Goal: Task Accomplishment & Management: Use online tool/utility

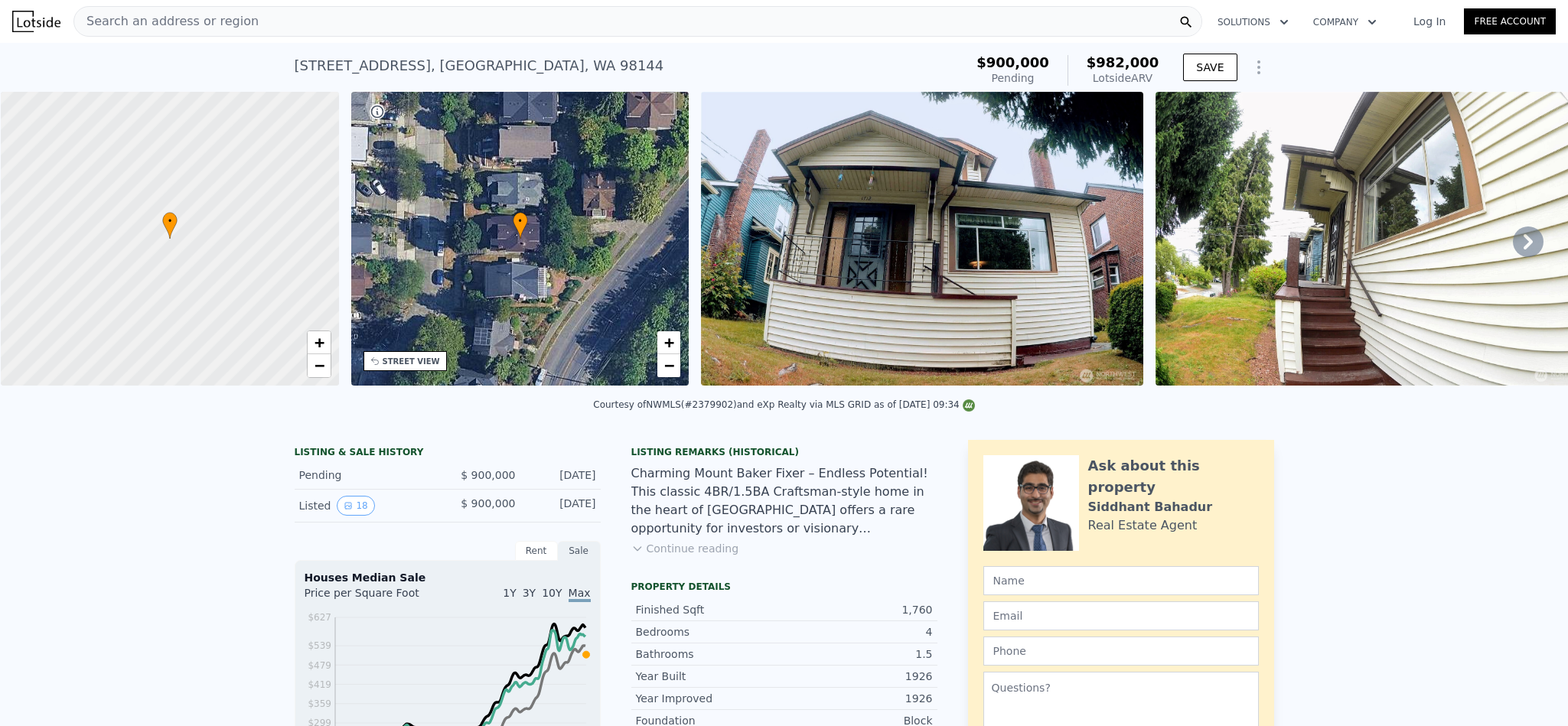
click at [315, 10] on div "Search an address or region" at bounding box center [637, 21] width 1129 height 31
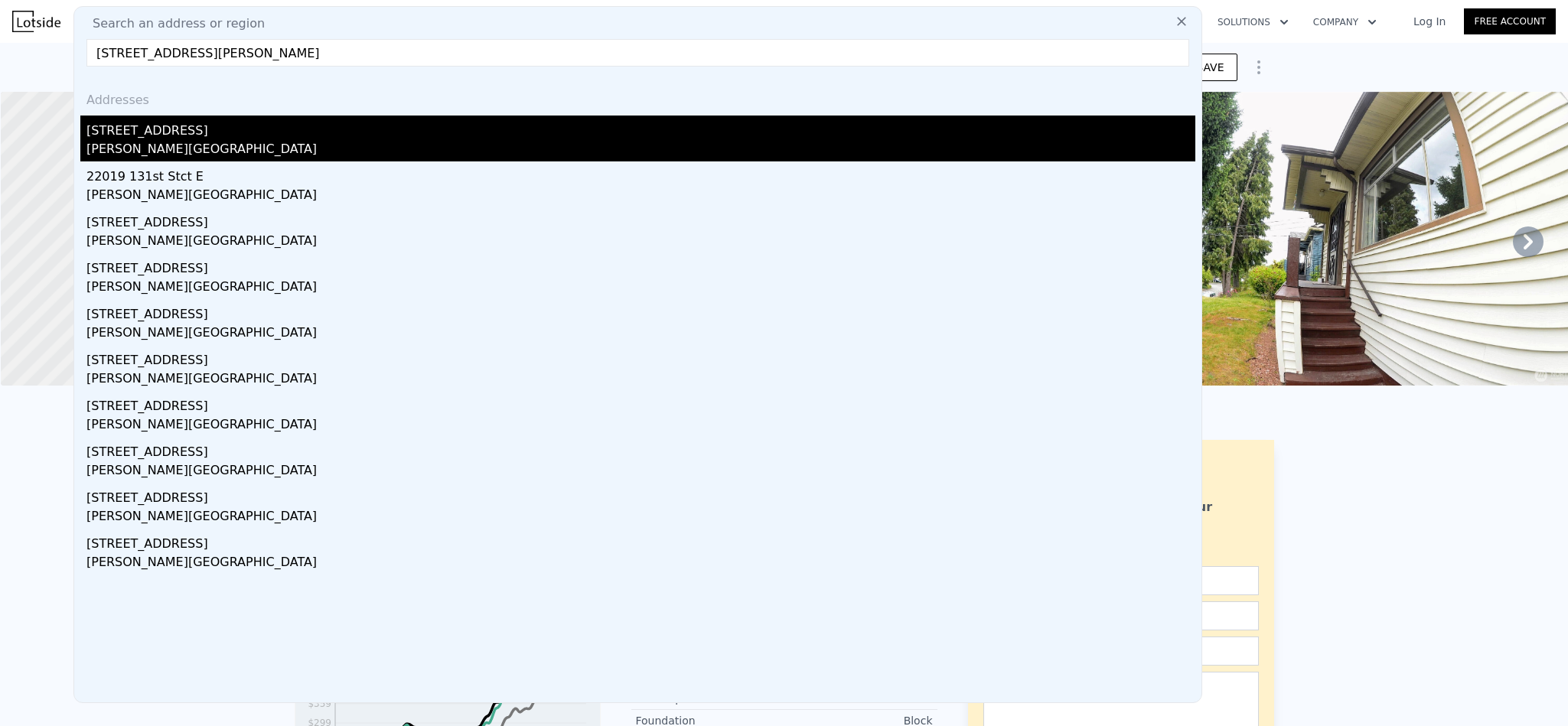
type input "[STREET_ADDRESS][PERSON_NAME]"
click at [235, 123] on div "[STREET_ADDRESS]" at bounding box center [640, 128] width 1108 height 24
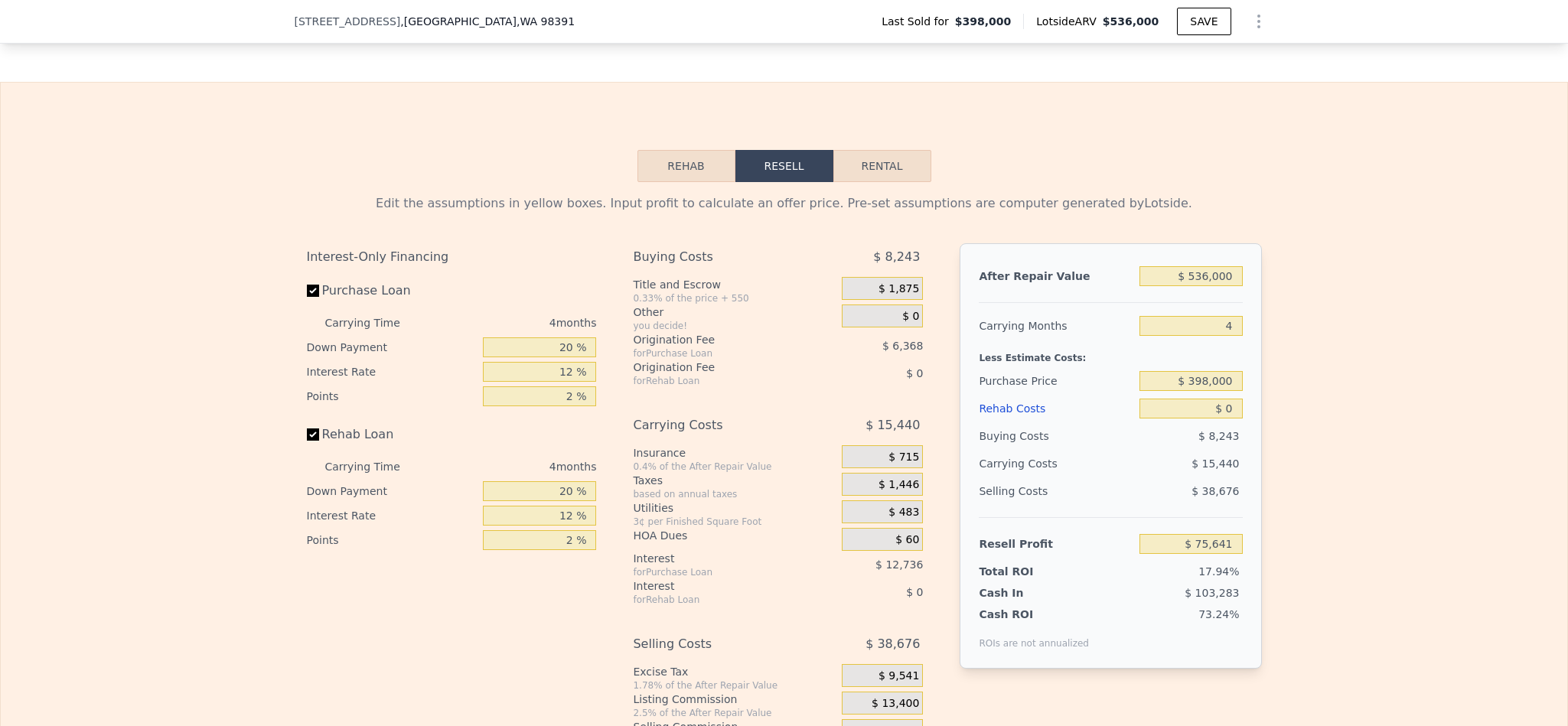
scroll to position [2406, 0]
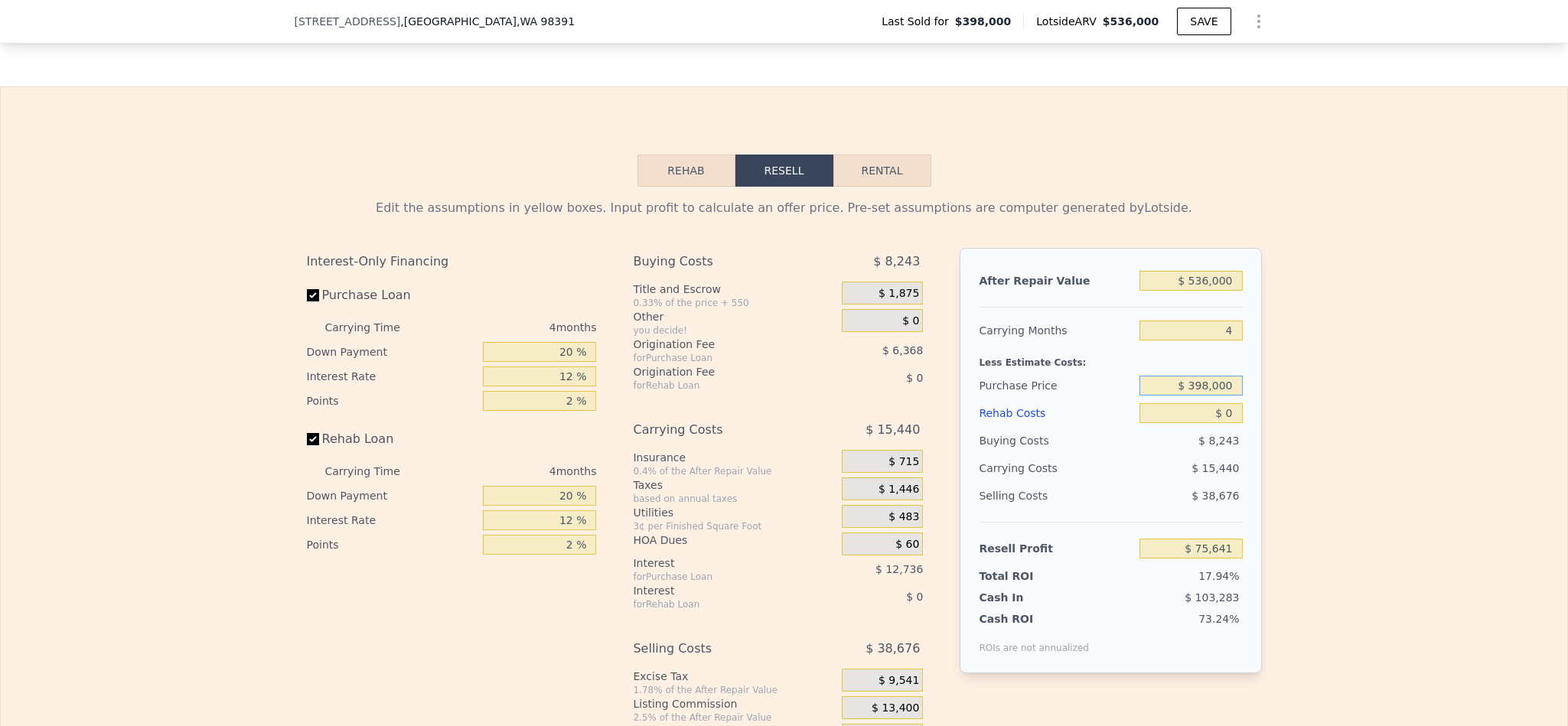
click at [1207, 396] on input "$ 398,000" at bounding box center [1190, 385] width 102 height 20
click at [1206, 396] on input "$ 398,000" at bounding box center [1190, 385] width 102 height 20
type input "$ 280,000"
click at [1286, 411] on div "Edit the assumptions in yellow boxes. Input profit to calculate an offer price.…" at bounding box center [784, 483] width 1566 height 592
click at [1231, 424] on input "$ 0" at bounding box center [1190, 412] width 102 height 20
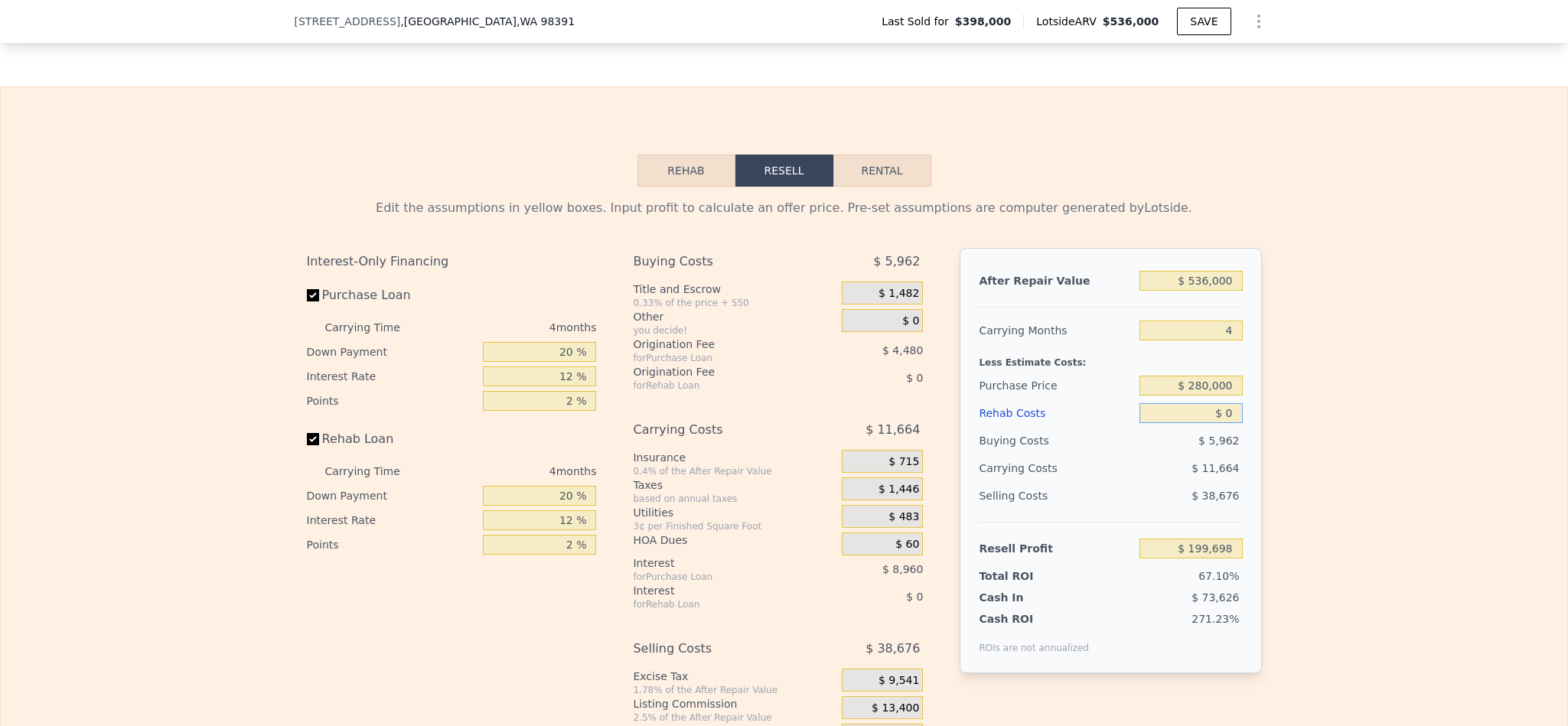
click at [1231, 424] on input "$ 0" at bounding box center [1190, 412] width 102 height 20
type input "$ 75,641"
type input "$ 8"
type input "$ 75,633"
type input "$ 80"
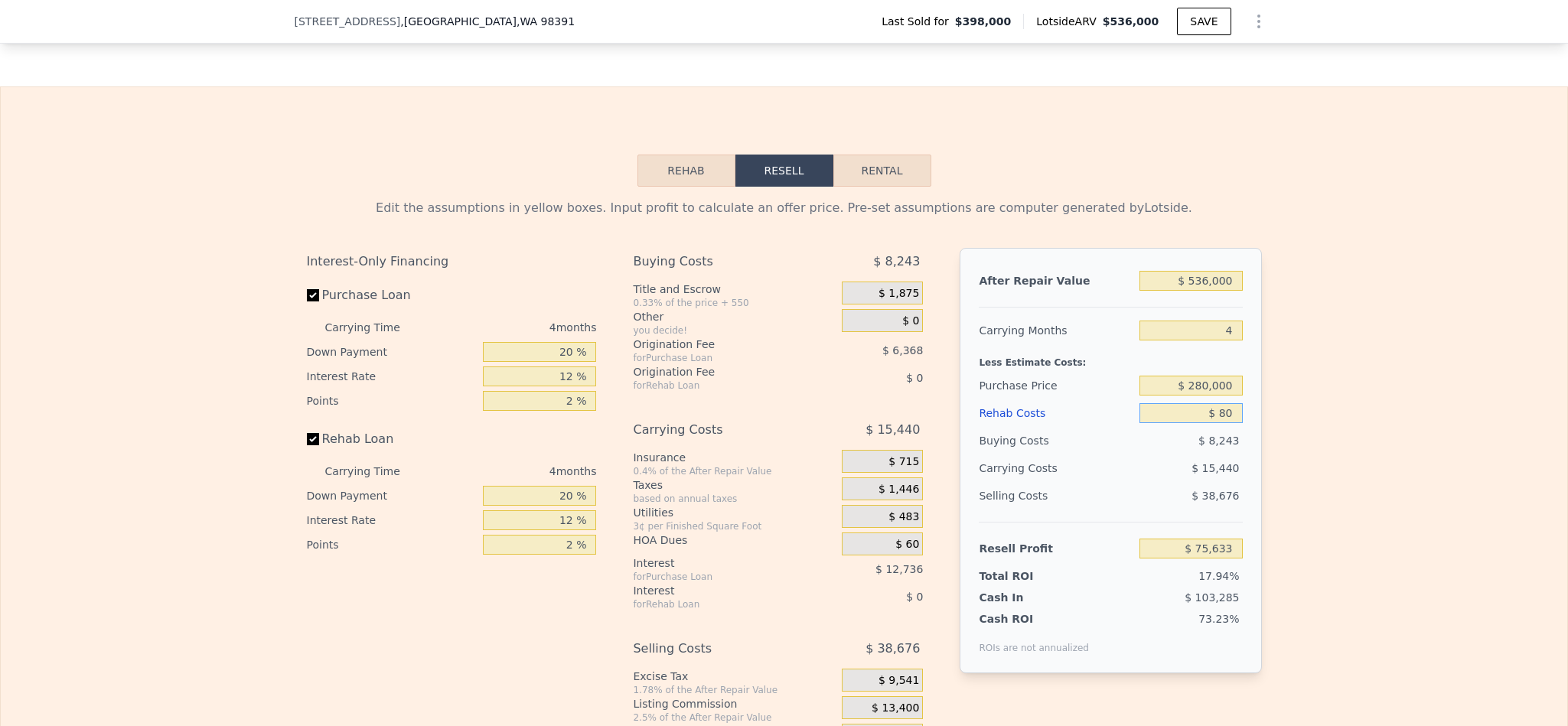
type input "$ 75,556"
type input "$ 800"
type input "$ 74,804"
type input "$ 8,000"
type input "$ 67,257"
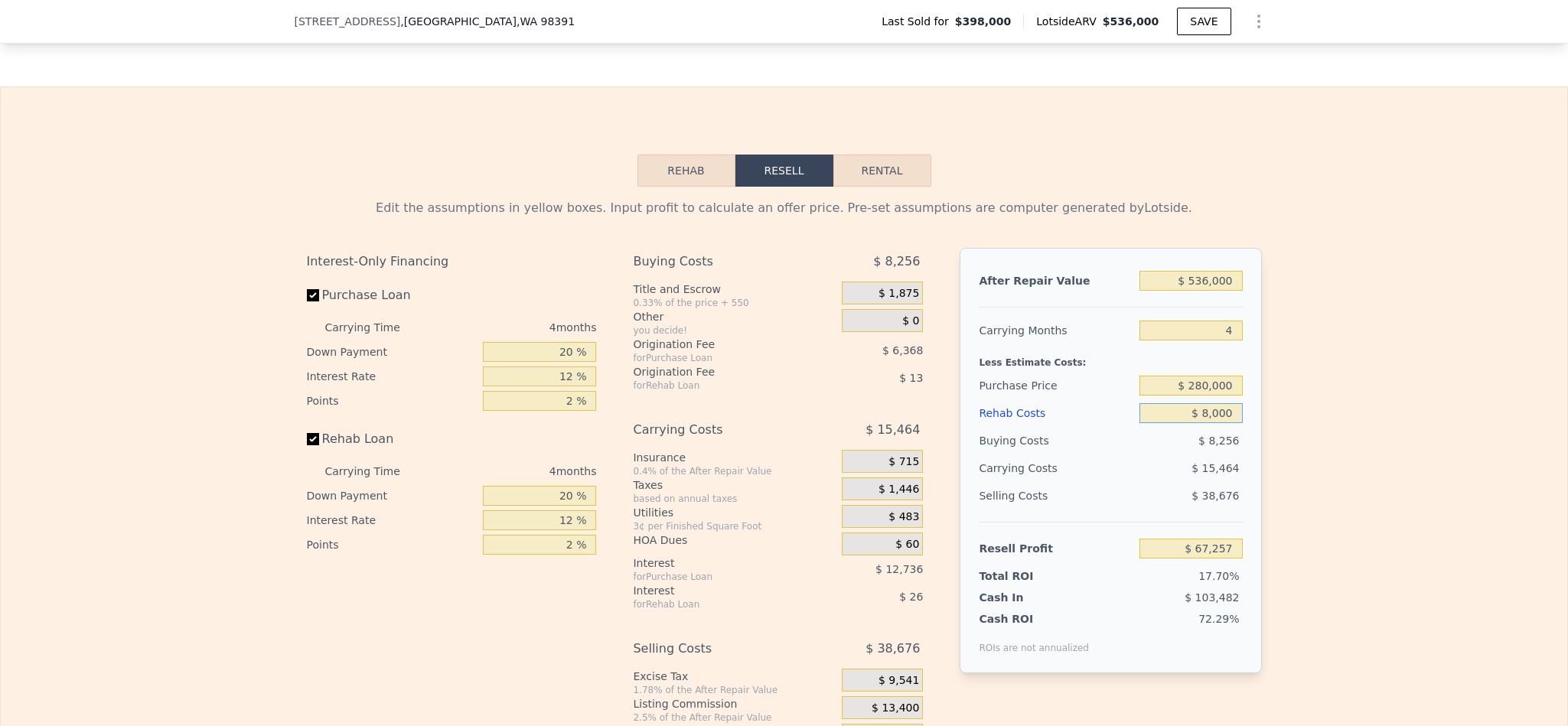
type input "$ 80,000"
type input "-$ 8,199"
type input "$ 80,000"
click at [1320, 507] on div "Edit the assumptions in yellow boxes. Input profit to calculate an offer price.…" at bounding box center [784, 483] width 1566 height 592
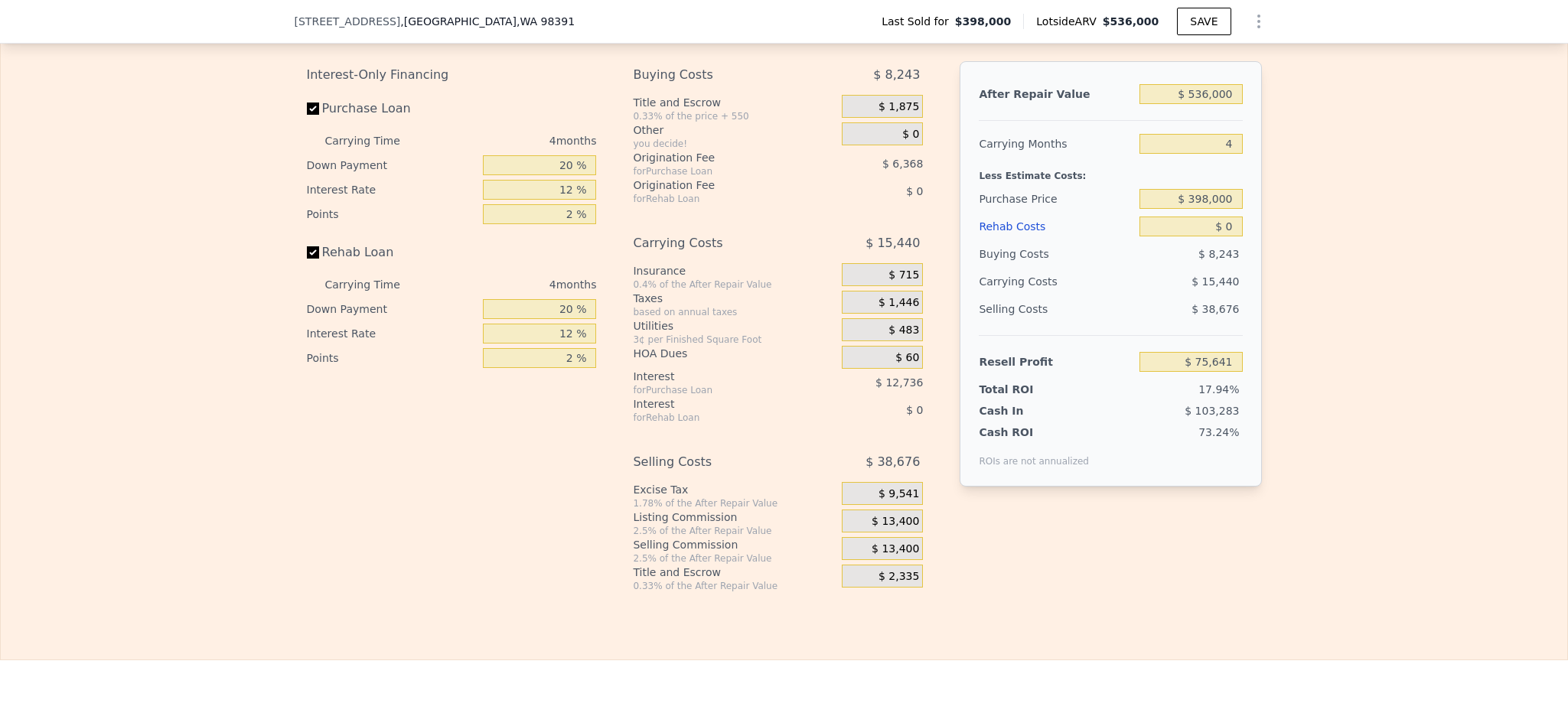
scroll to position [2521, 0]
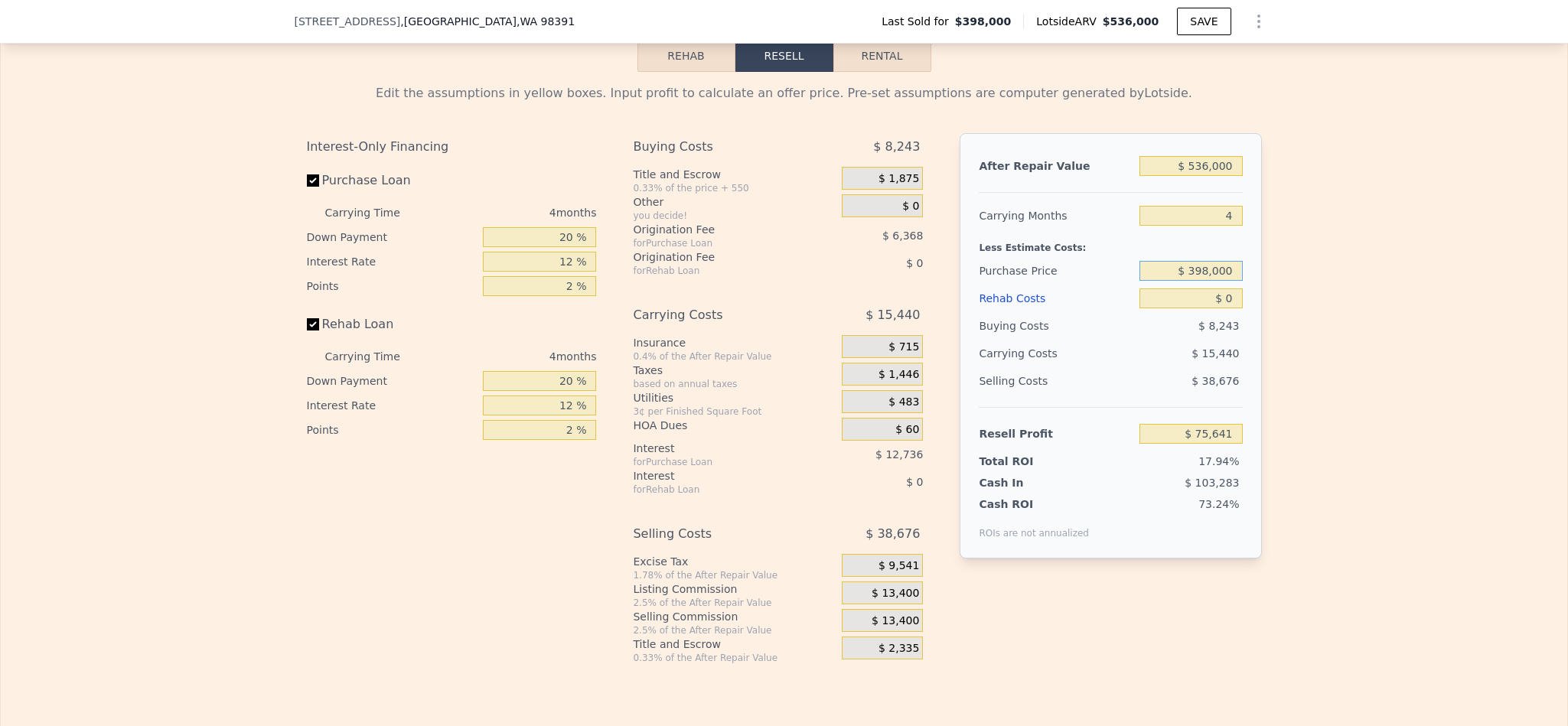
click at [1199, 281] on input "$ 398,000" at bounding box center [1190, 270] width 102 height 20
click at [1194, 281] on input "$ 398,000" at bounding box center [1190, 270] width 102 height 20
type input "$ 280,000"
click at [1401, 359] on div "Edit the assumptions in yellow boxes. Input profit to calculate an offer price.…" at bounding box center [784, 368] width 1566 height 592
type input "$ 199,698"
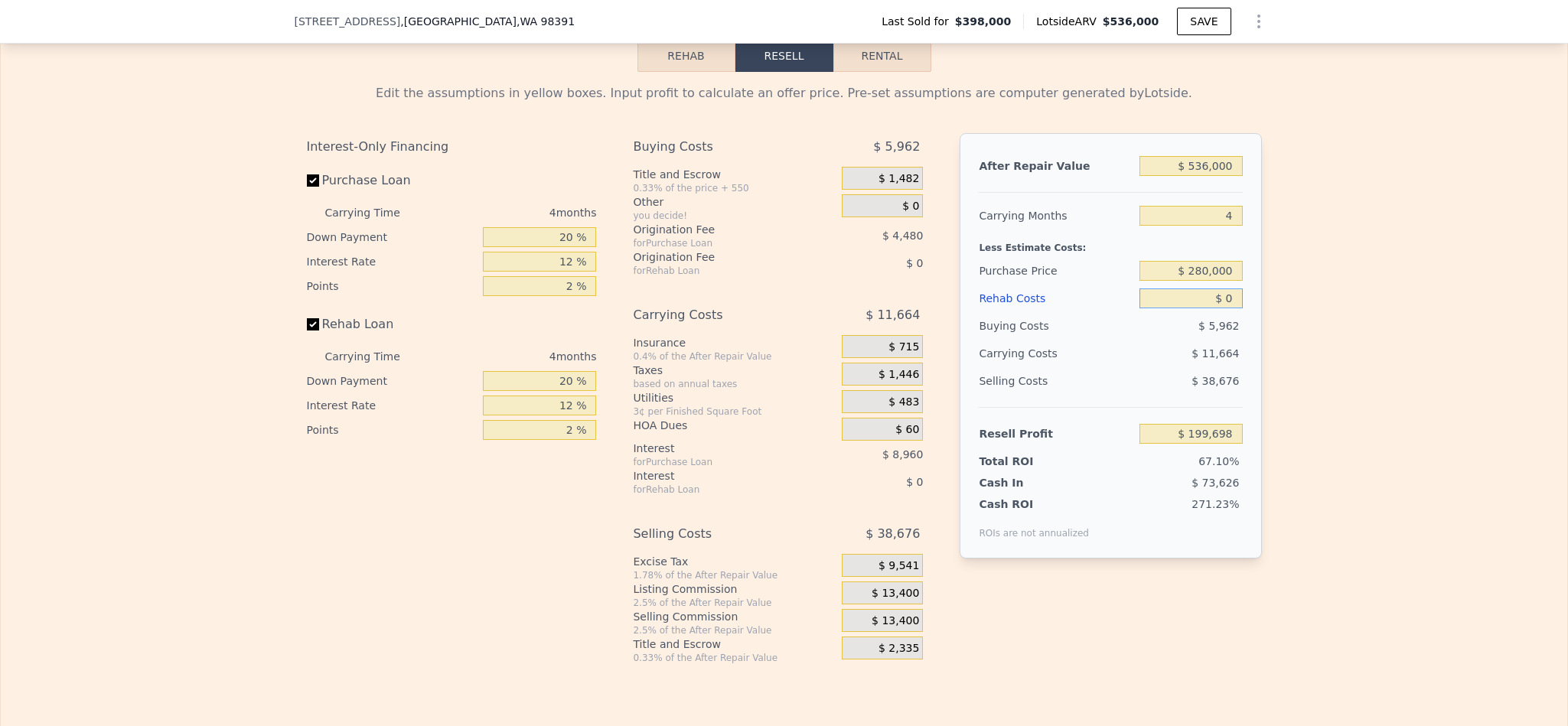
click at [1216, 308] on input "$ 0" at bounding box center [1190, 298] width 102 height 20
type input "$ 8"
type input "$ 199,690"
type input "$ 800"
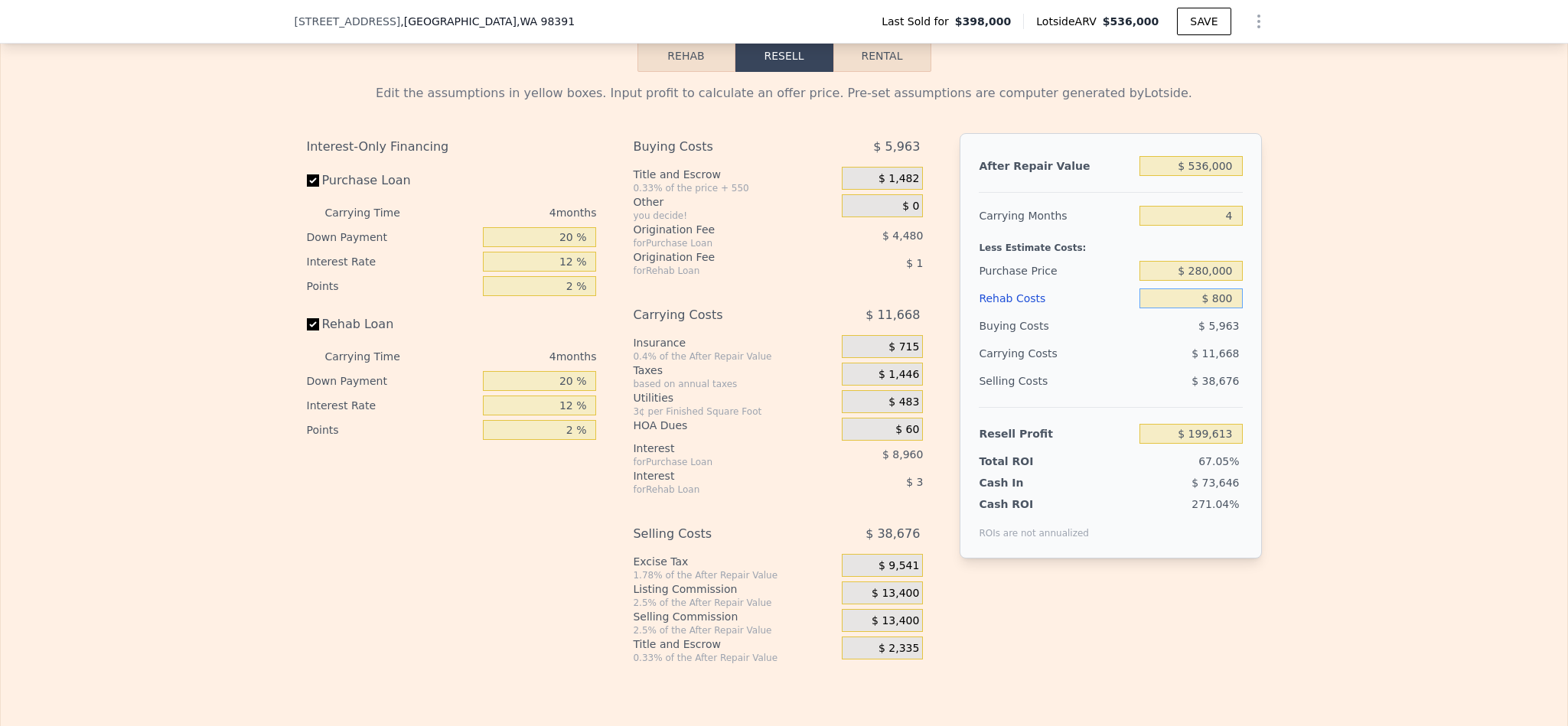
type input "$ 198,861"
type input "$ 8,000"
type input "$ 191,314"
type input "$ 80,000"
type input "$ 115,858"
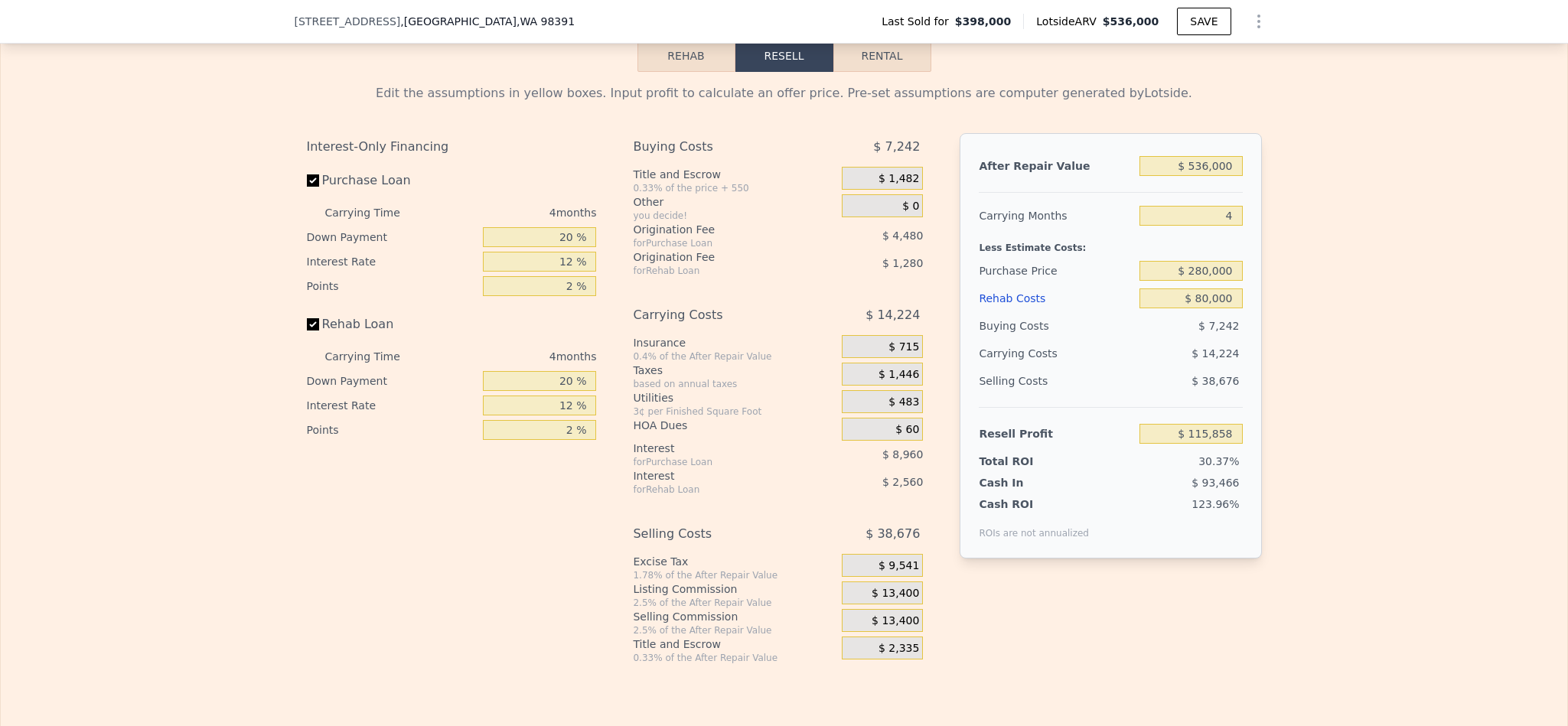
click at [1401, 409] on div "Edit the assumptions in yellow boxes. Input profit to calculate an offer price.…" at bounding box center [784, 368] width 1566 height 592
drag, startPoint x: 560, startPoint y: 272, endPoint x: 513, endPoint y: 272, distance: 47.0
click at [513, 248] on input "20 %" at bounding box center [540, 236] width 114 height 20
type input "$ 0"
type input "$ 75,641"
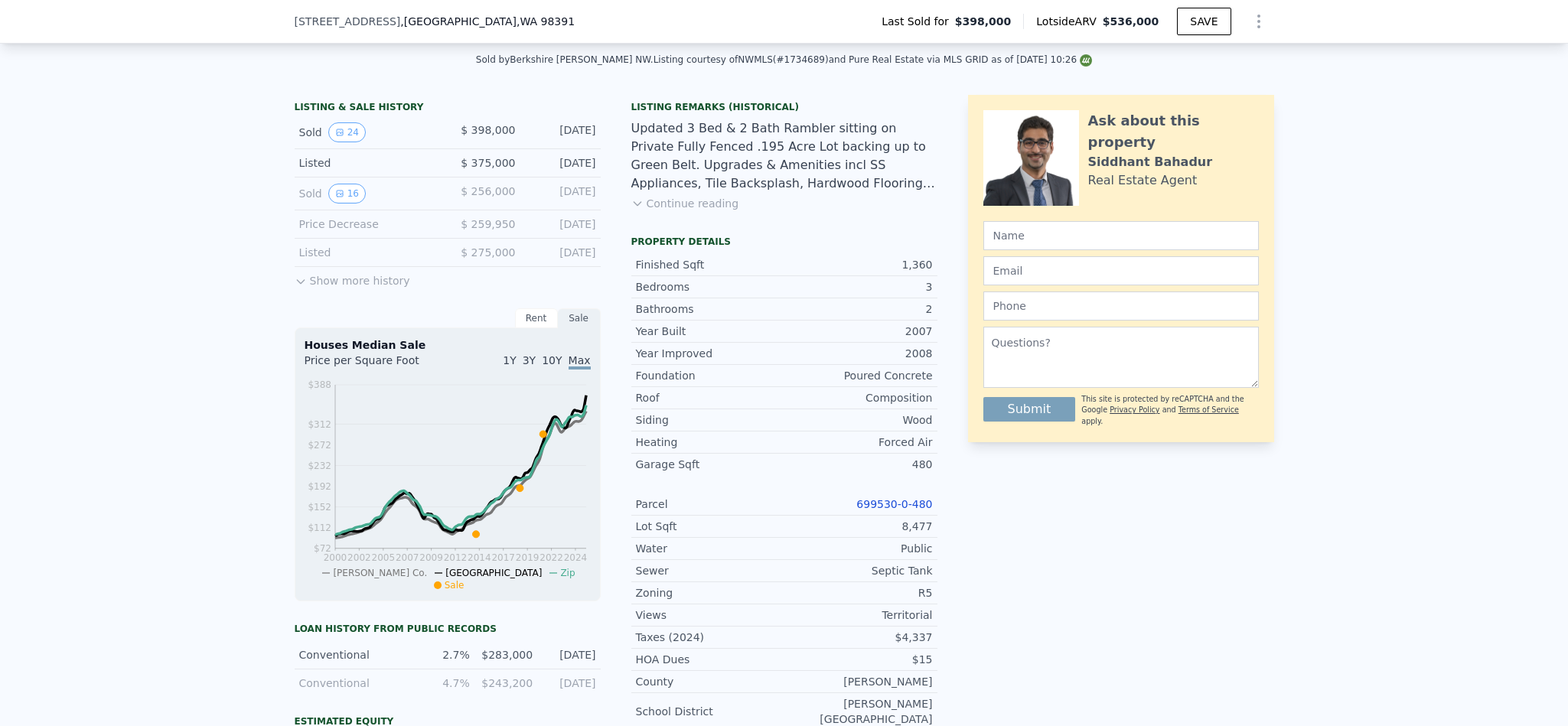
scroll to position [684, 0]
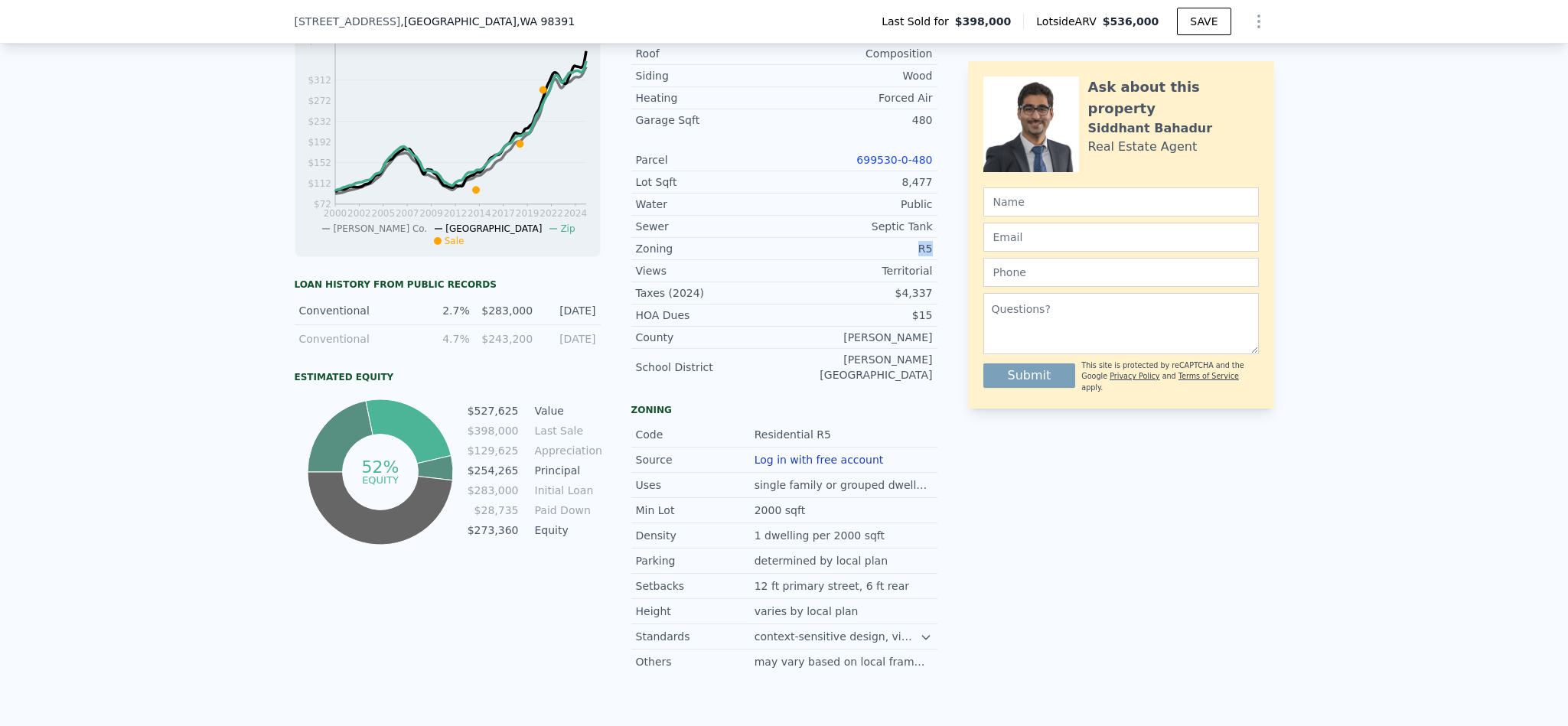
drag, startPoint x: 931, startPoint y: 269, endPoint x: 882, endPoint y: 269, distance: 49.0
click at [882, 269] on div "LISTING & SALE HISTORY Sold 24 $ 398,000 Mar 15, 2021 Listed $ 375,000 Feb 24, …" at bounding box center [784, 212] width 979 height 923
copy div "R5"
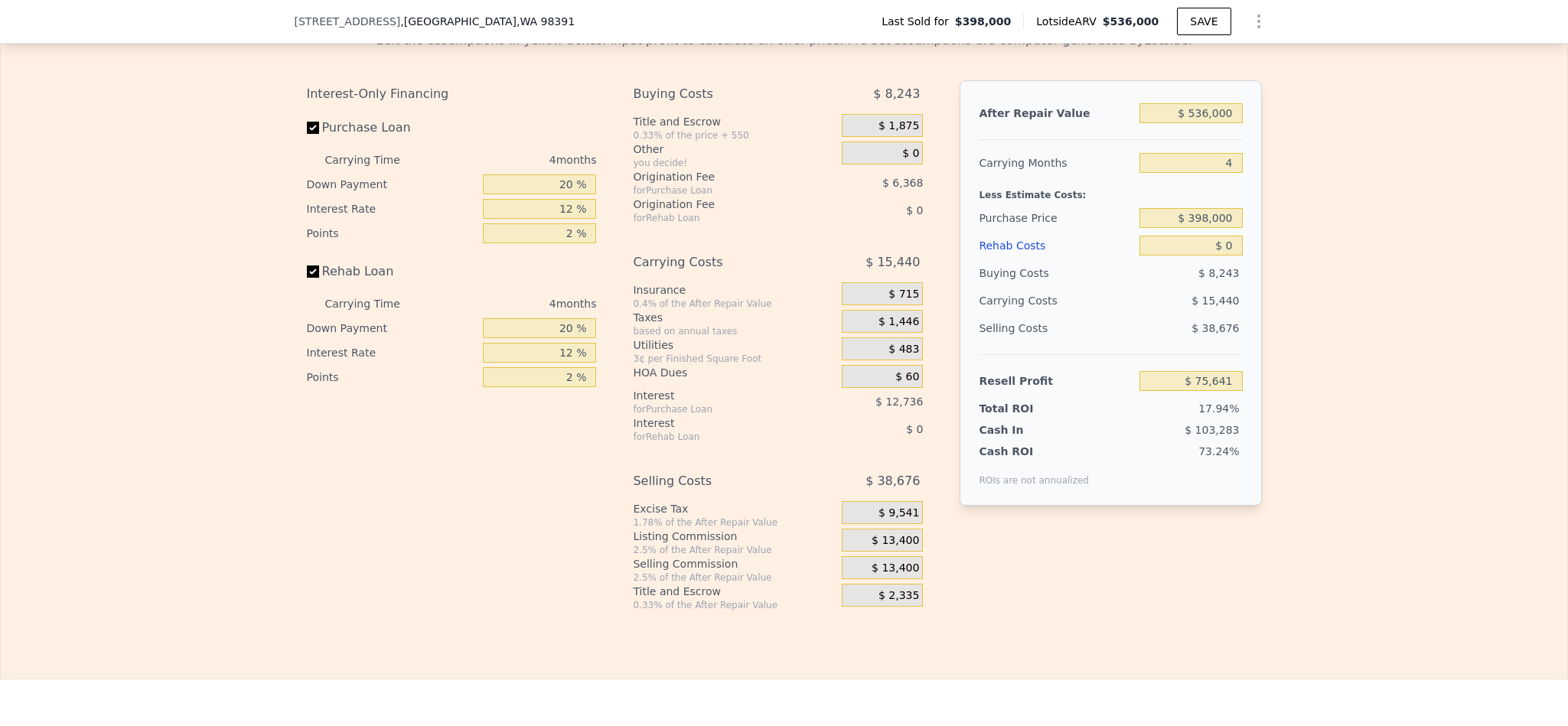
scroll to position [2521, 0]
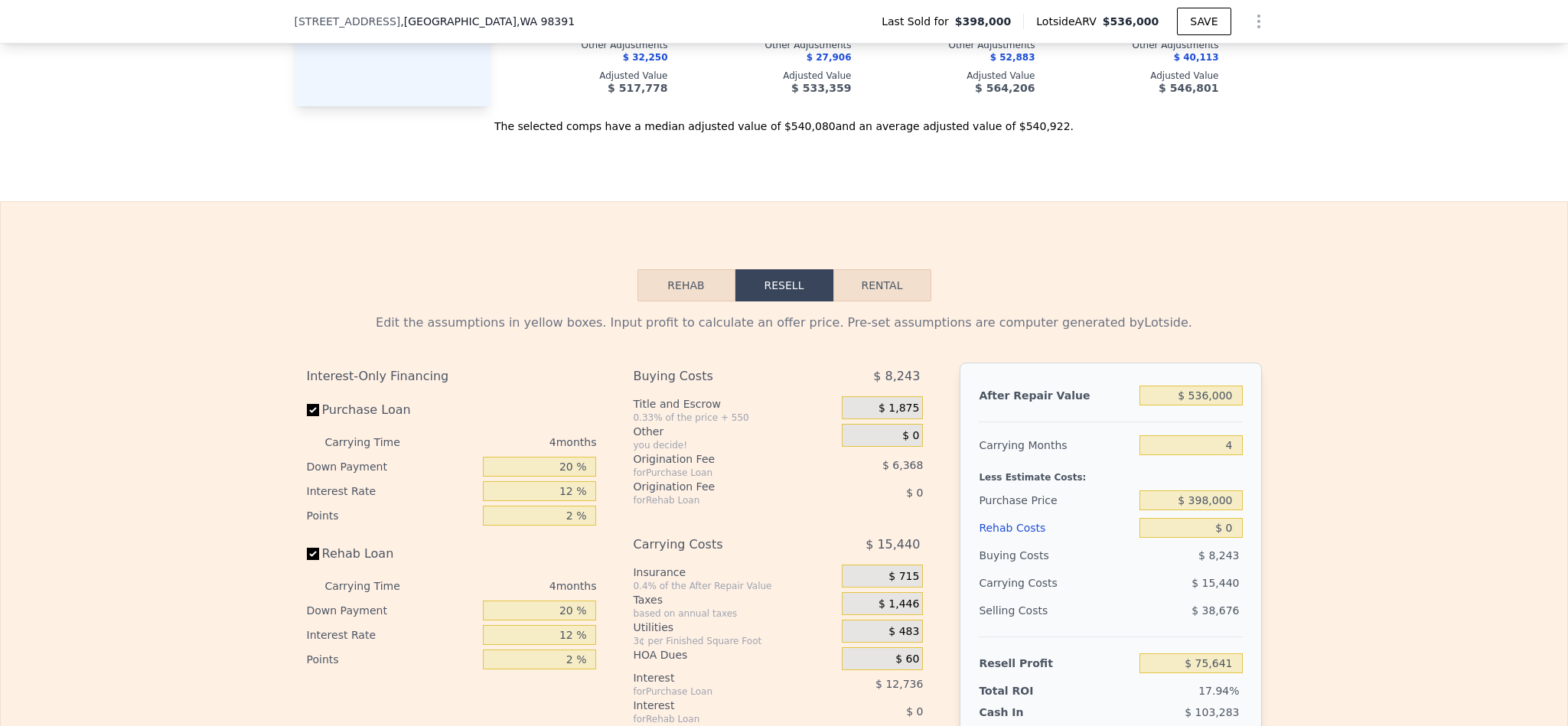
scroll to position [2521, 0]
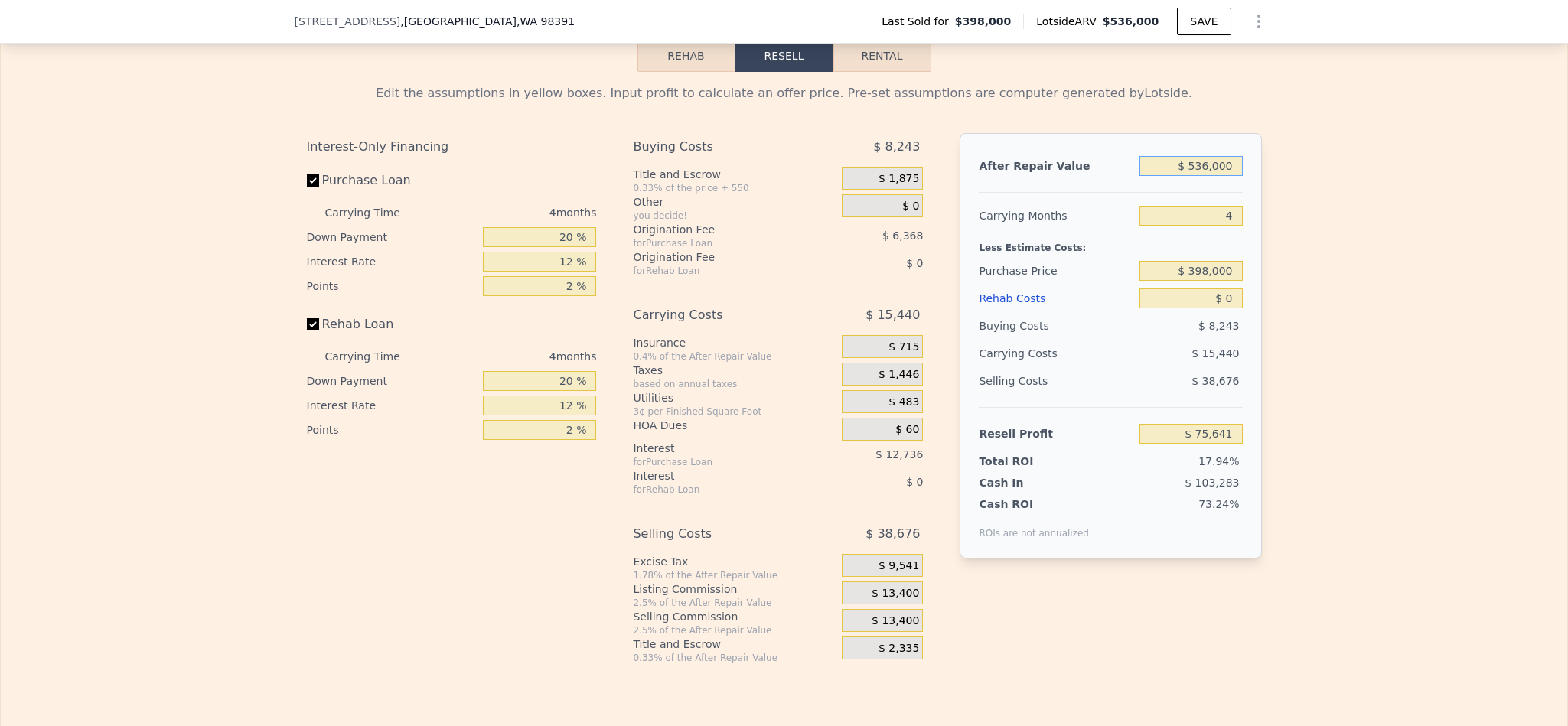
click at [1205, 176] on input "$ 536,000" at bounding box center [1190, 166] width 102 height 20
type input "$ 450"
type input "-$ 421,100"
type input "$ 53,600,000"
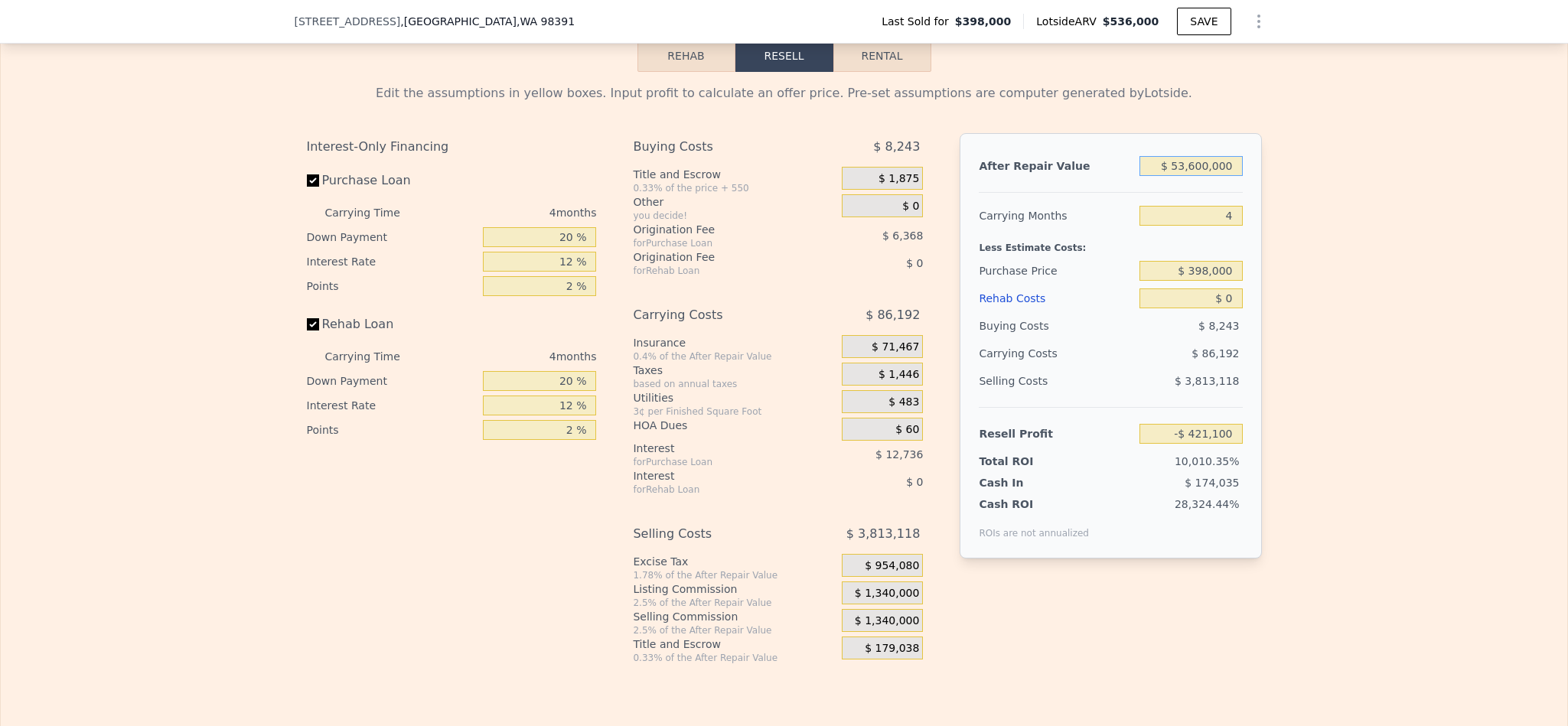
type input "$ 49,294,447"
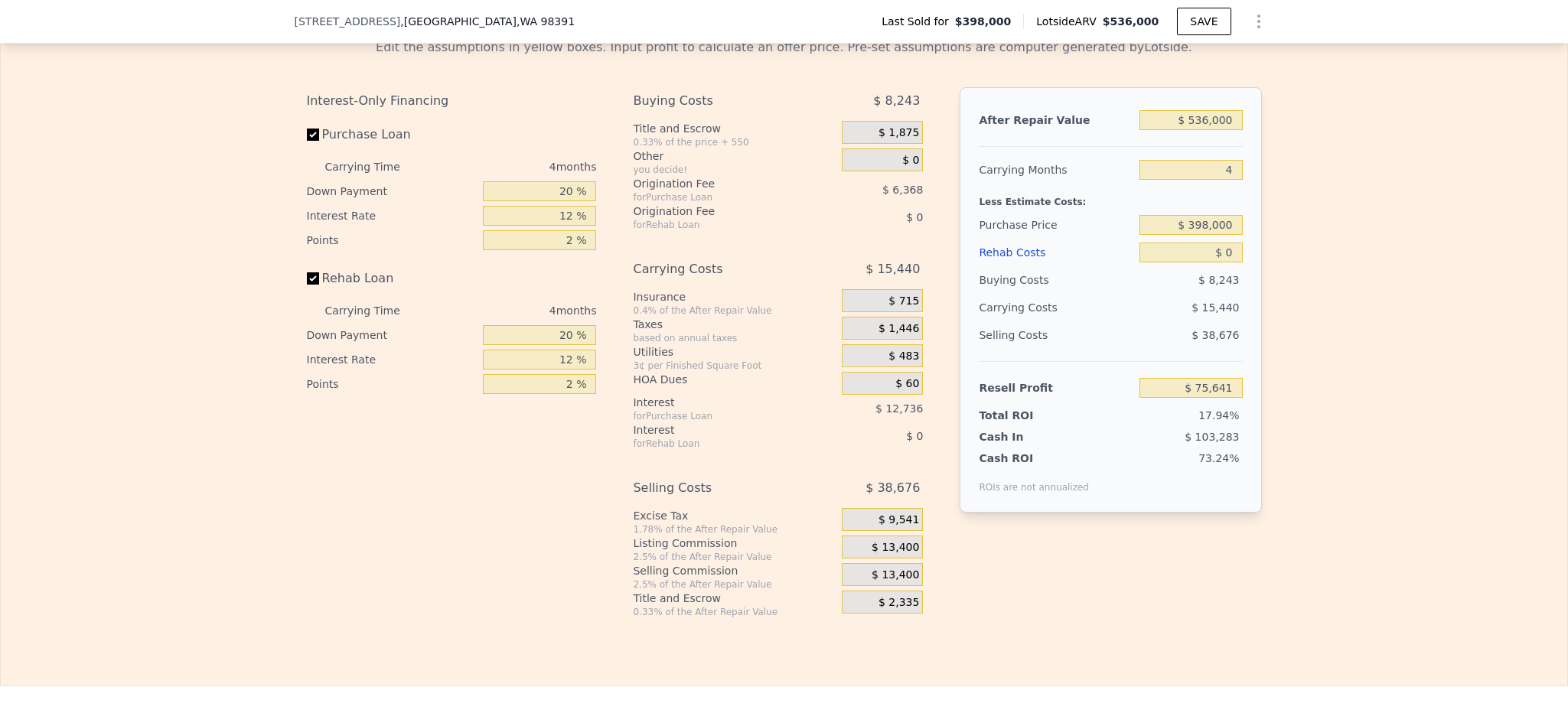
scroll to position [2521, 0]
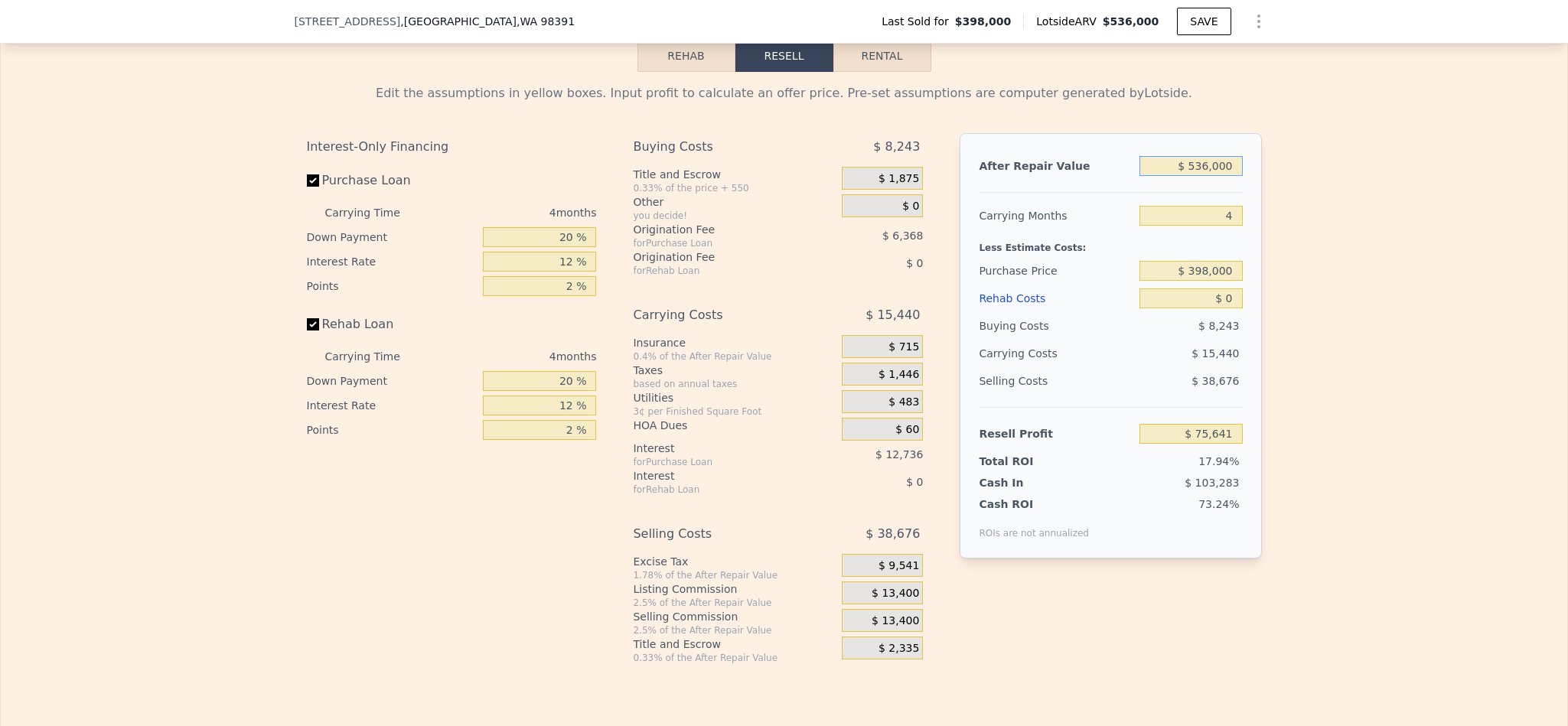
click at [1203, 176] on input "$ 536,000" at bounding box center [1190, 166] width 102 height 20
type input "$ 45"
type input "-$ 421,476"
type input "$ 450"
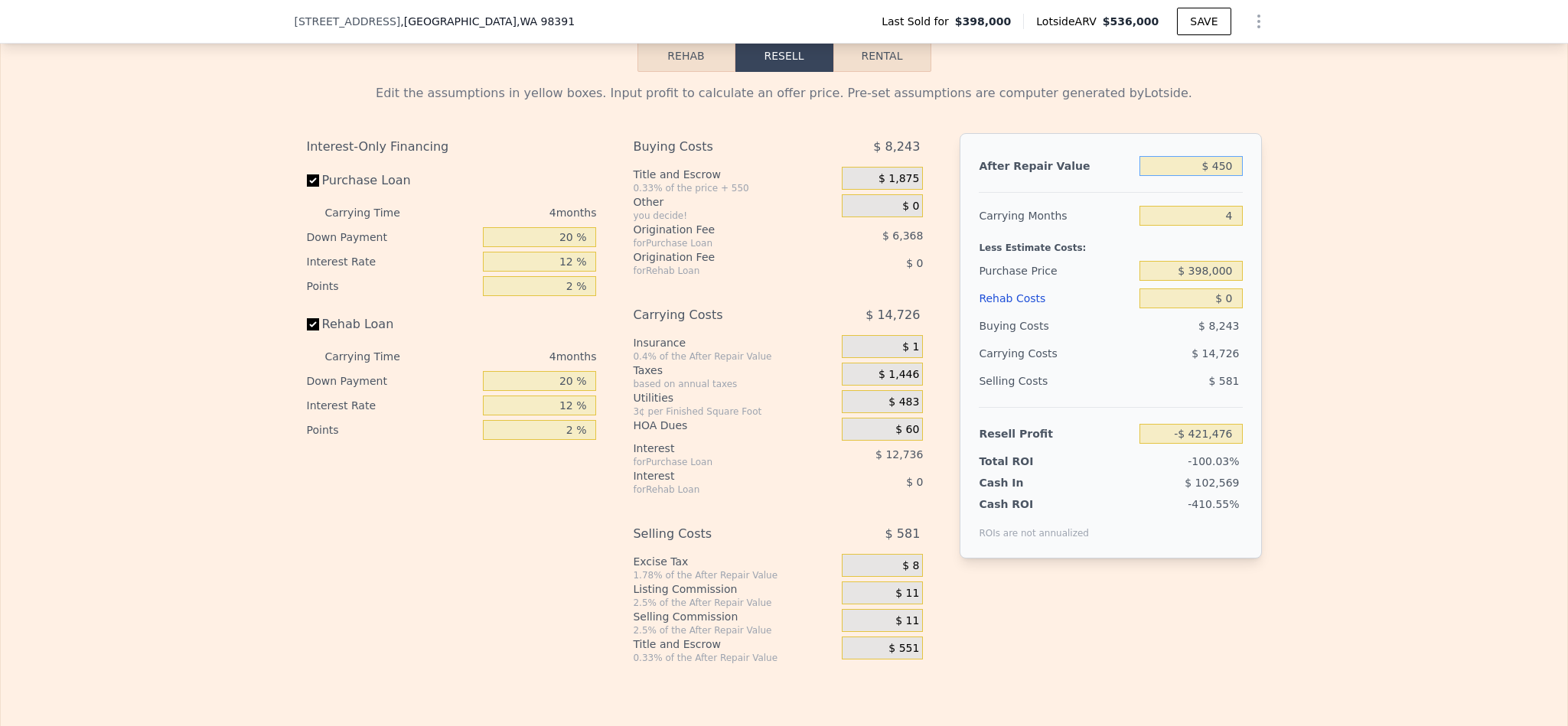
type input "-$ 421,100"
type input "$ 4,500"
type input "-$ 417,345"
type input "$ 450,000"
type input "-$ 4,127"
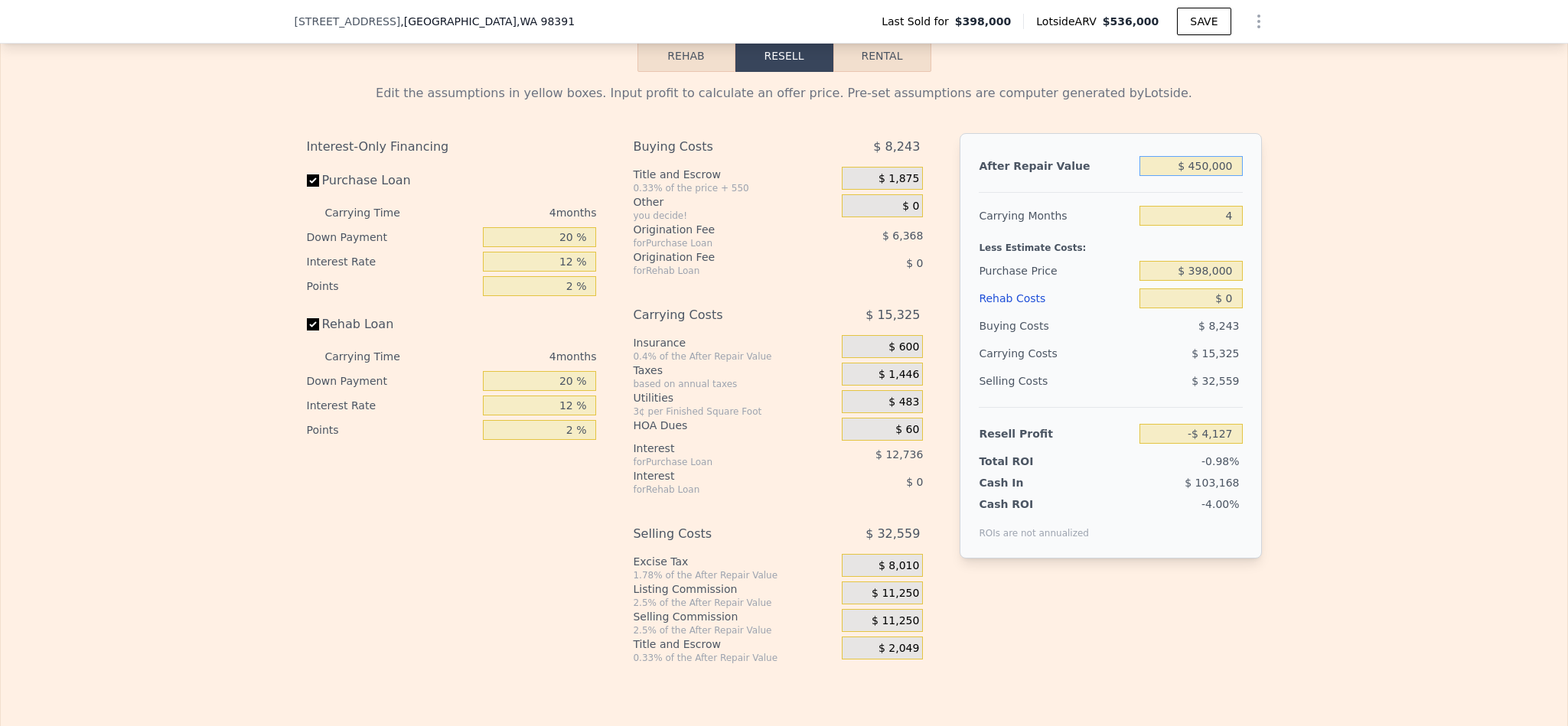
type input "$ 450,000"
type input "$ 280,000"
type input "$ 119,930"
type input "$ 8"
type input "$ 119,922"
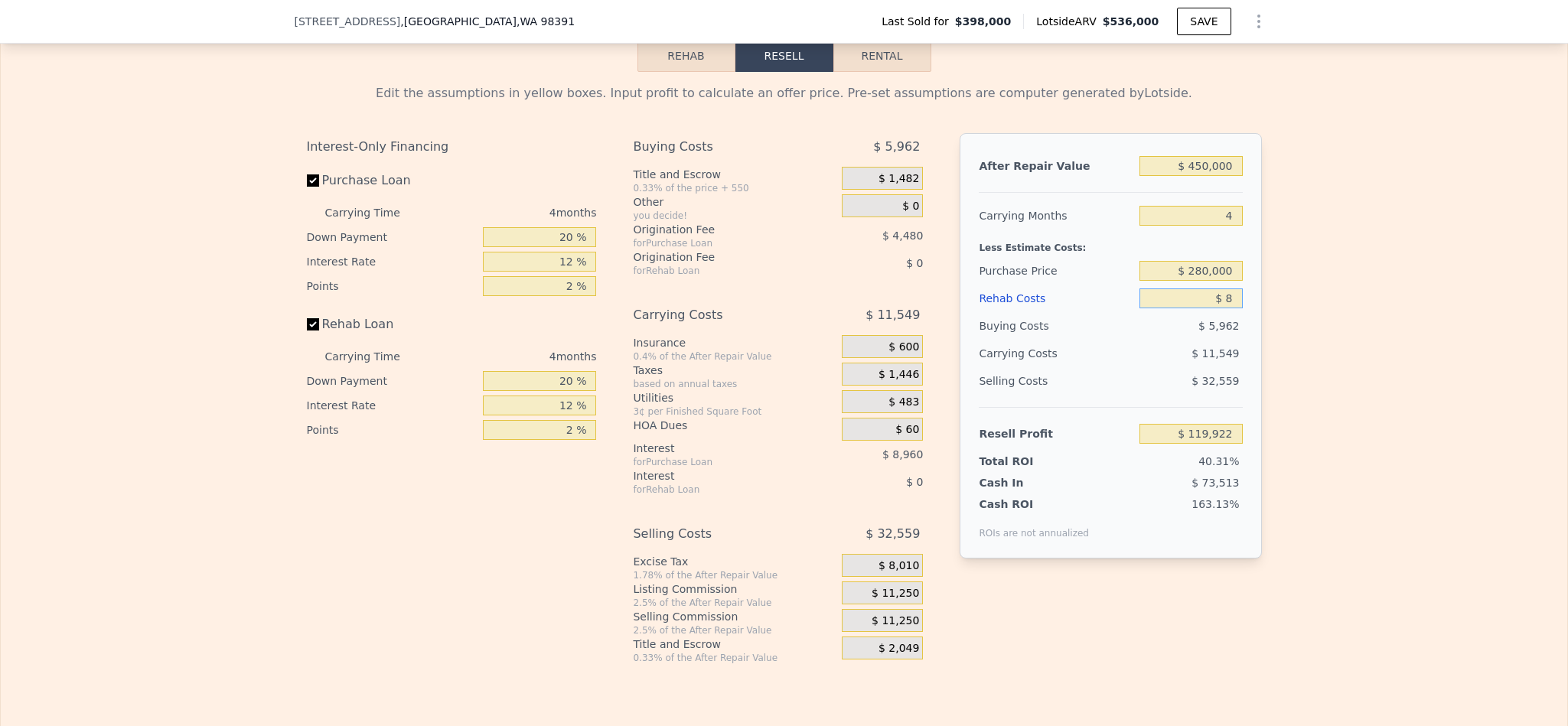
type input "$ 80"
type input "$ 119,845"
type input "$ 8,000"
type input "$ 111,546"
type input "$ 80,000"
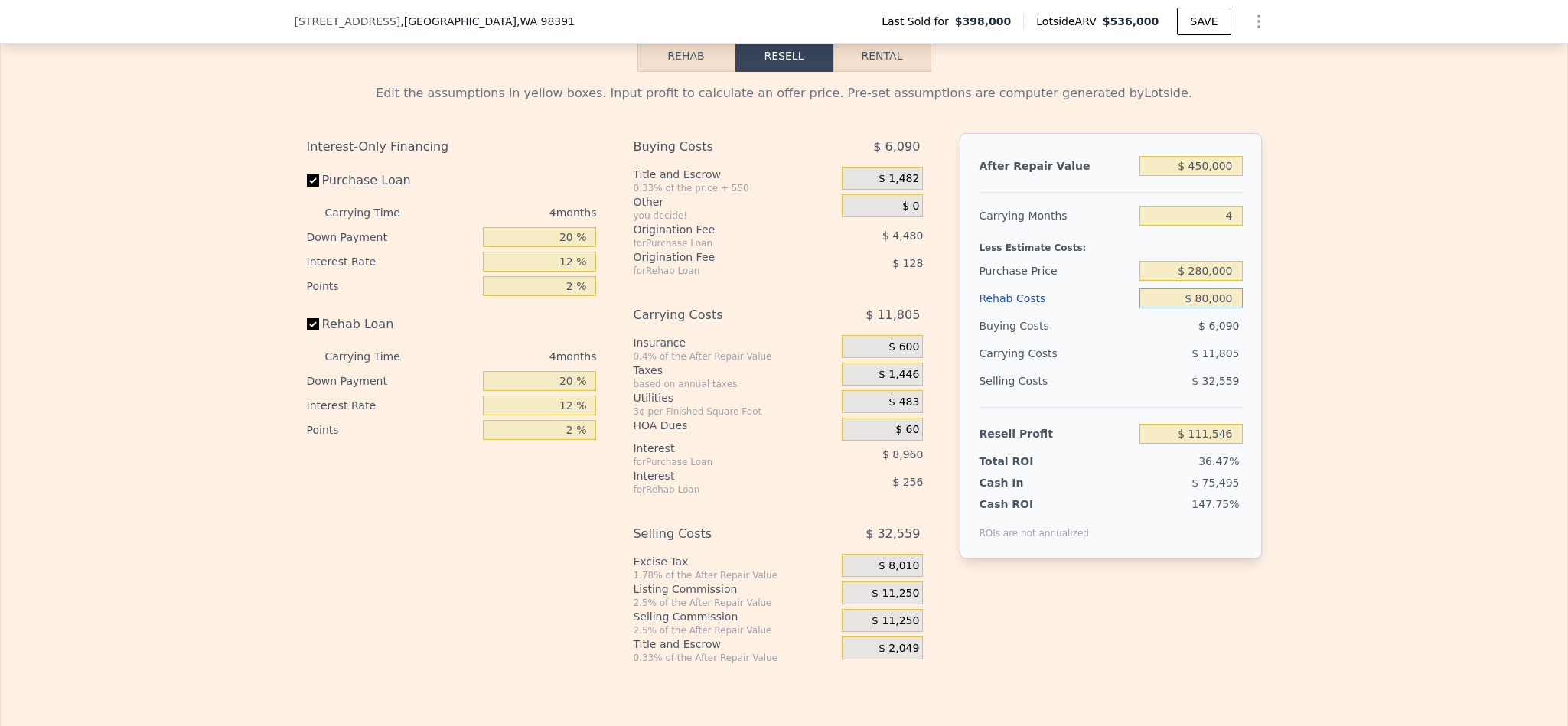
type input "$ 36,090"
type input "$ 80,000"
click at [1454, 413] on div "Edit the assumptions in yellow boxes. Input profit to calculate an offer price.…" at bounding box center [784, 368] width 1566 height 592
drag, startPoint x: 566, startPoint y: 272, endPoint x: 480, endPoint y: 272, distance: 86.0
click at [485, 248] on input "20 %" at bounding box center [540, 236] width 114 height 20
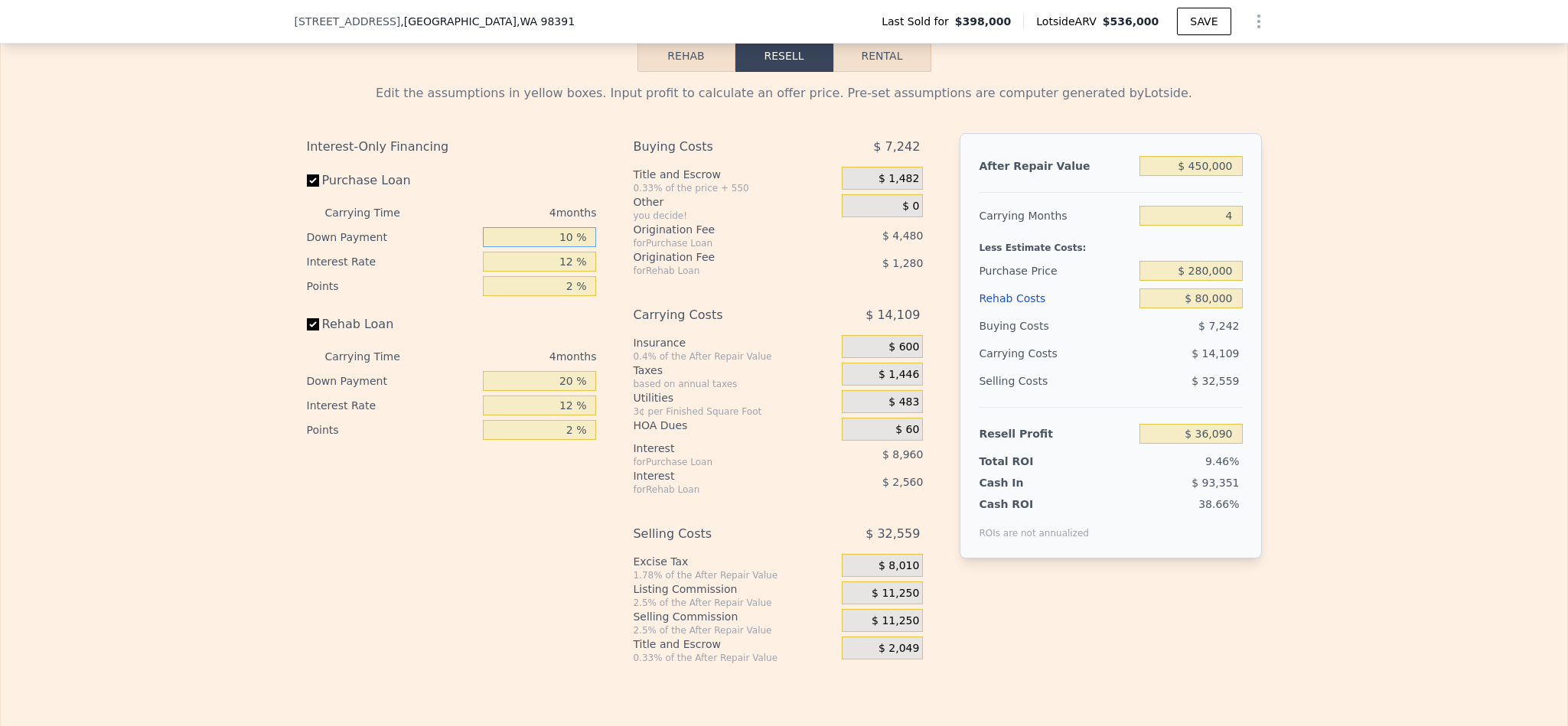
type input "10 %"
type input "$ 34,410"
type input "1 %"
type input "$ 43,650"
type input "10 %"
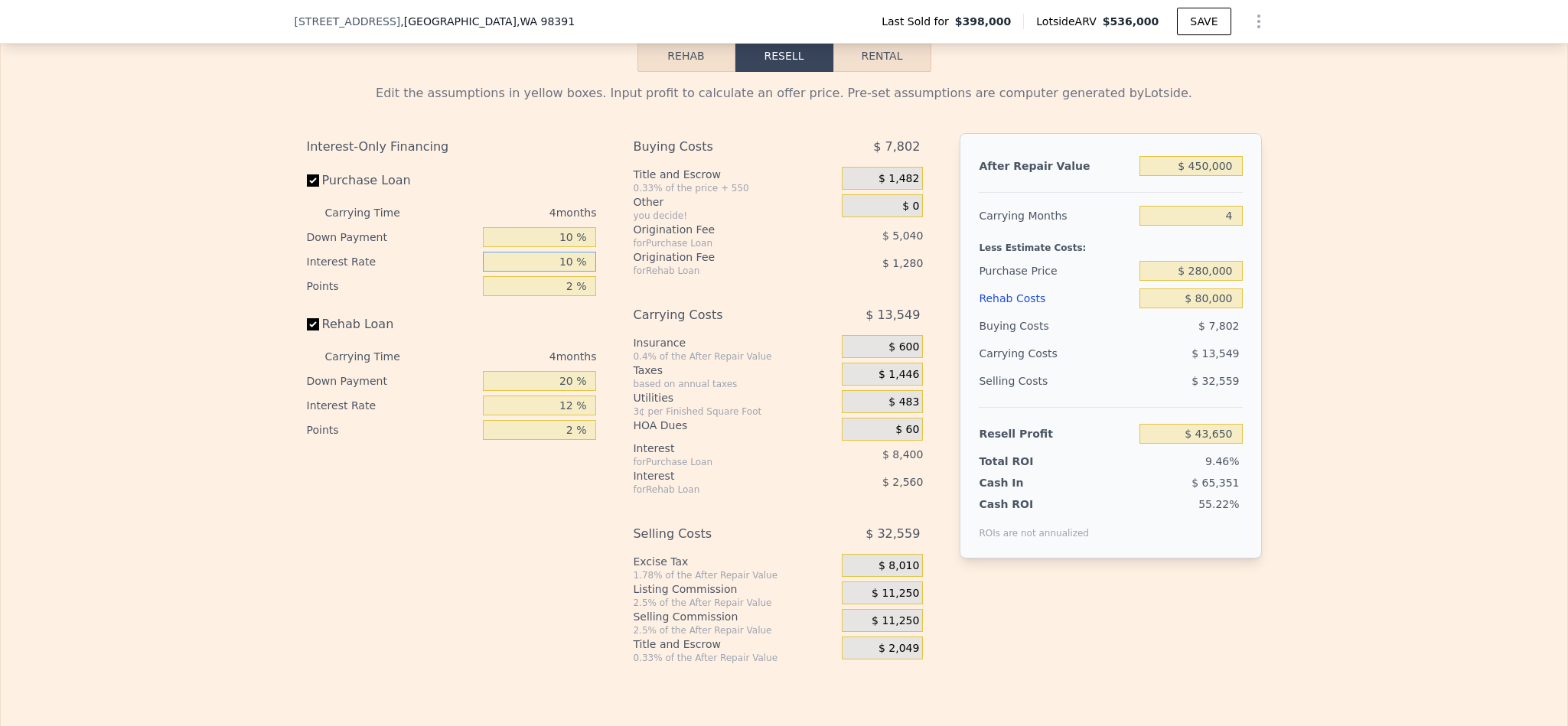
type input "$ 36,090"
type input "10.5 %"
type input "$ 35,670"
type input "1 %"
type input "$ 38,190"
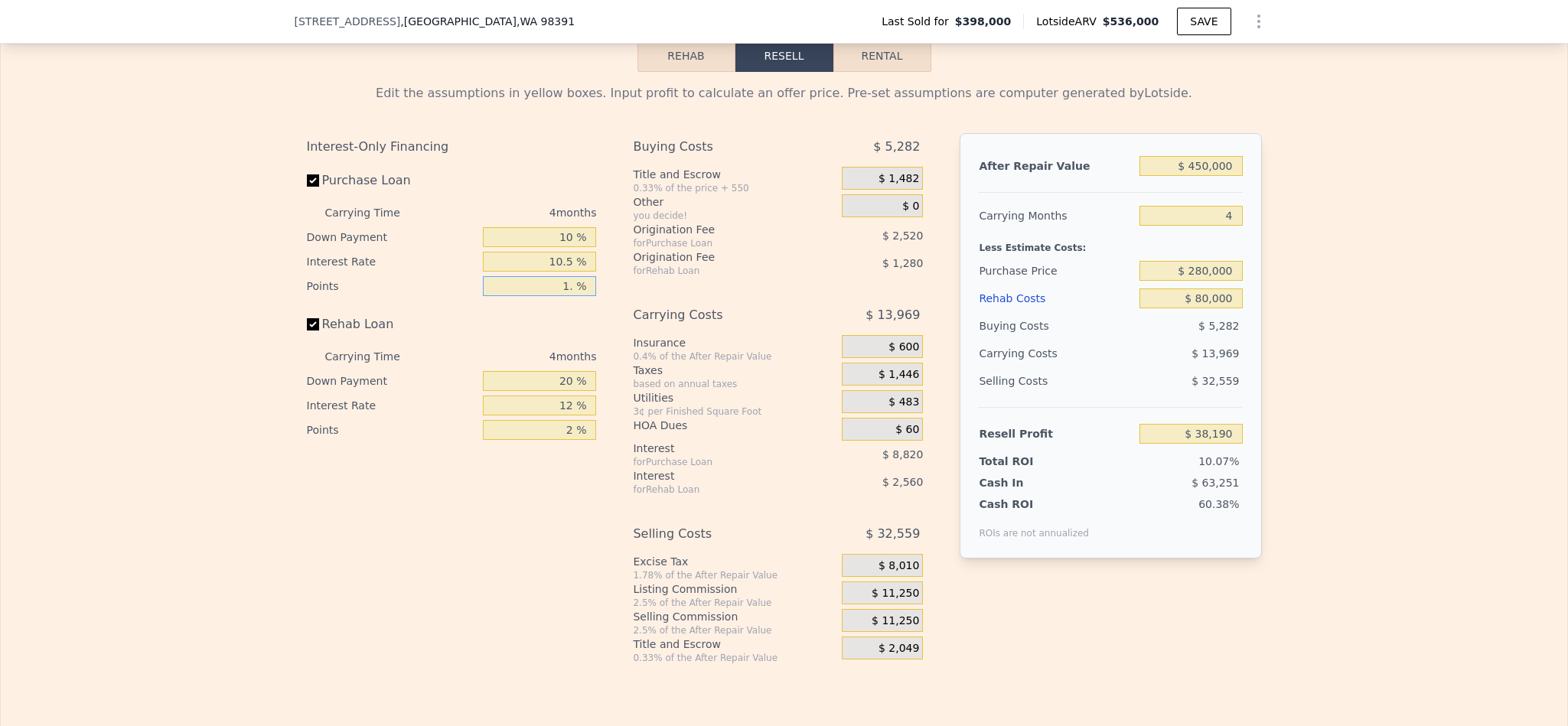
type input "1.5 %"
type input "$ 36,930"
type input "1.5 %"
type input "1 %"
type input "$ 36,018"
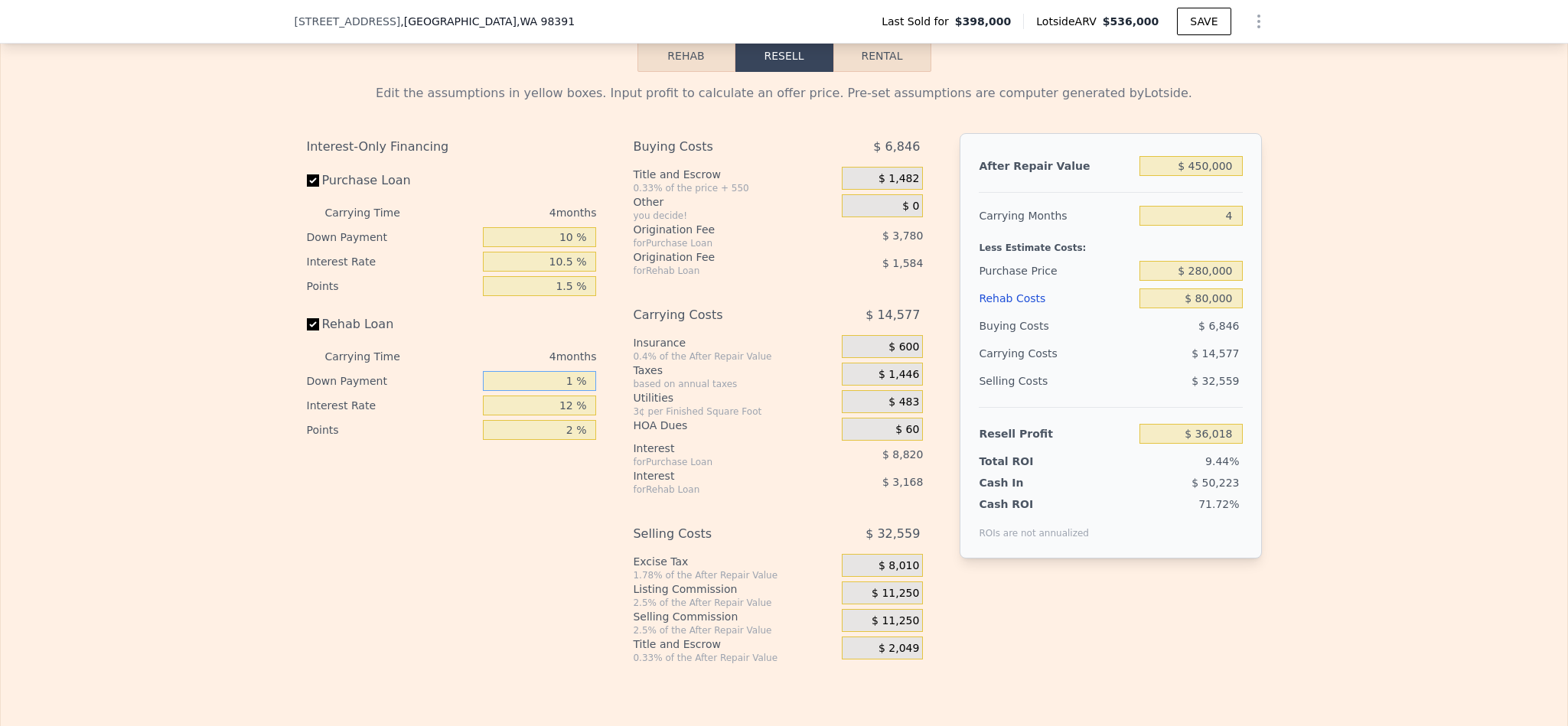
type input "10 %"
type input "$ 36,450"
type input "10 %"
type input "1 %"
type input "$ 39,090"
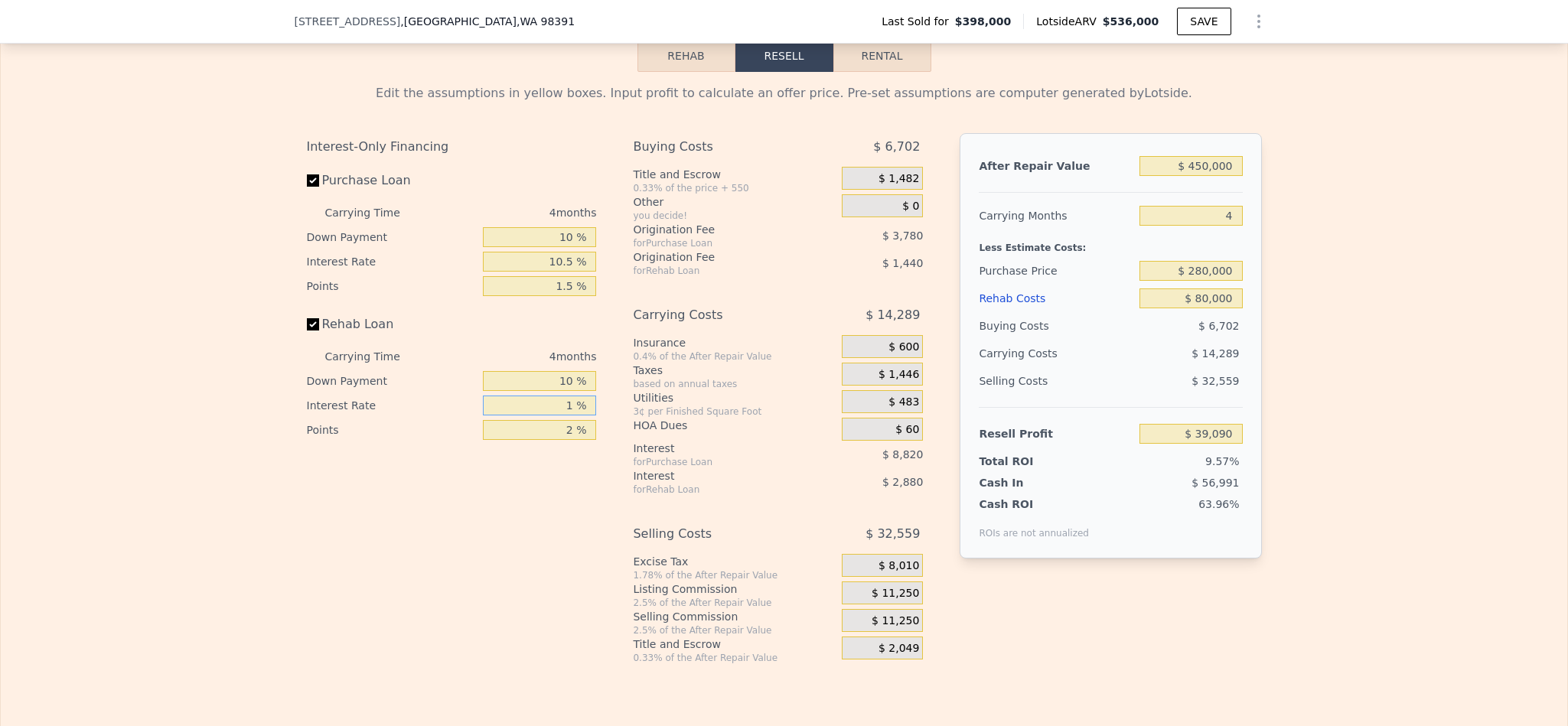
type input "10 %"
type input "$ 36,930"
type input "10.5 %"
type input "$ 36,810"
type input "10.5 %"
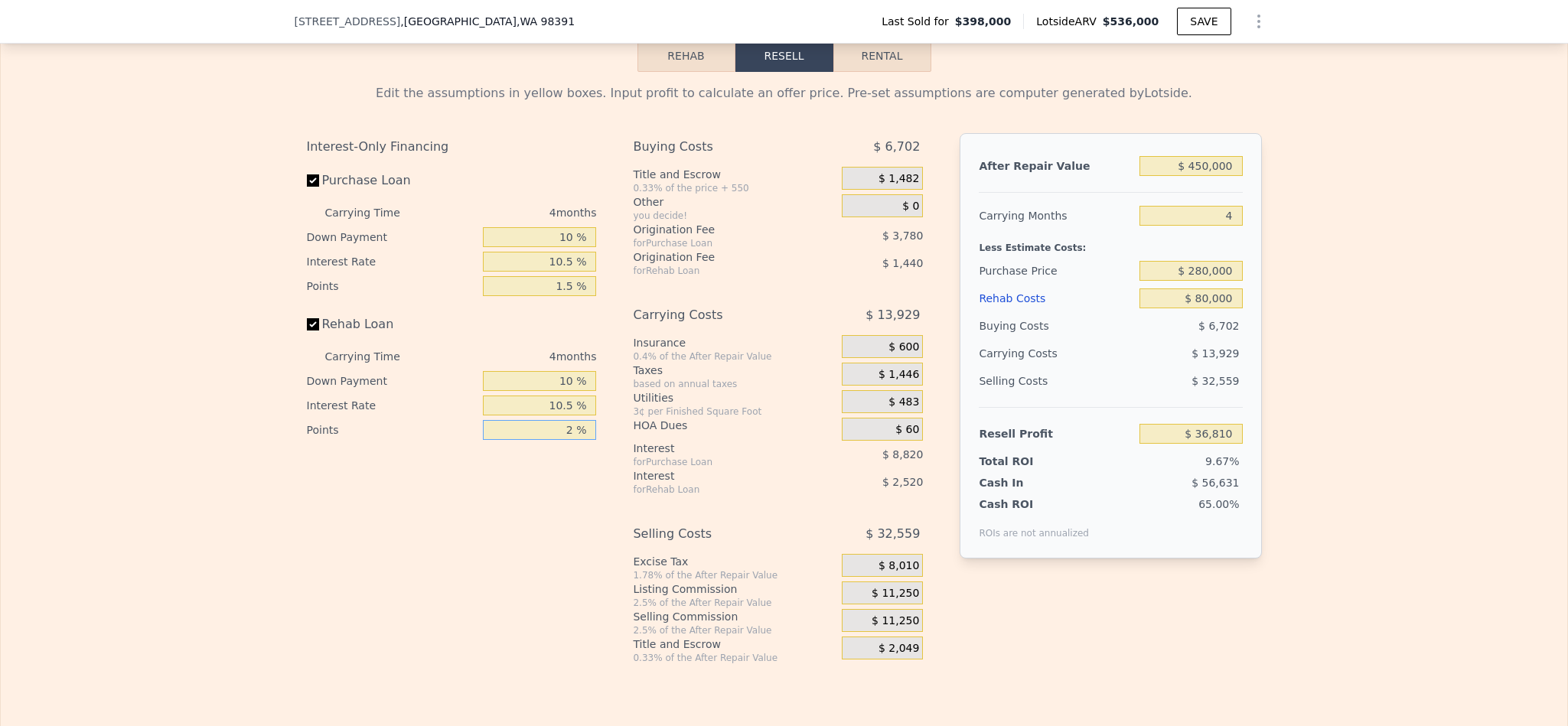
click at [570, 440] on input "2 %" at bounding box center [540, 429] width 114 height 20
type input "1. %"
type input "$ 37,530"
type input "1.5 %"
type input "$ 37,170"
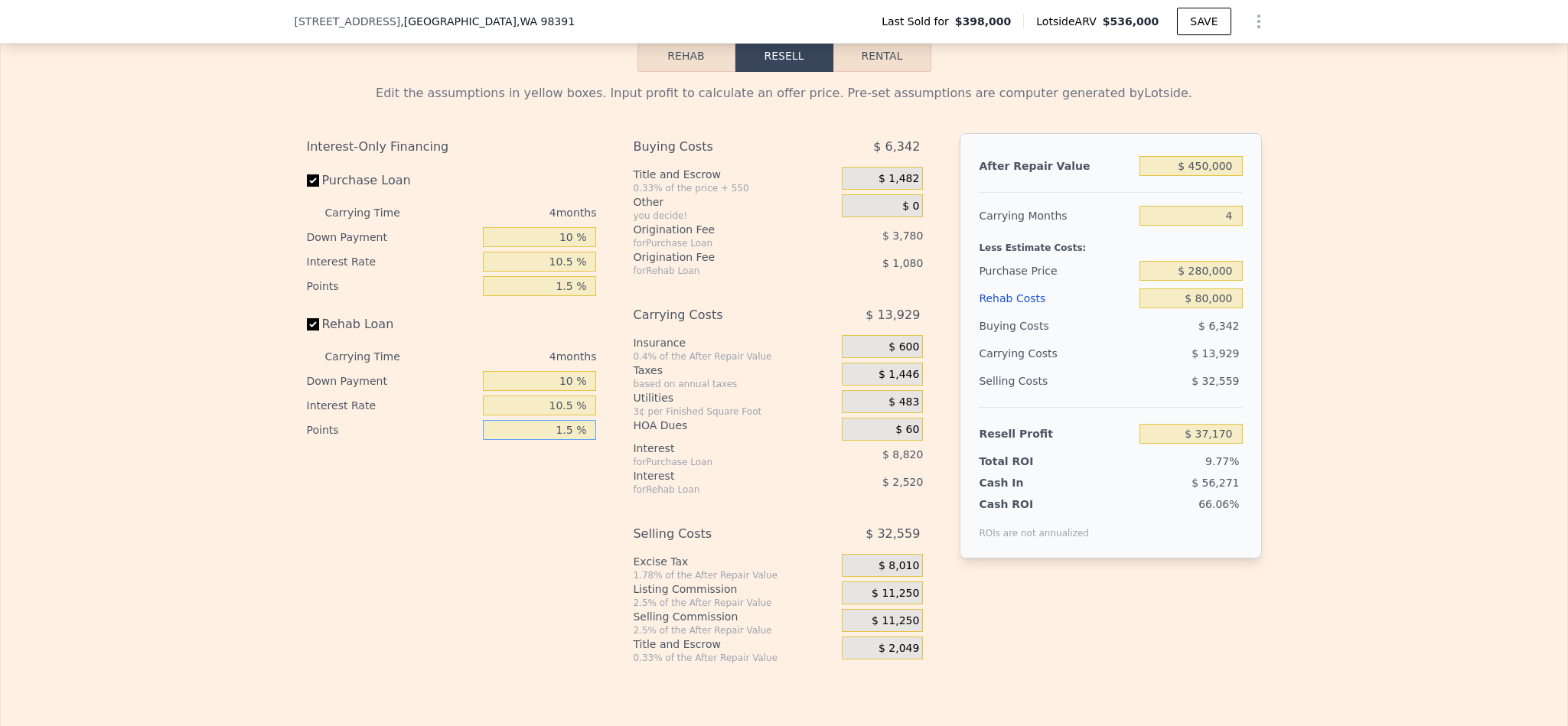
type input "1.5 %"
click at [889, 600] on span "$ 11,250" at bounding box center [895, 594] width 47 height 14
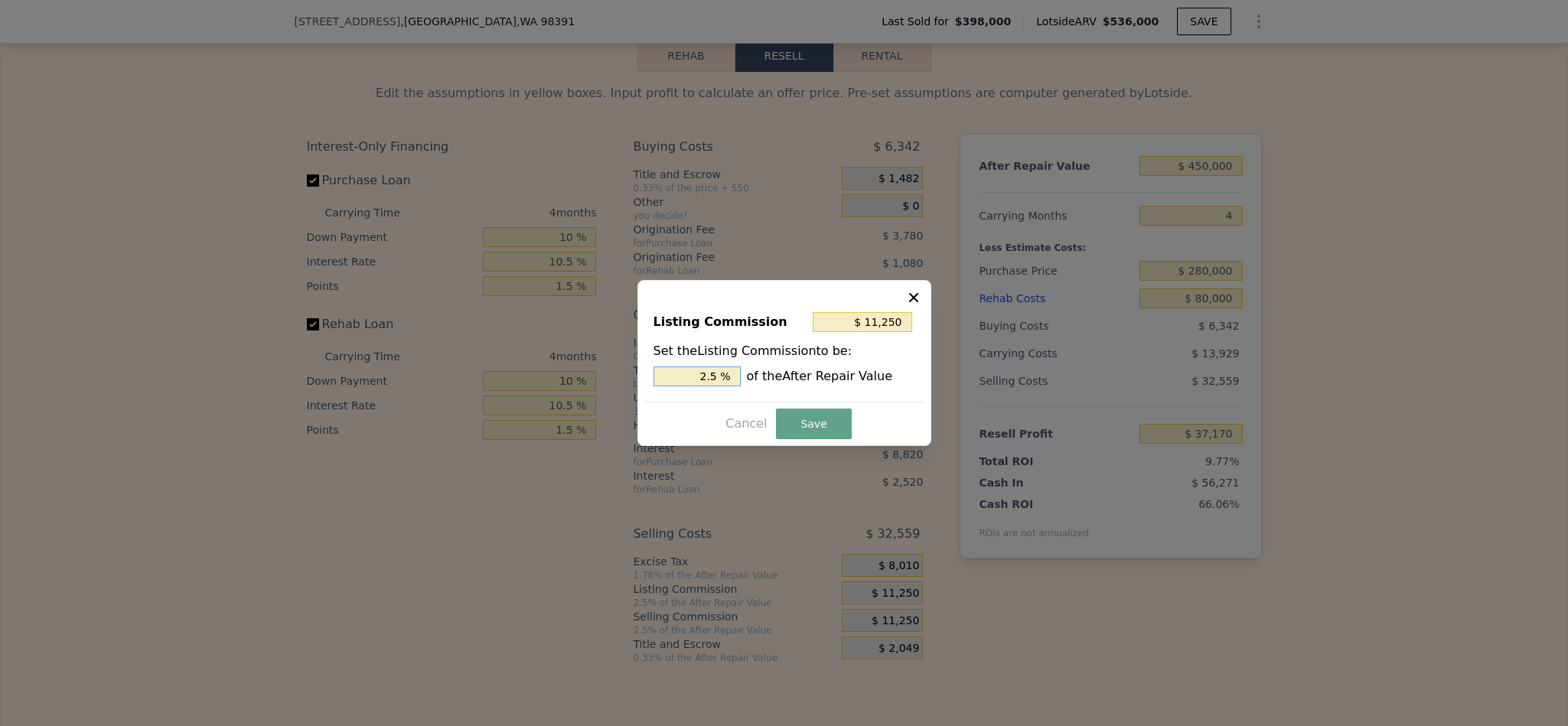
drag, startPoint x: 709, startPoint y: 372, endPoint x: 622, endPoint y: 372, distance: 87.0
click at [622, 372] on div "​ Listing Commission $ 11,250 Set the Listing Commission to be: 2.5 % of the Af…" at bounding box center [784, 363] width 1568 height 726
type input "1.5 %"
type input "$ 6,750"
type input "1.5 %"
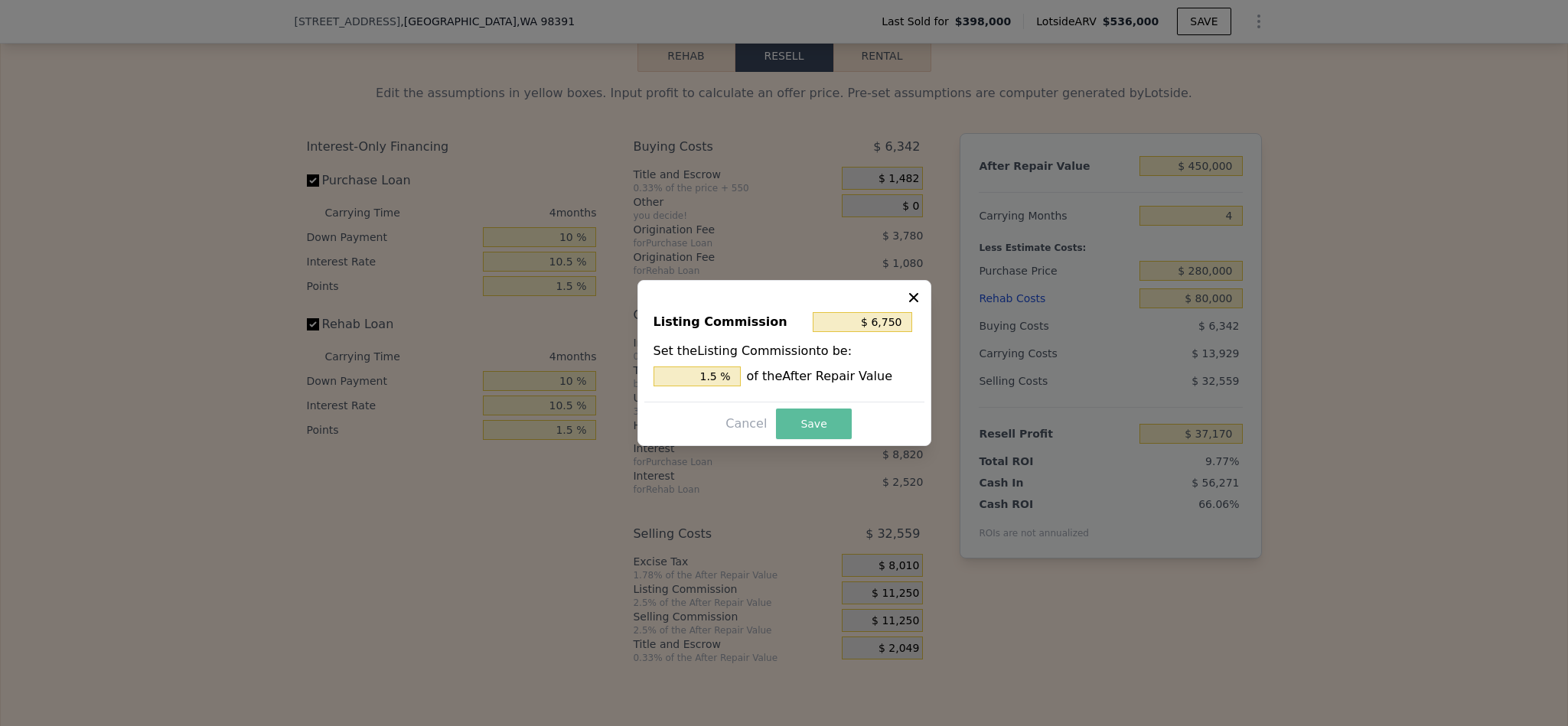
click at [806, 424] on button "Save" at bounding box center [813, 424] width 75 height 31
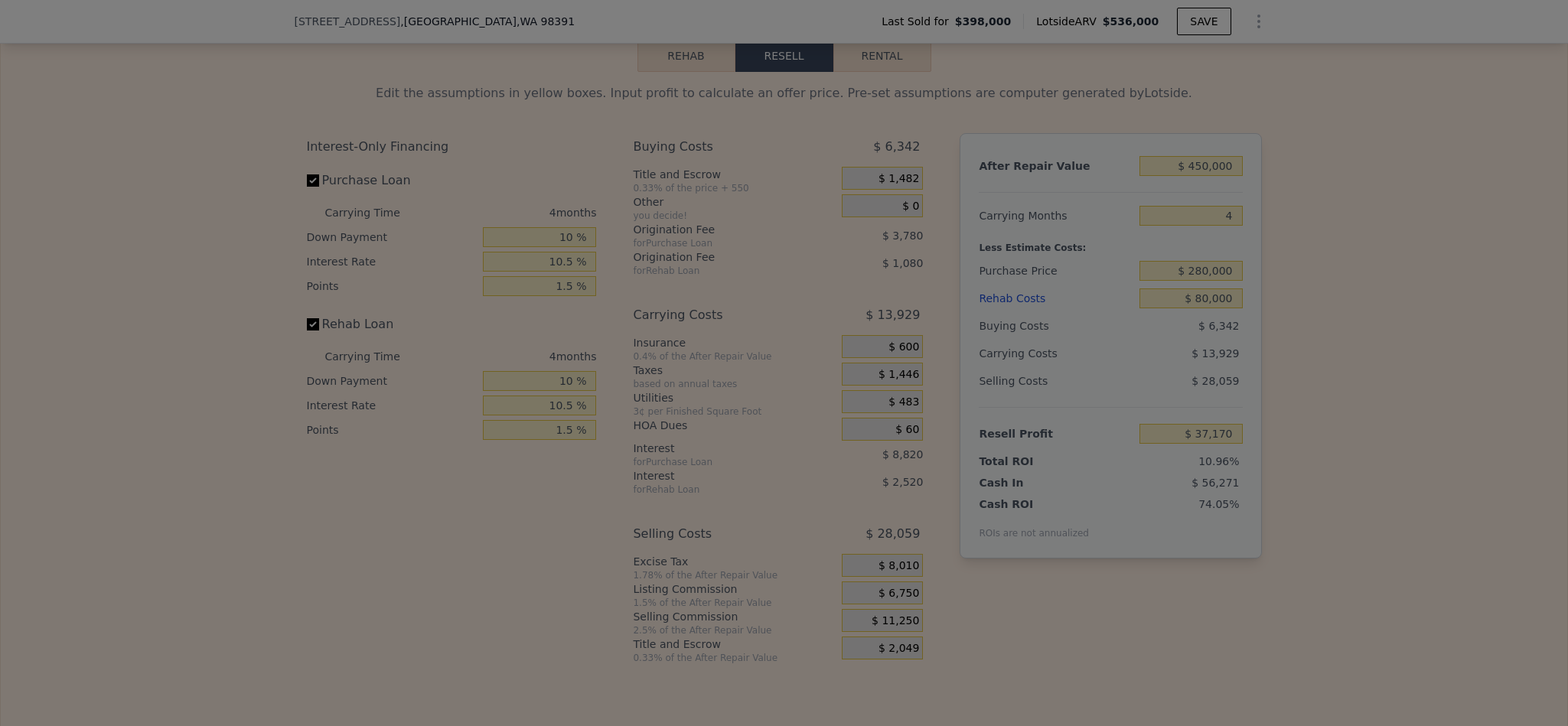
type input "$ 41,670"
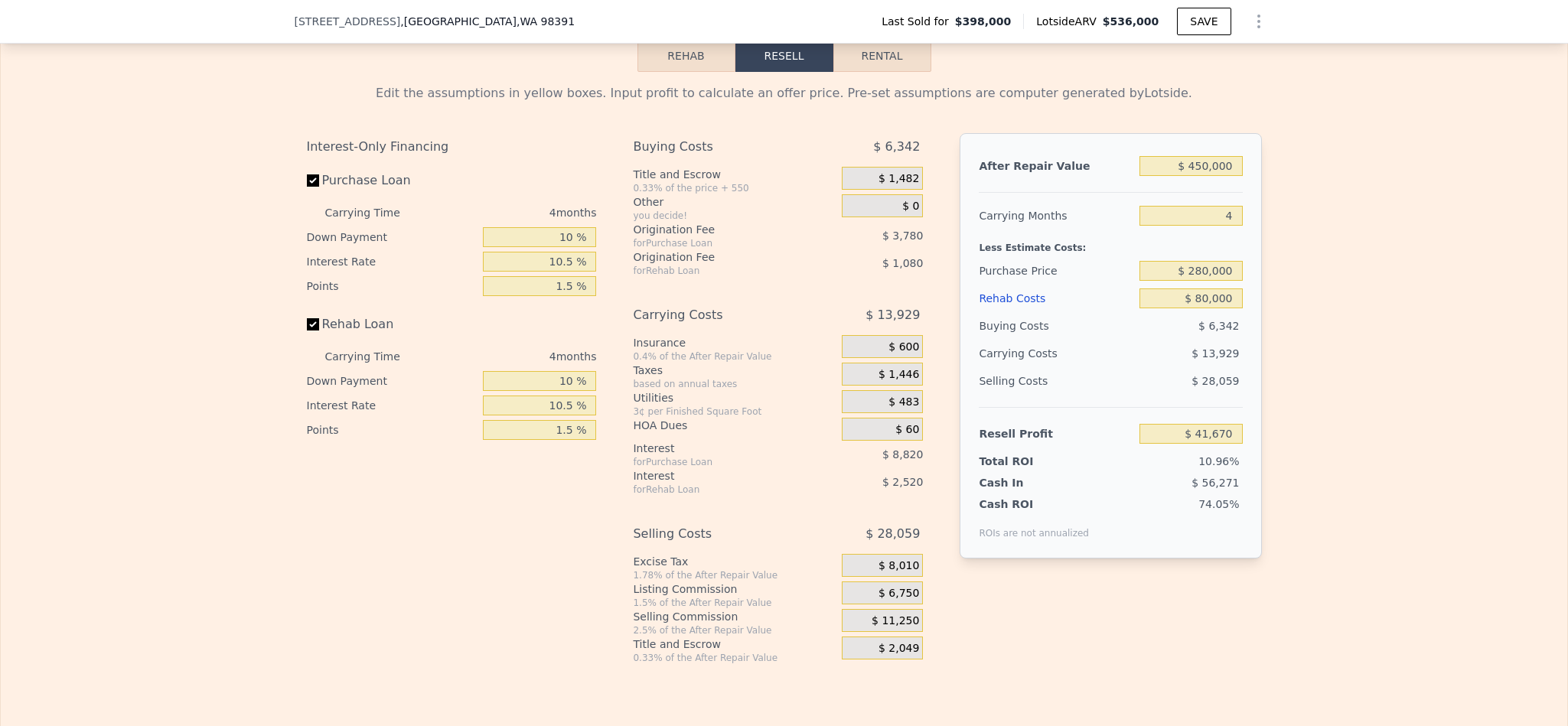
click at [1333, 384] on div "Edit the assumptions in yellow boxes. Input profit to calculate an offer price.…" at bounding box center [784, 368] width 1566 height 592
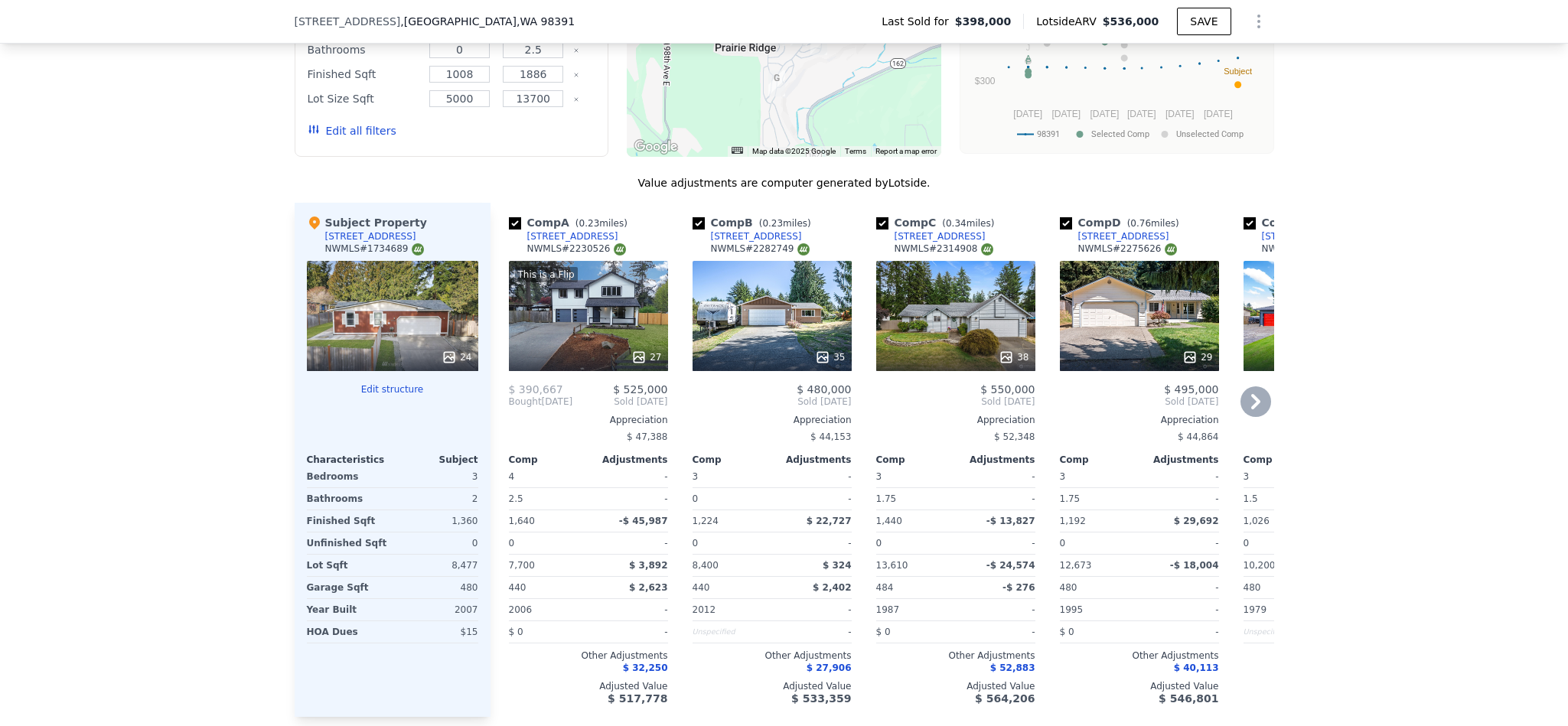
scroll to position [1717, 0]
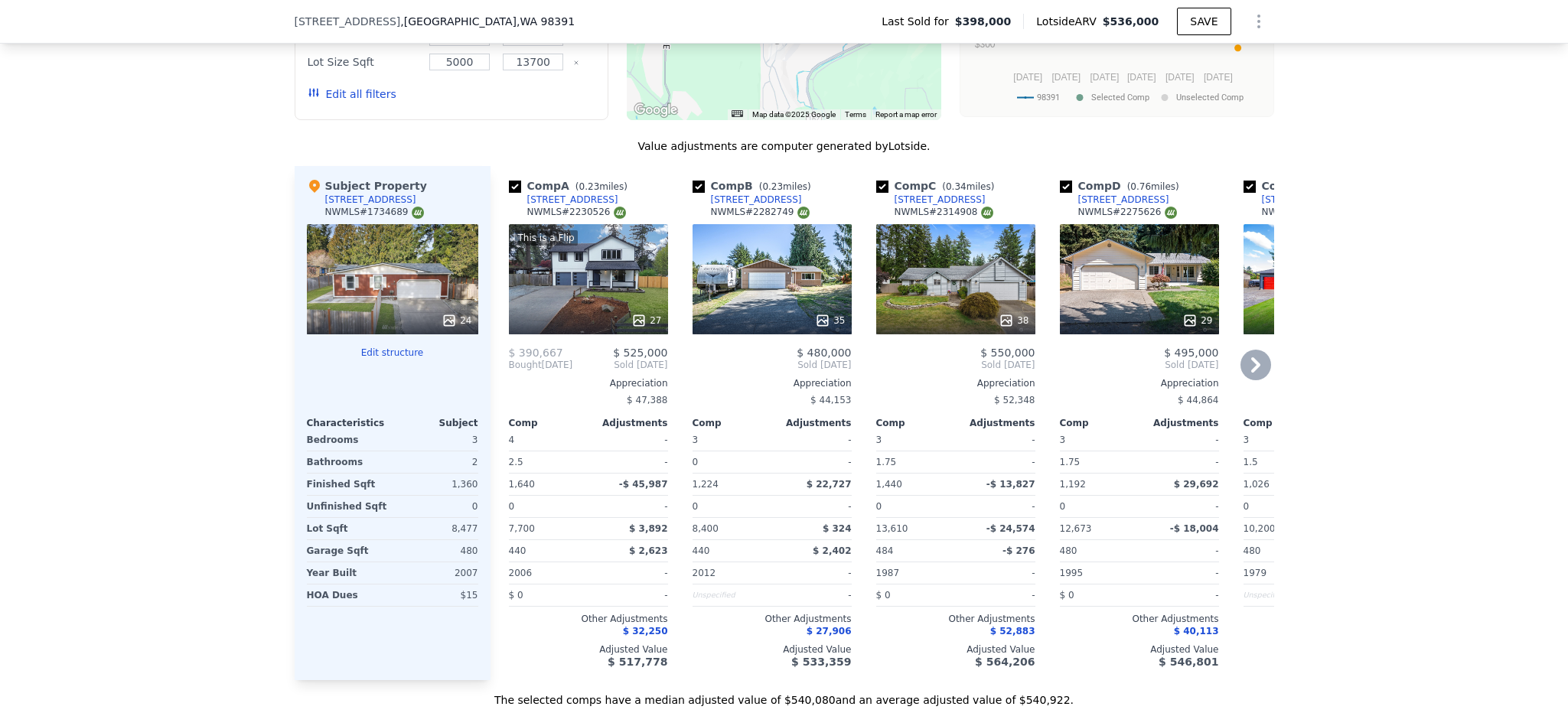
click at [1251, 372] on icon at bounding box center [1255, 365] width 9 height 15
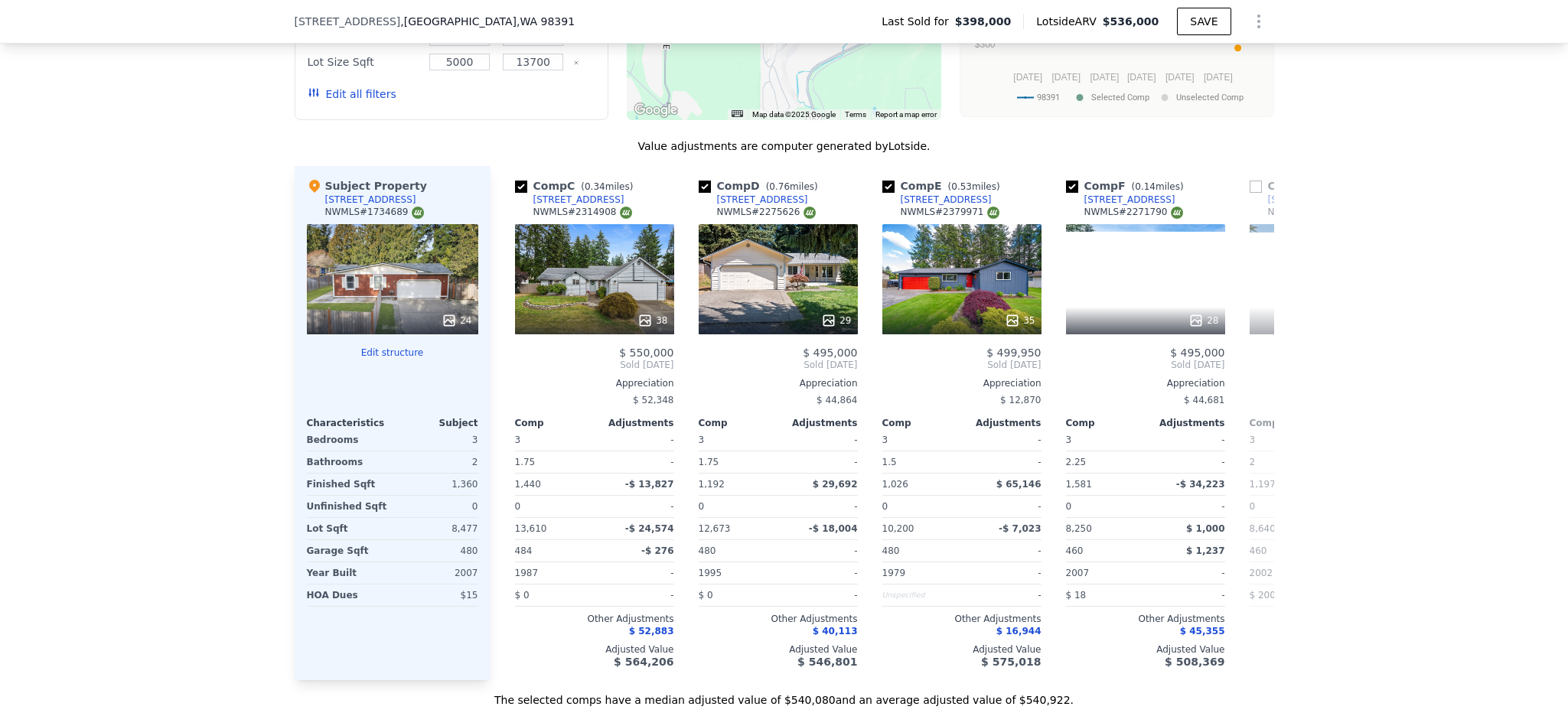
scroll to position [0, 368]
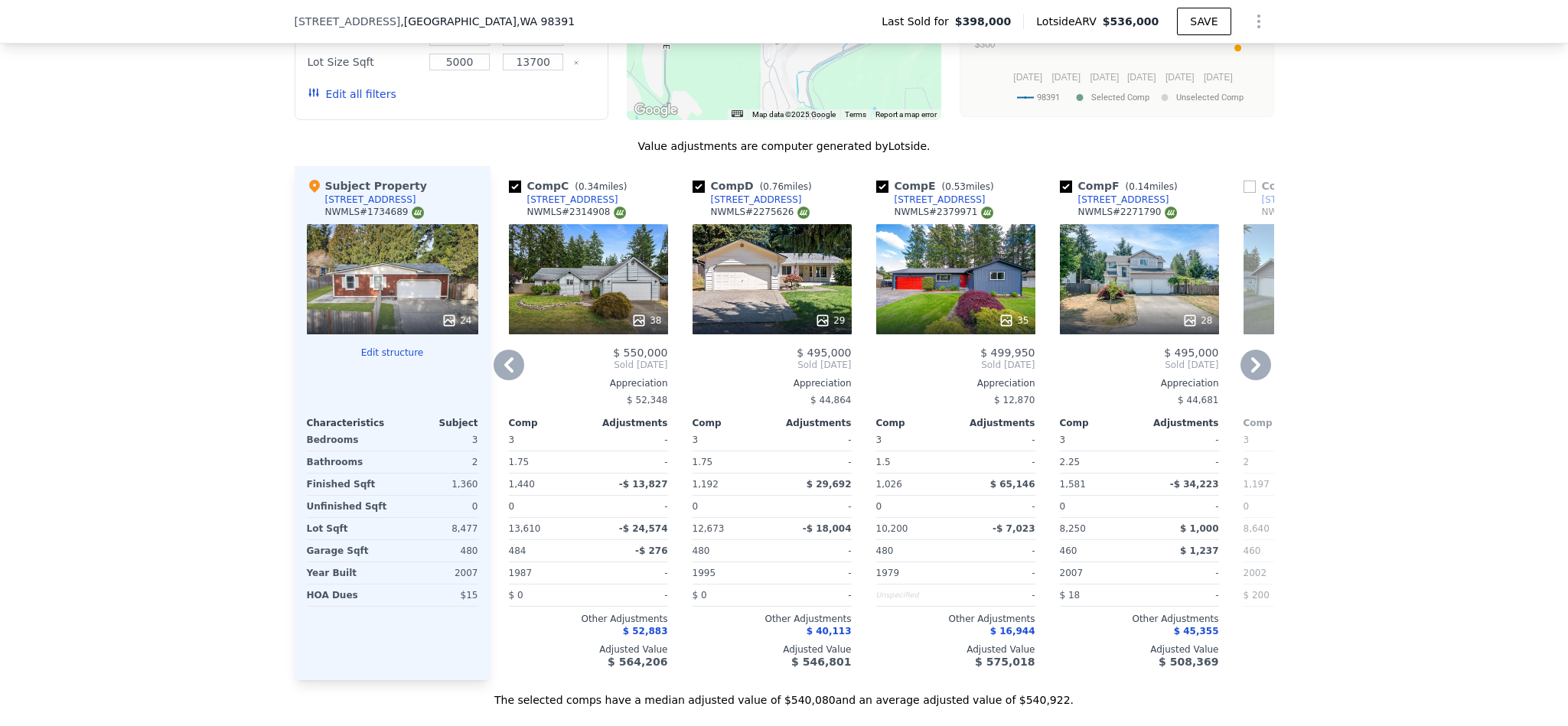
type input "$ 536,000"
type input "$ 0"
type input "$ 75,641"
click at [923, 264] on div "35" at bounding box center [955, 279] width 159 height 110
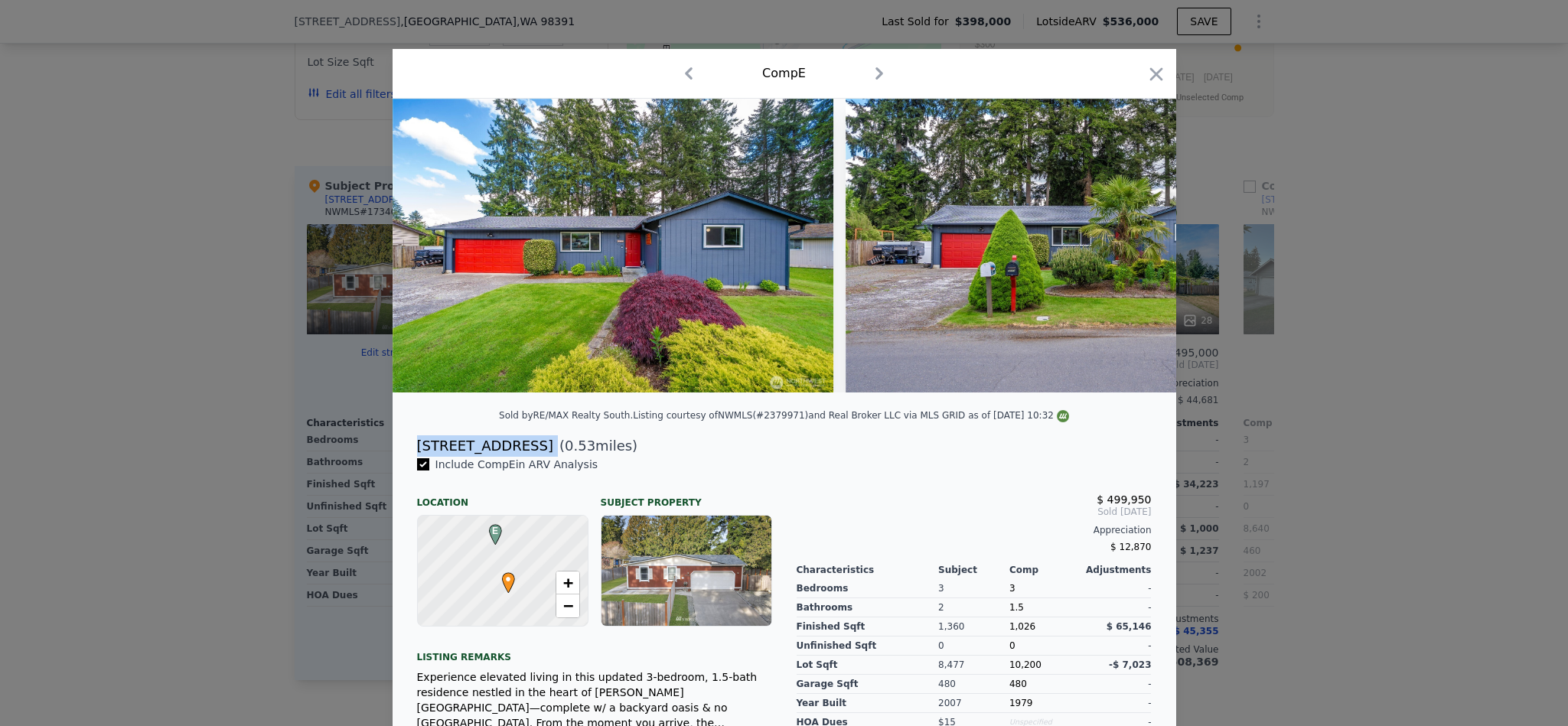
drag, startPoint x: 563, startPoint y: 463, endPoint x: 399, endPoint y: 463, distance: 164.0
click at [405, 457] on div "[STREET_ADDRESS] ( 0.53 miles)" at bounding box center [784, 446] width 759 height 21
copy div "[STREET_ADDRESS]"
click at [1146, 80] on icon "button" at bounding box center [1156, 74] width 21 height 21
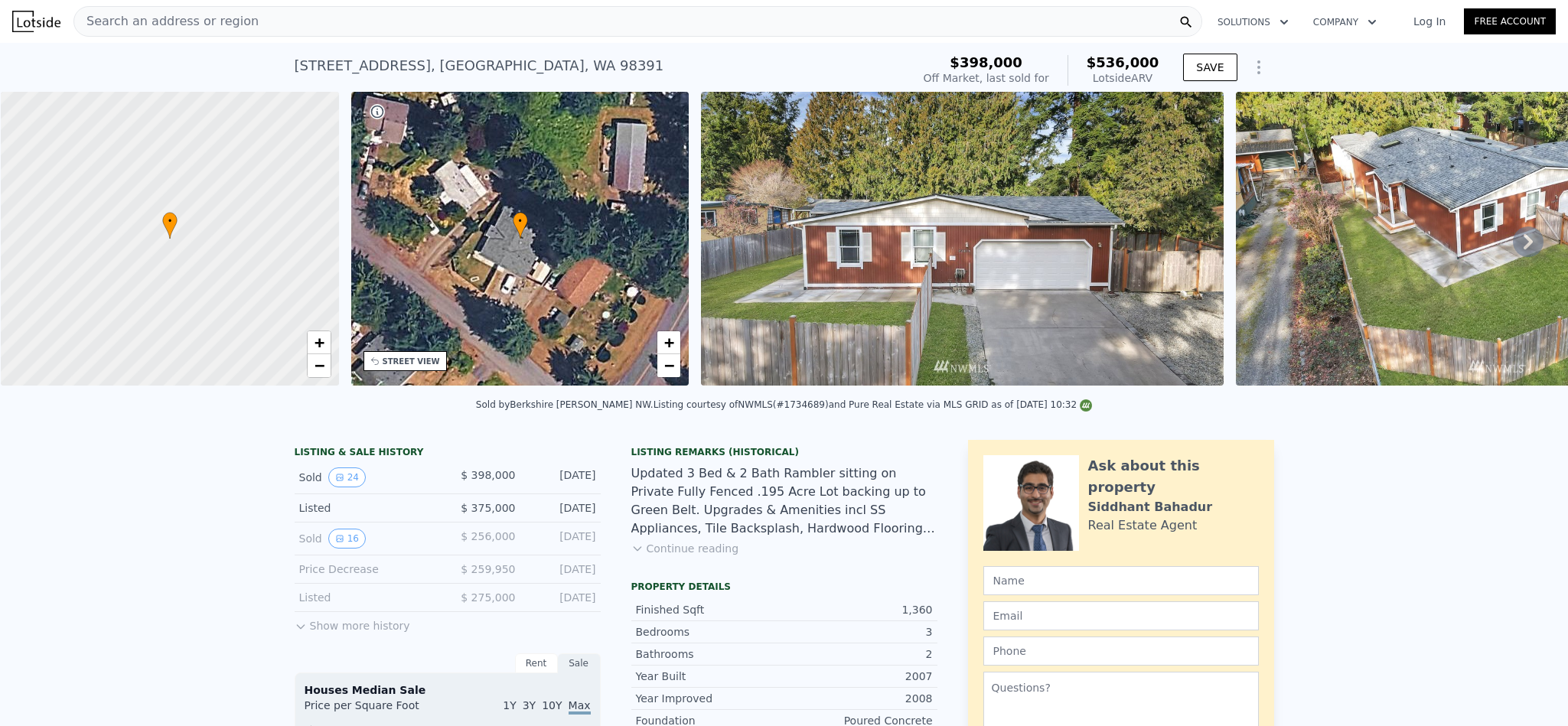
click at [296, 16] on div "Search an address or region" at bounding box center [637, 21] width 1129 height 31
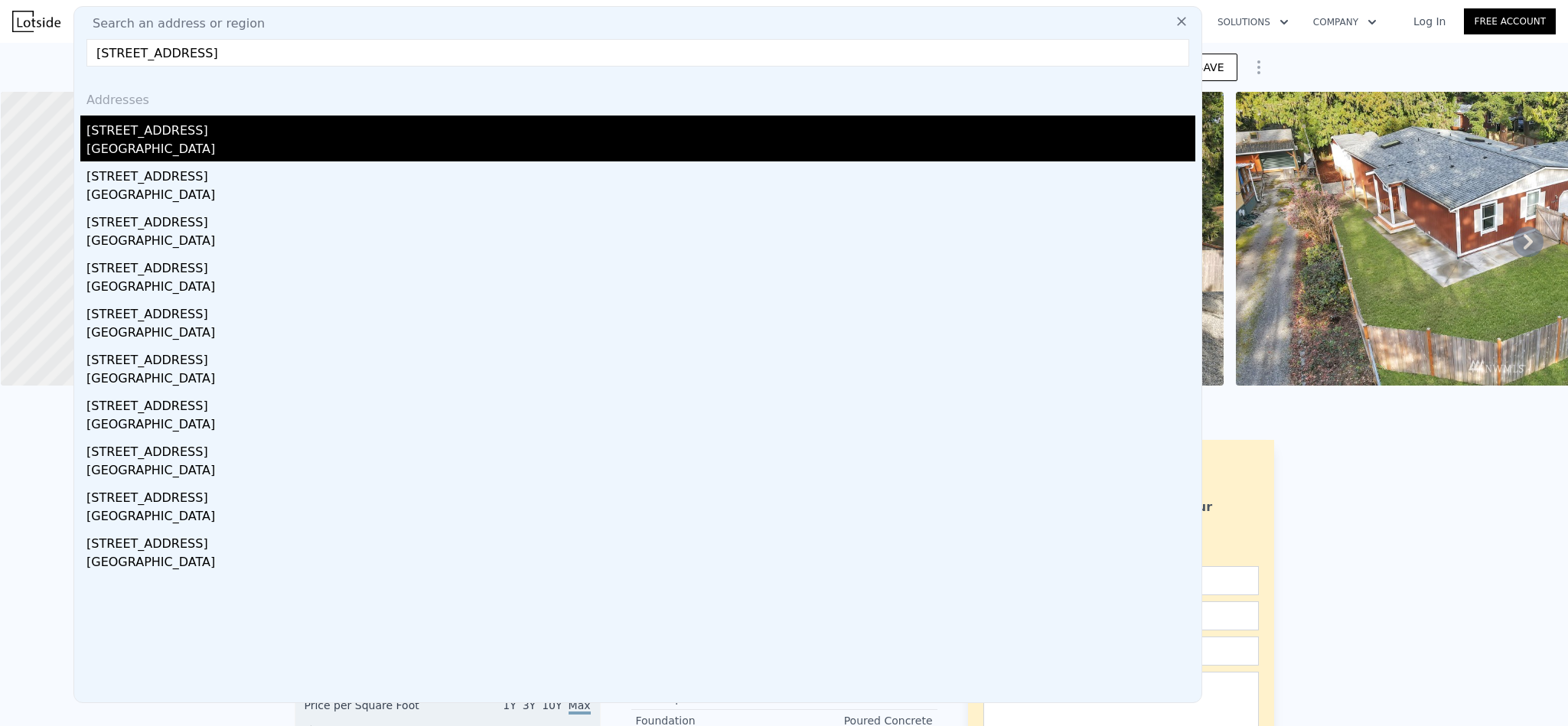
type input "[STREET_ADDRESS]"
click at [172, 136] on div "[STREET_ADDRESS]" at bounding box center [640, 128] width 1108 height 24
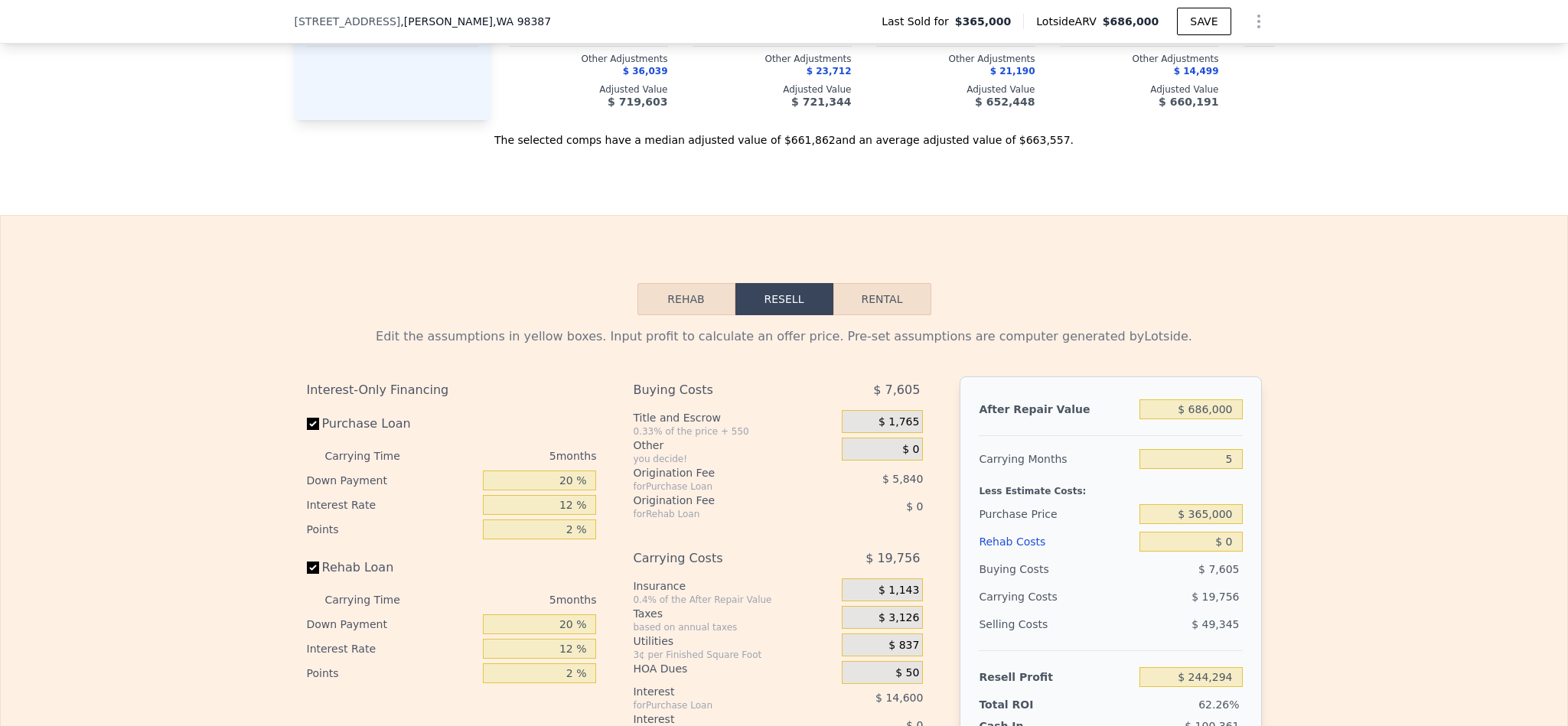
scroll to position [2406, 0]
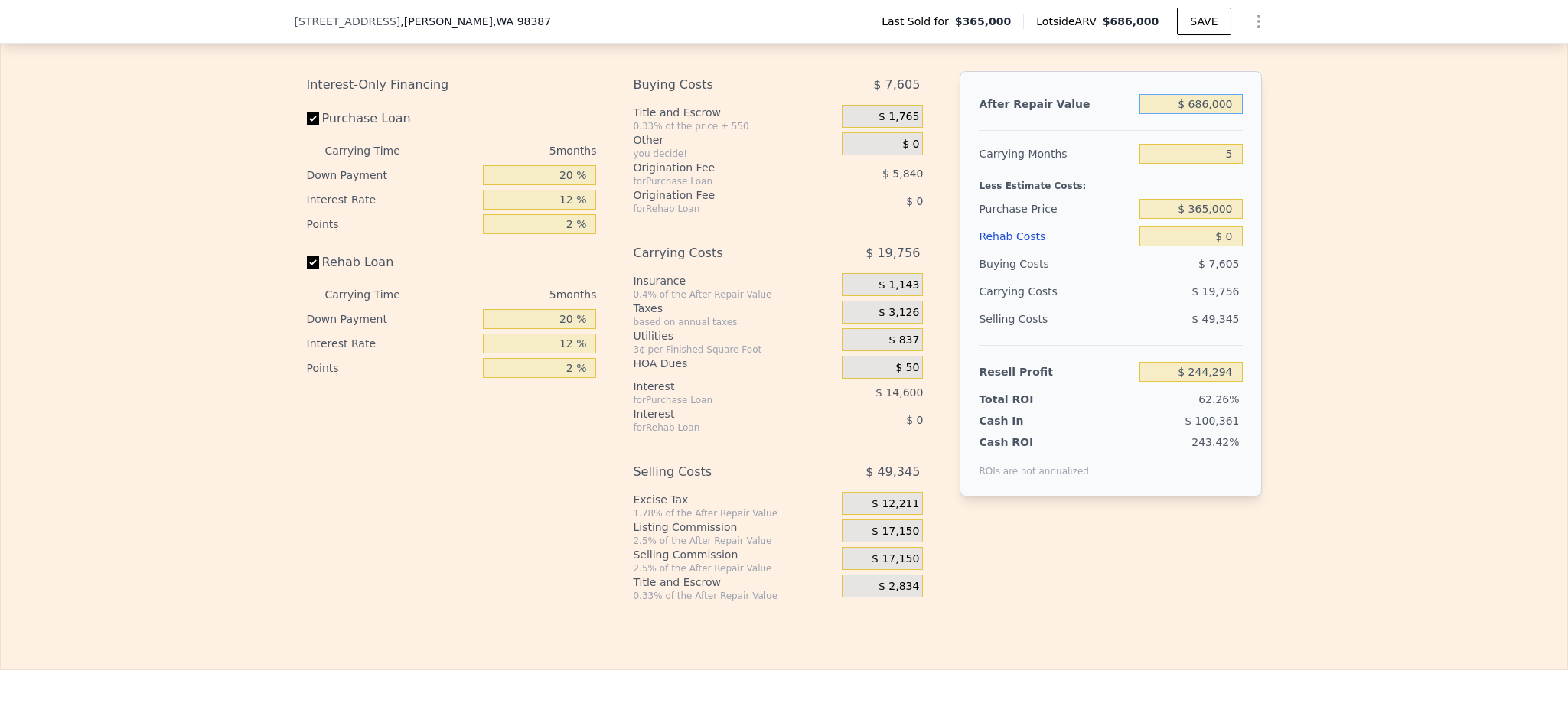
click at [1208, 114] on input "$ 686,000" at bounding box center [1190, 103] width 102 height 20
type input "$ 7"
type input "-$ 391,761"
type input "$ 70"
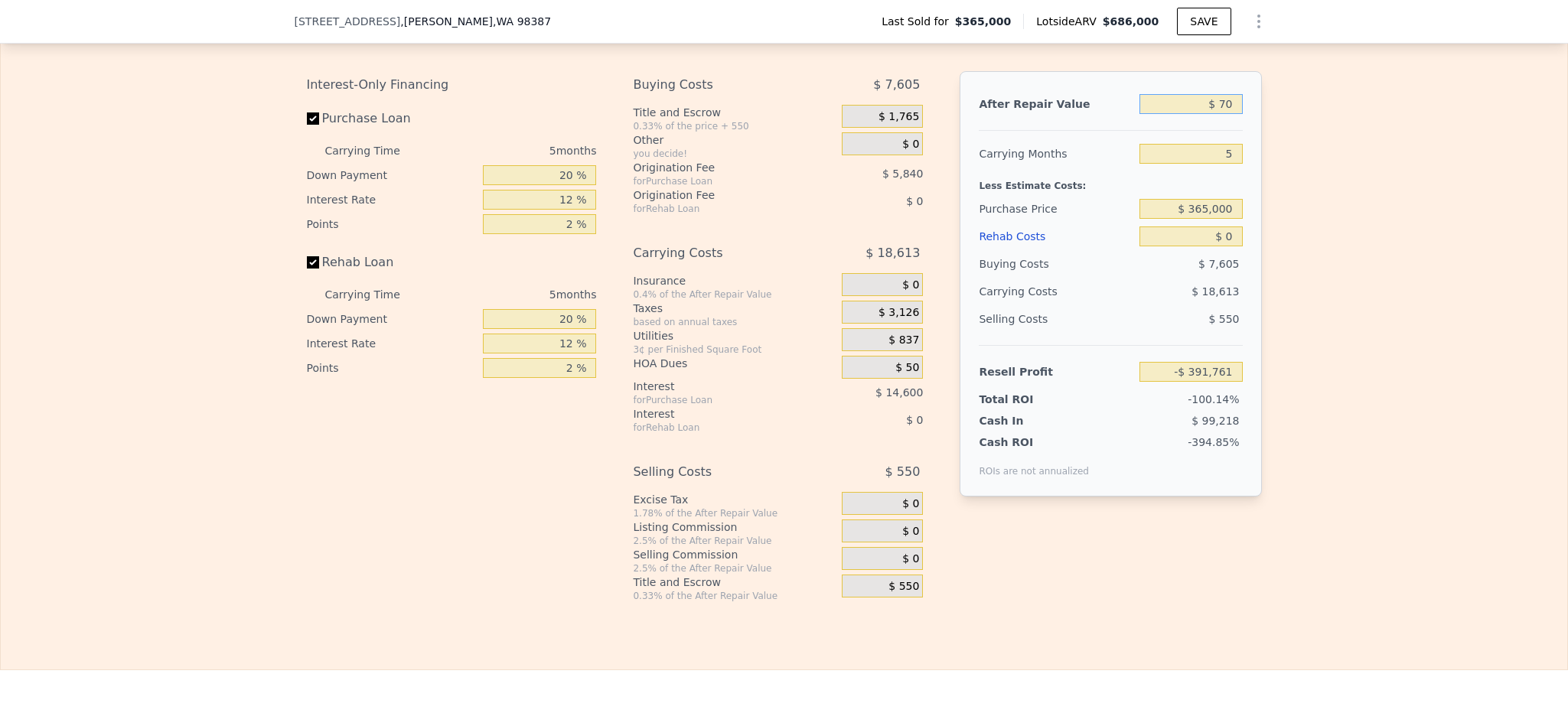
type input "-$ 391,703"
type input "$ 700"
type input "-$ 391,119"
type input "$ 70,000"
type input "-$ 326,864"
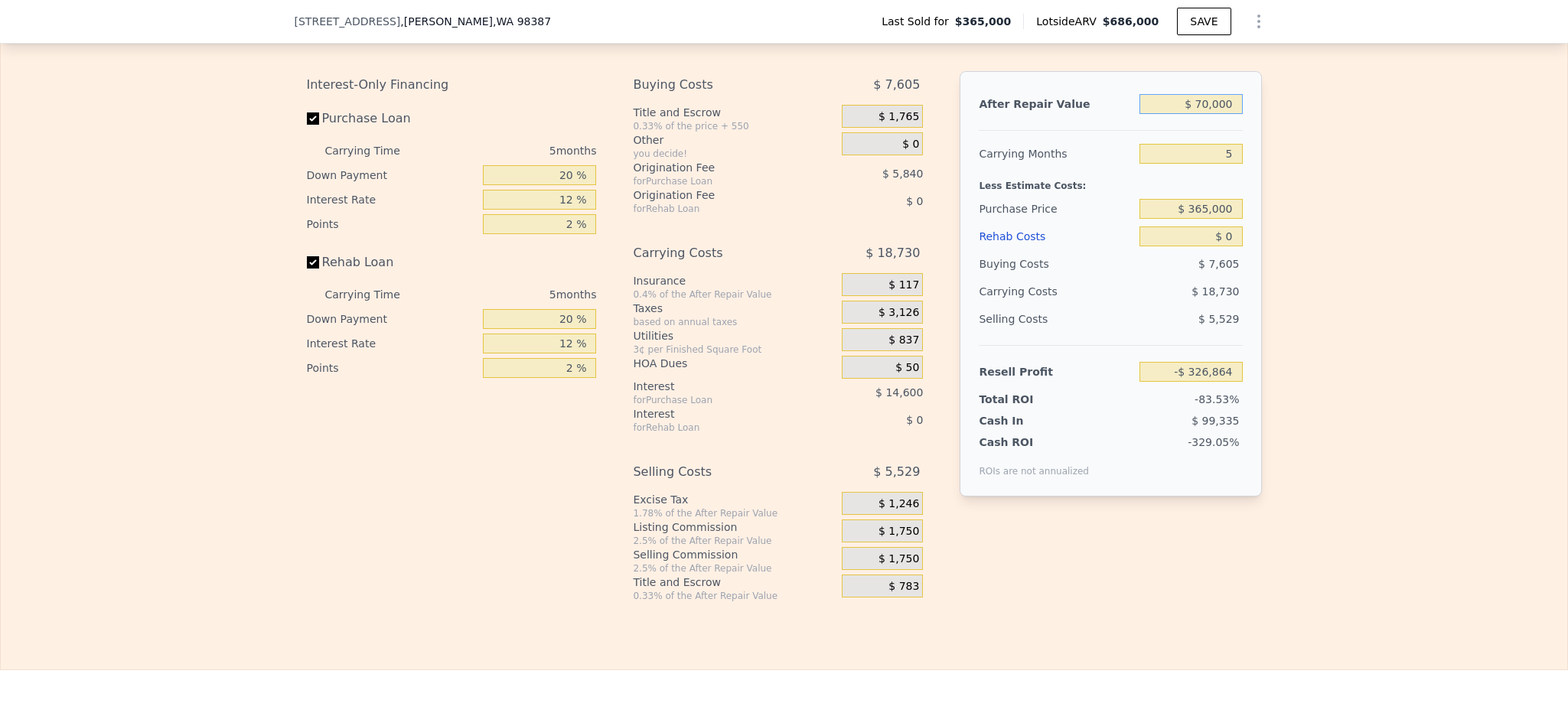
type input "$ 700,000"
type input "$ 257,274"
type input "$ 700,000"
type input "4"
type input "$ 261,230"
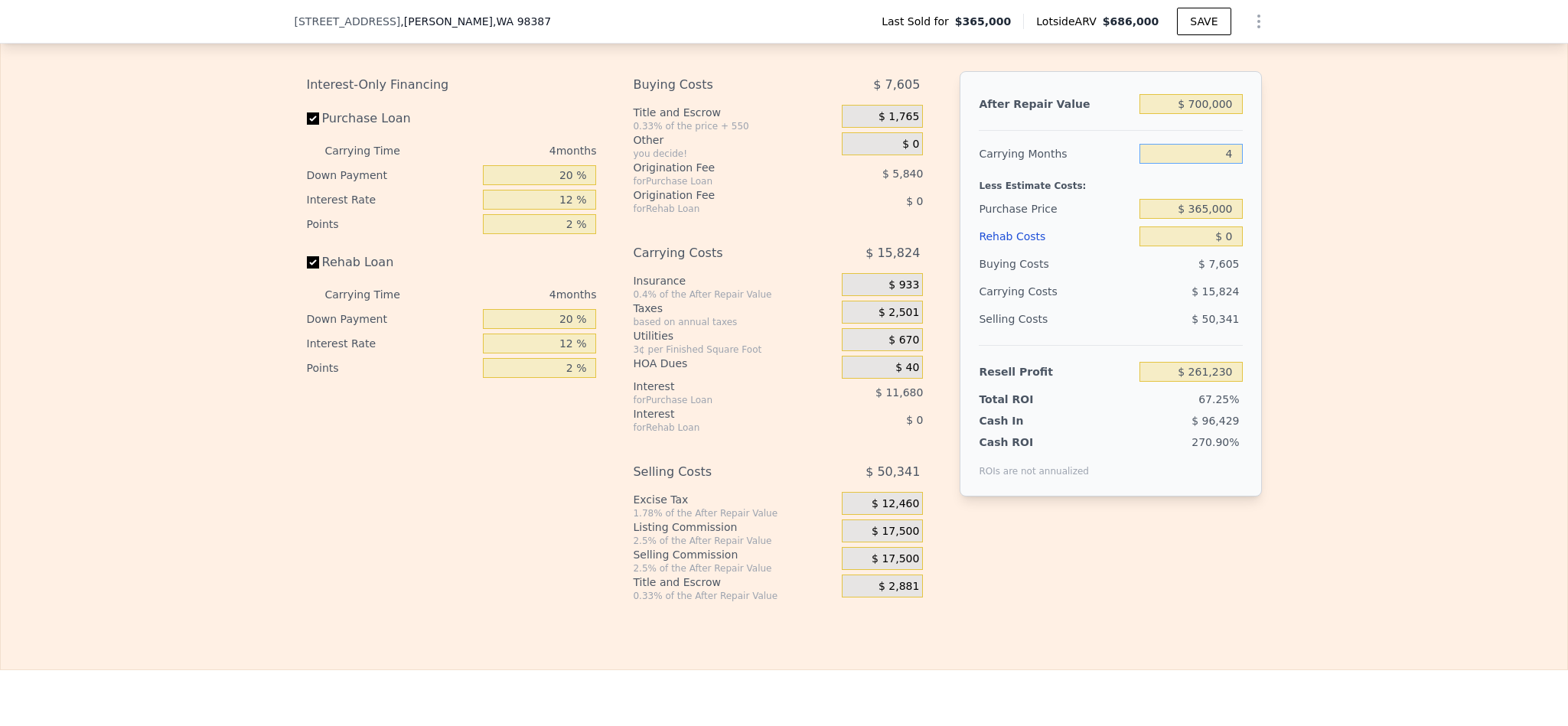
type input "4"
click at [1220, 219] on input "$ 365,000" at bounding box center [1190, 208] width 102 height 20
type input "$ 530,000"
type input "$ 87,760"
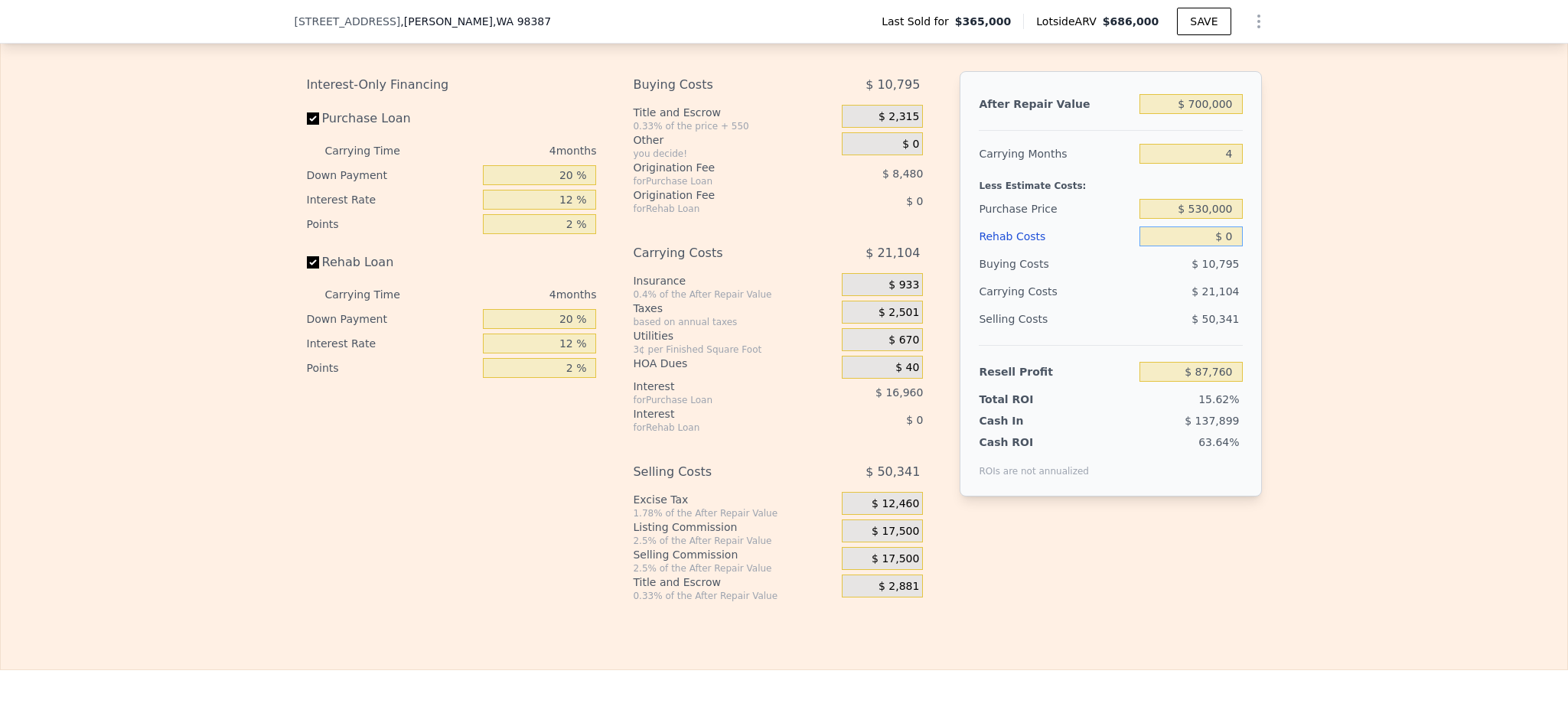
type input "$ 5"
type input "$ 87,755"
type input "$ 50"
type input "$ 87,709"
type input "$ 5,000"
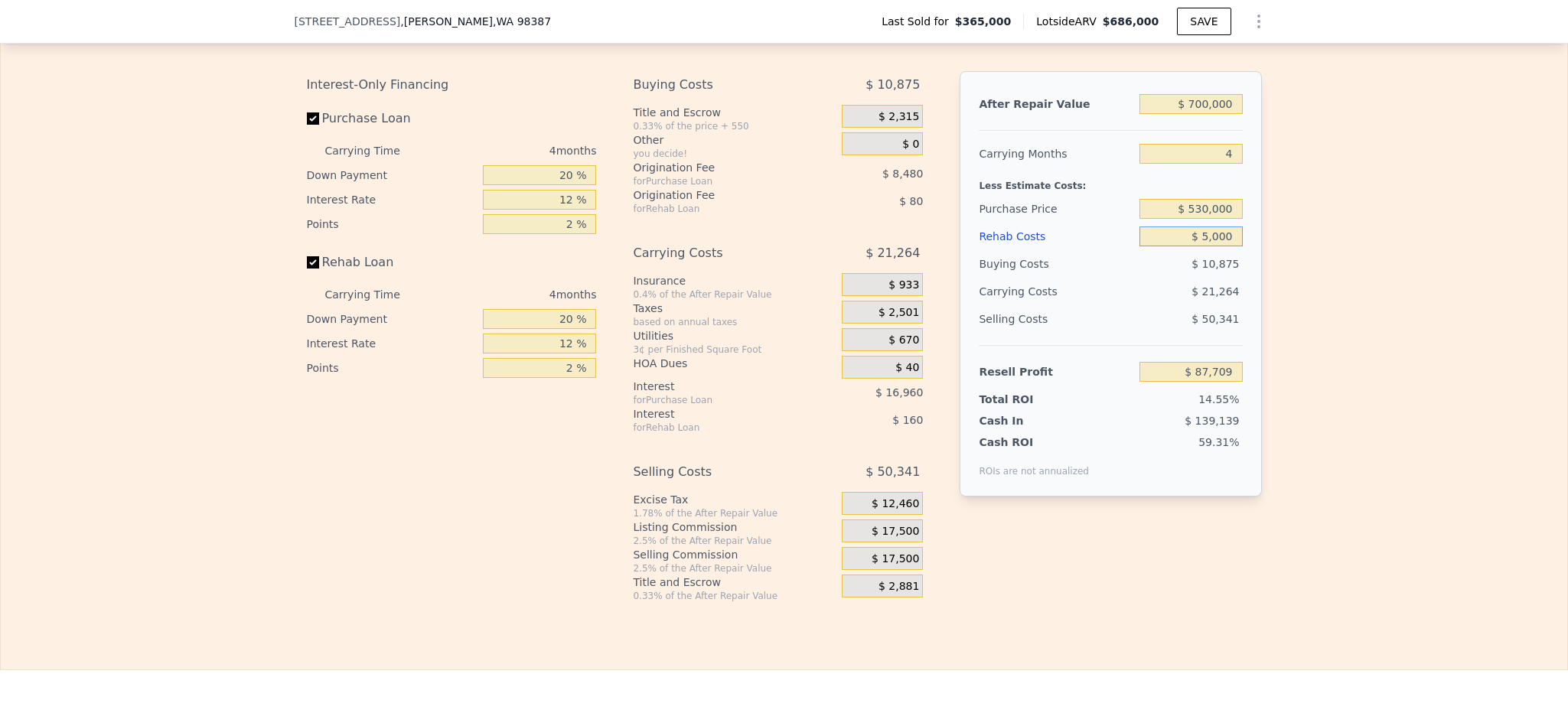
type input "$ 82,520"
type input "$ 50,000"
type input "$ 35,360"
type input "$ 50,000"
click at [1364, 317] on div "Edit the assumptions in yellow boxes. Input profit to calculate an offer price.…" at bounding box center [784, 306] width 1566 height 592
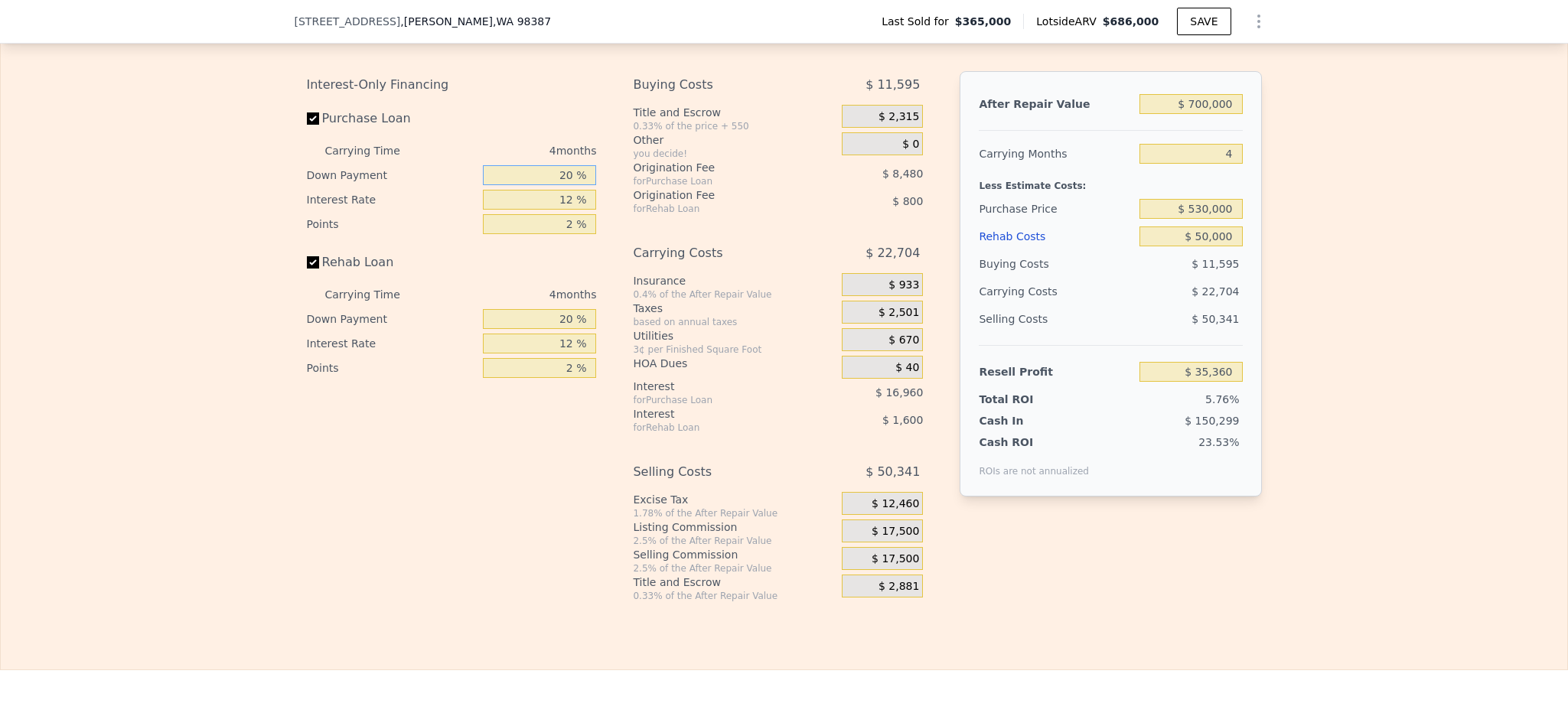
drag, startPoint x: 558, startPoint y: 218, endPoint x: 358, endPoint y: 218, distance: 200.0
click at [358, 187] on div "Down Payment 20 %" at bounding box center [452, 175] width 290 height 24
type input "10 %"
type input "$ 32,180"
type input "1 %"
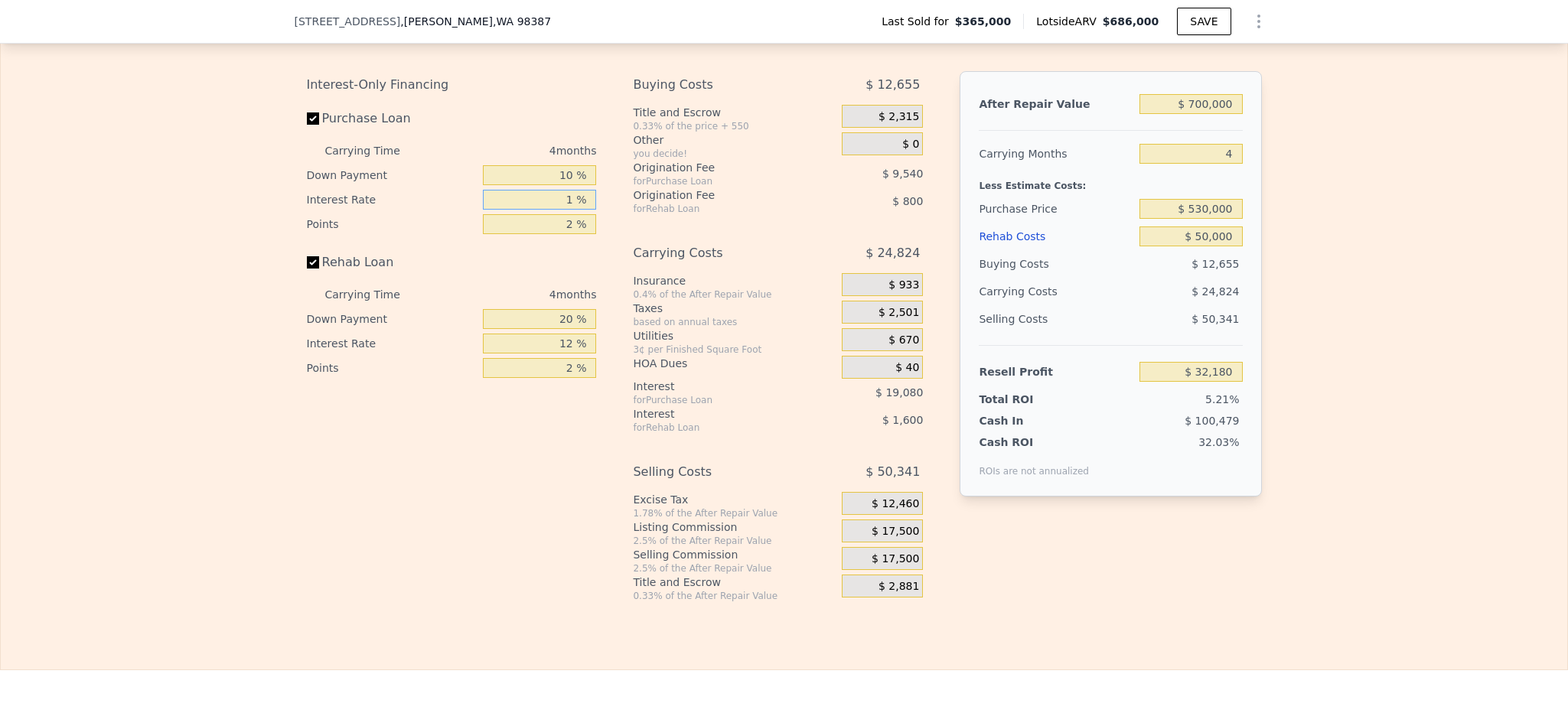
type input "$ 49,668"
type input "10 %"
type input "$ 35,360"
type input "10.5 %"
type input "$ 34,564"
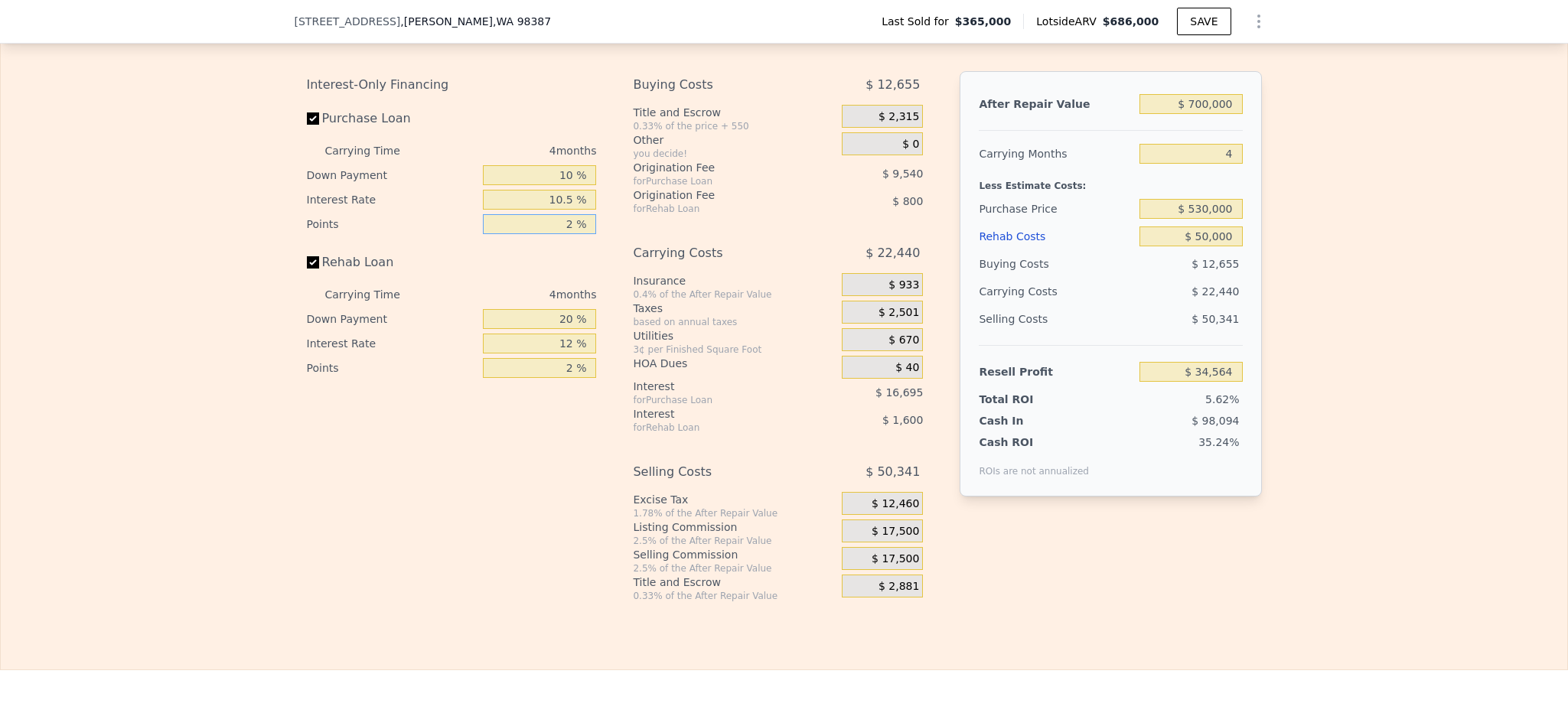
type input "1 %"
type input "$ 39,334"
type input "1.5 %"
type input "$ 36,949"
type input "1 %"
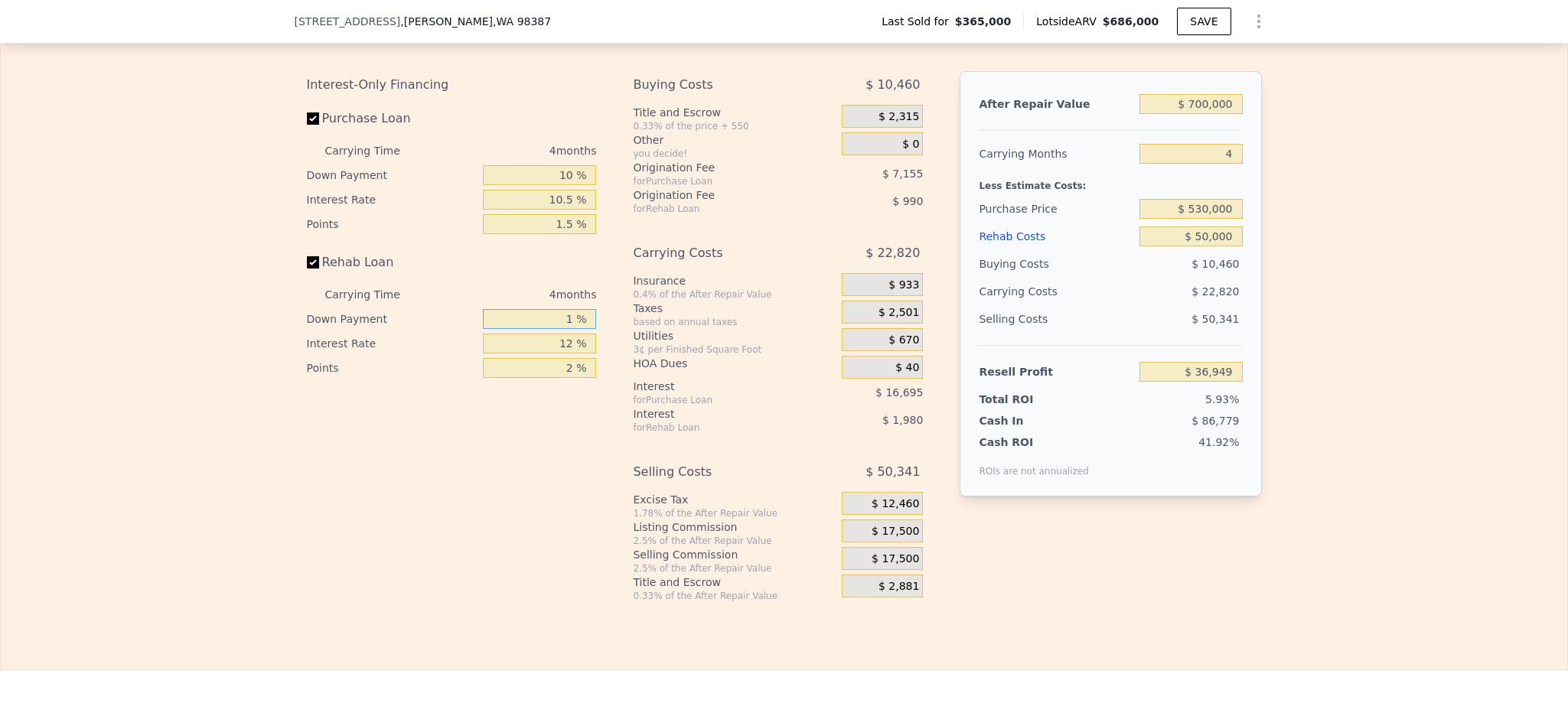
type input "$ 36,379"
type input "10 %"
type input "$ 36,649"
type input "10 %"
type input "1 %"
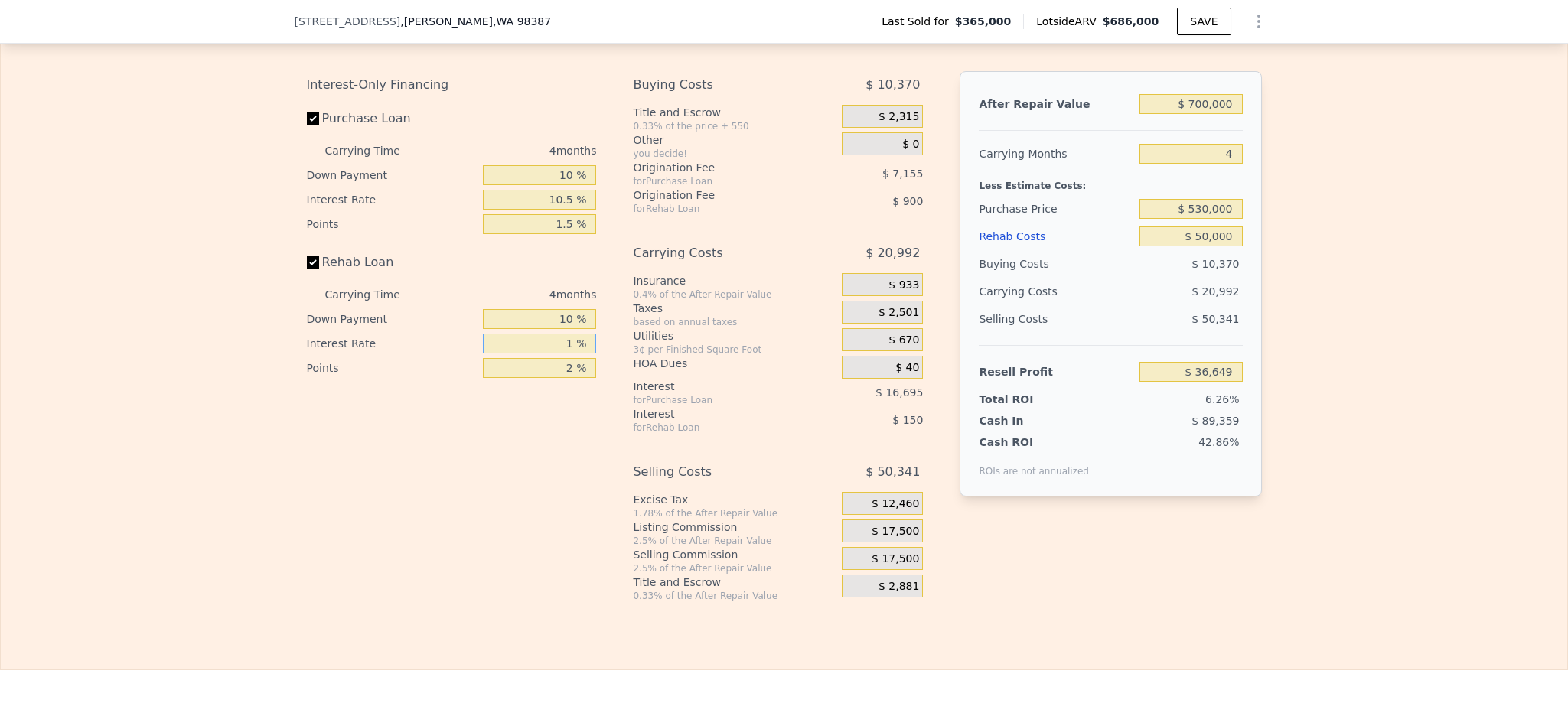
type input "$ 38,297"
type input "10 %"
type input "$ 36,949"
type input "10.5 %"
type input "$ 36,873"
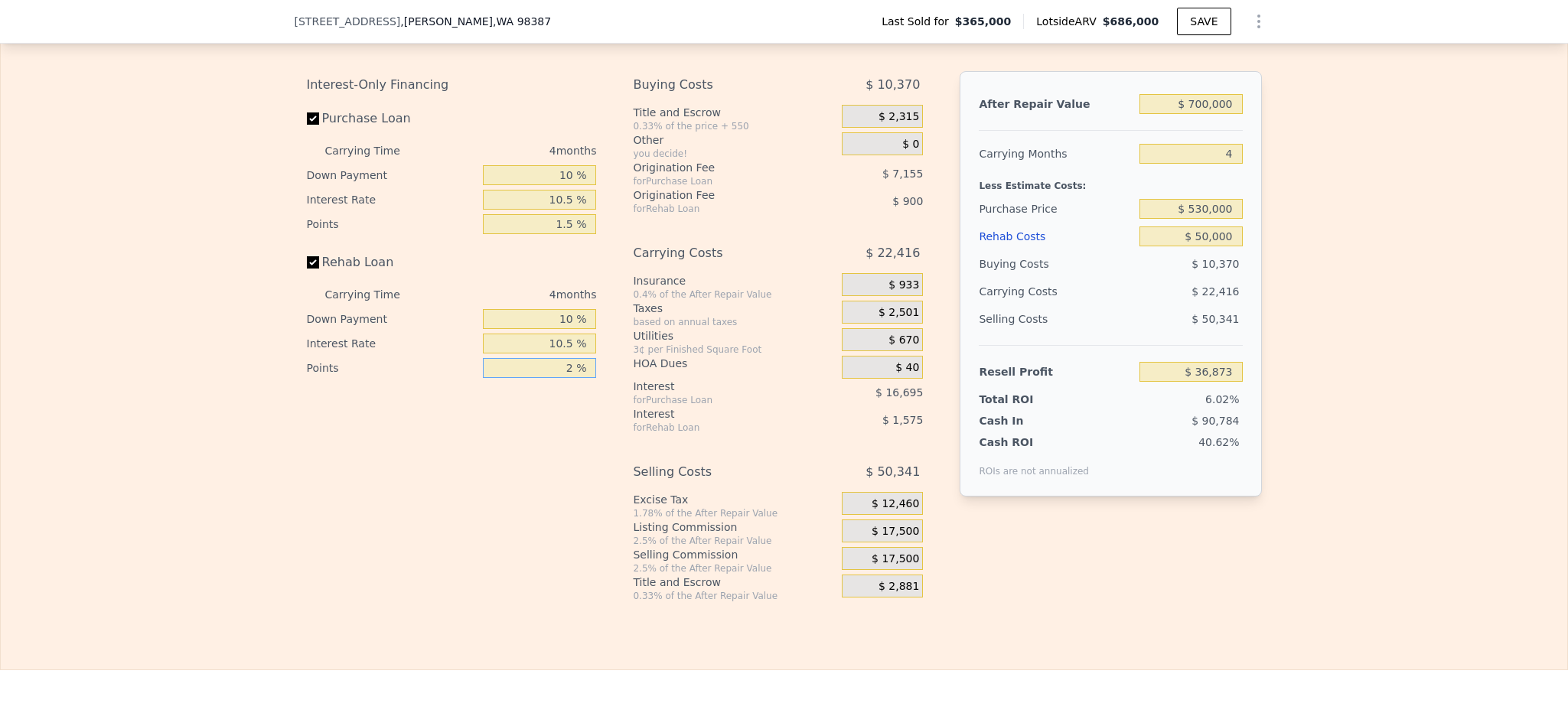
type input "1 %"
type input "$ 37,323"
type input "1.5 %"
type input "$ 37,098"
type input "1.5 %"
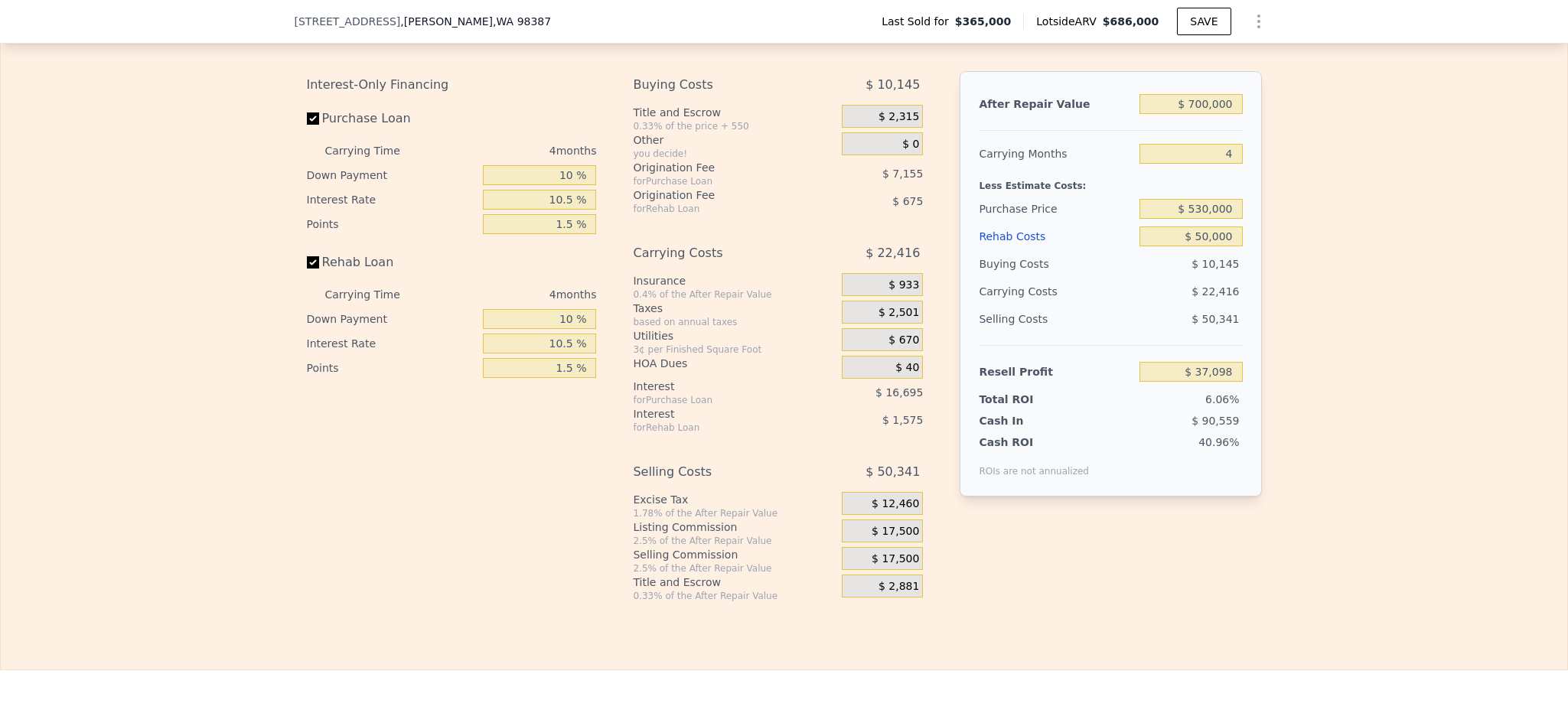
click at [1137, 602] on div "Interest-Only Financing Purchase Loan Carrying Time 4 months Down Payment 10 % …" at bounding box center [784, 336] width 955 height 531
click at [902, 539] on span "$ 17,500" at bounding box center [895, 531] width 47 height 14
click at [879, 539] on span "$ 17,500" at bounding box center [895, 531] width 47 height 14
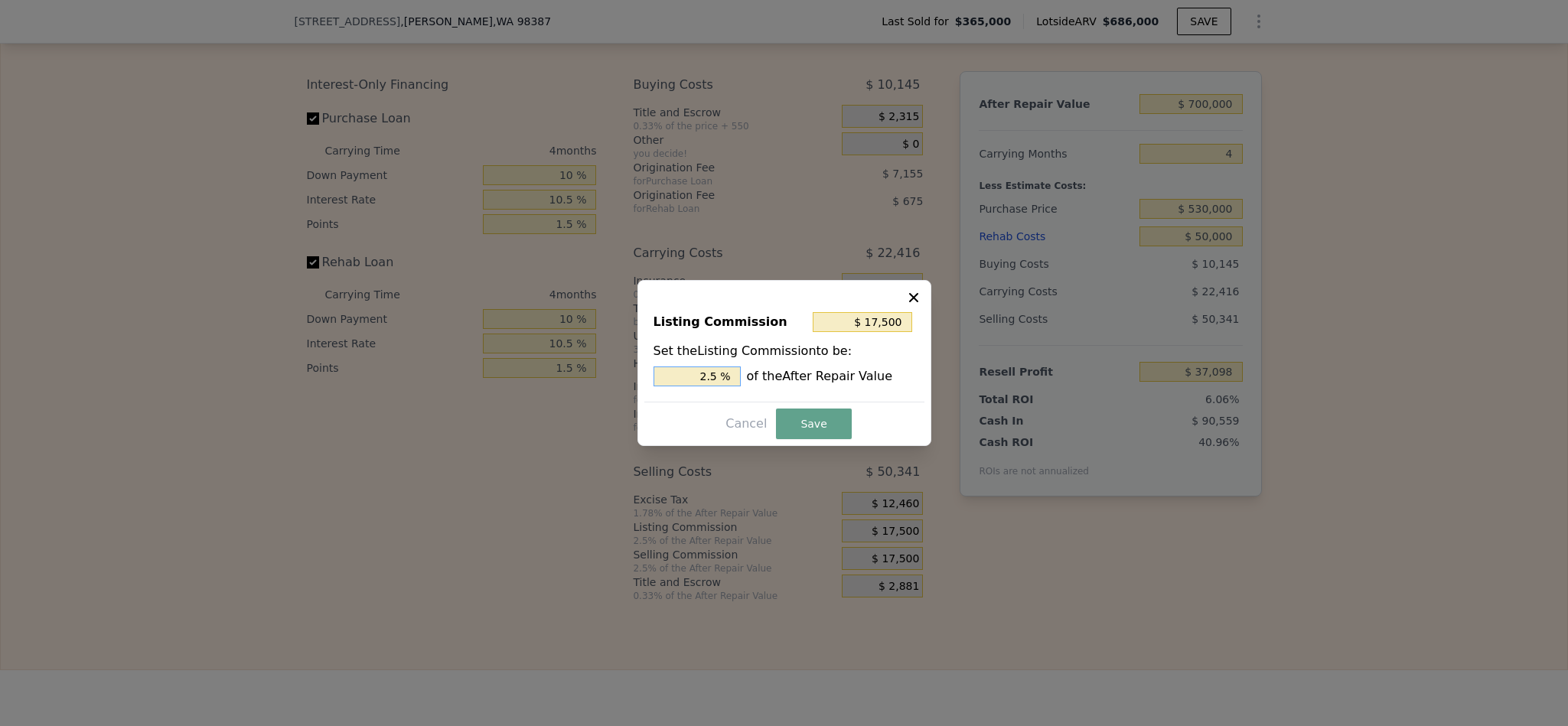
drag, startPoint x: 709, startPoint y: 370, endPoint x: 690, endPoint y: 370, distance: 19.0
click at [690, 370] on input "2.5 %" at bounding box center [697, 376] width 87 height 20
type input "1.5 %"
type input "$ 10,500"
type input "1.5 %"
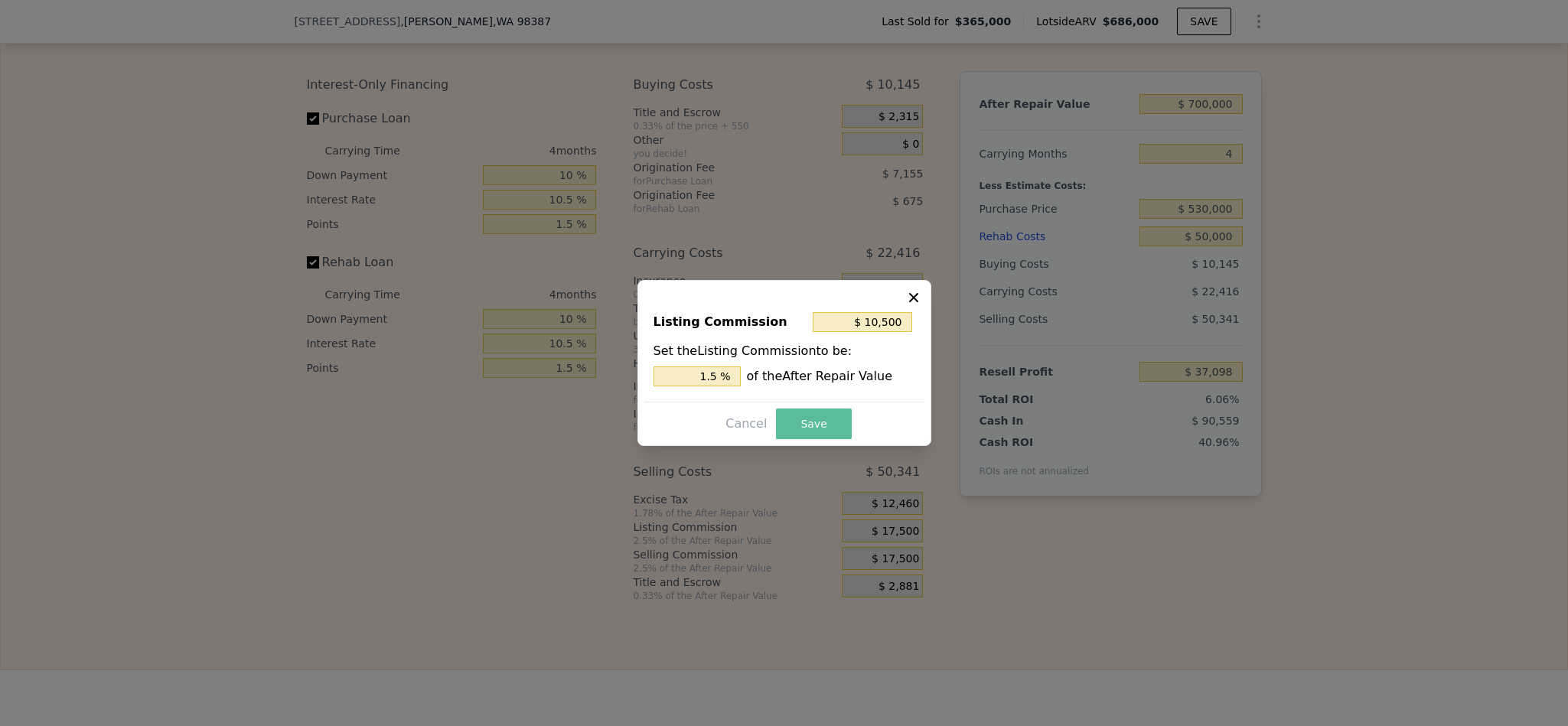
click at [832, 429] on button "Save" at bounding box center [813, 424] width 75 height 31
type input "$ 44,098"
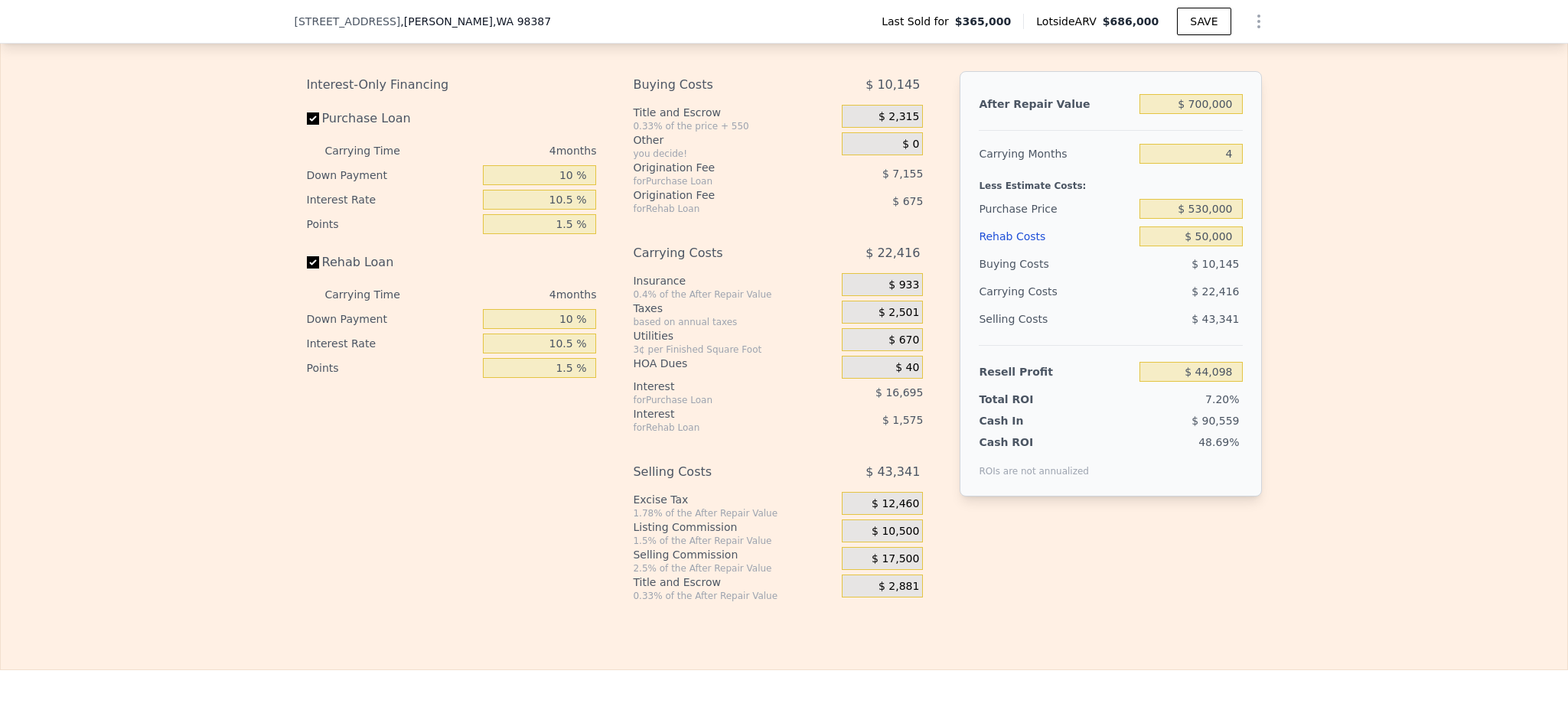
click at [1338, 455] on div "Edit the assumptions in yellow boxes. Input profit to calculate an offer price.…" at bounding box center [784, 306] width 1566 height 592
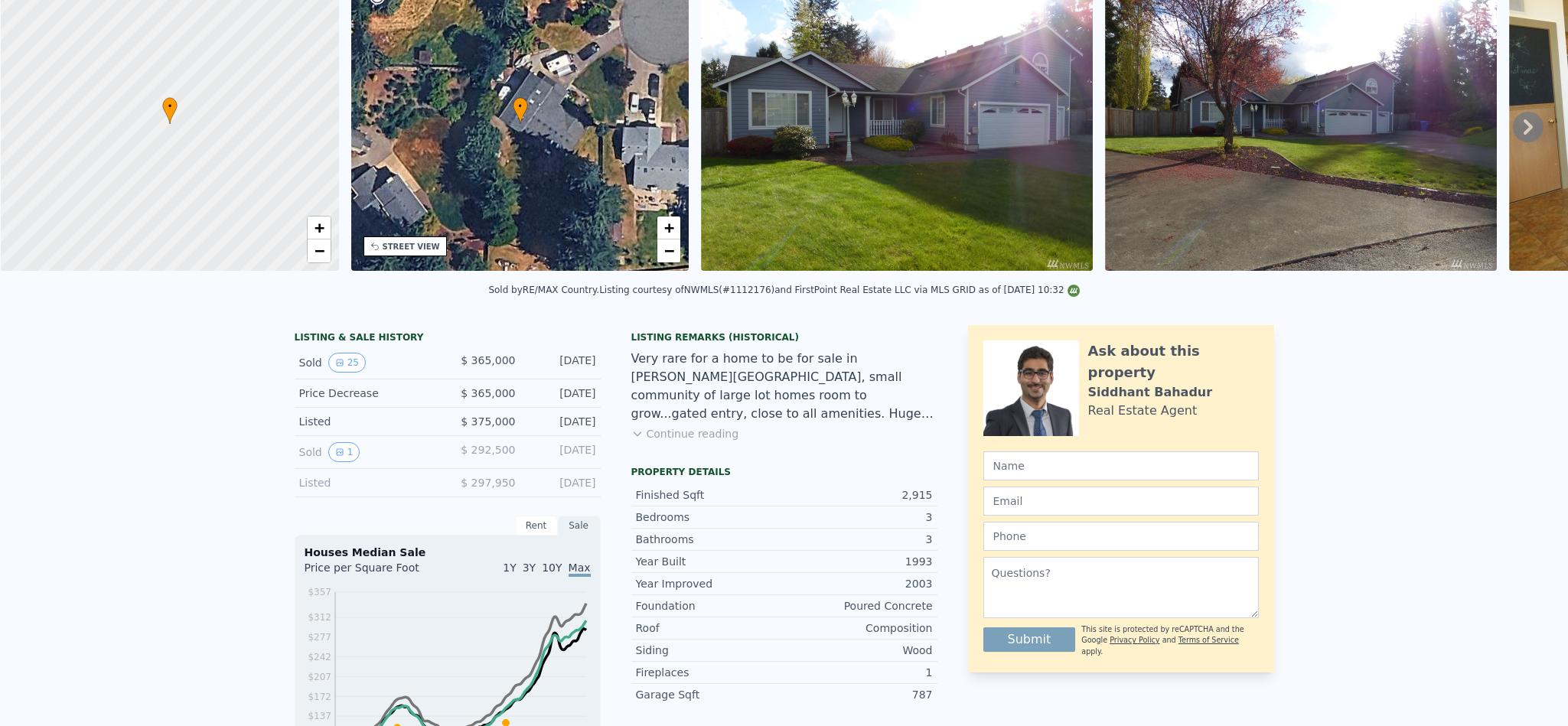
scroll to position [7, 0]
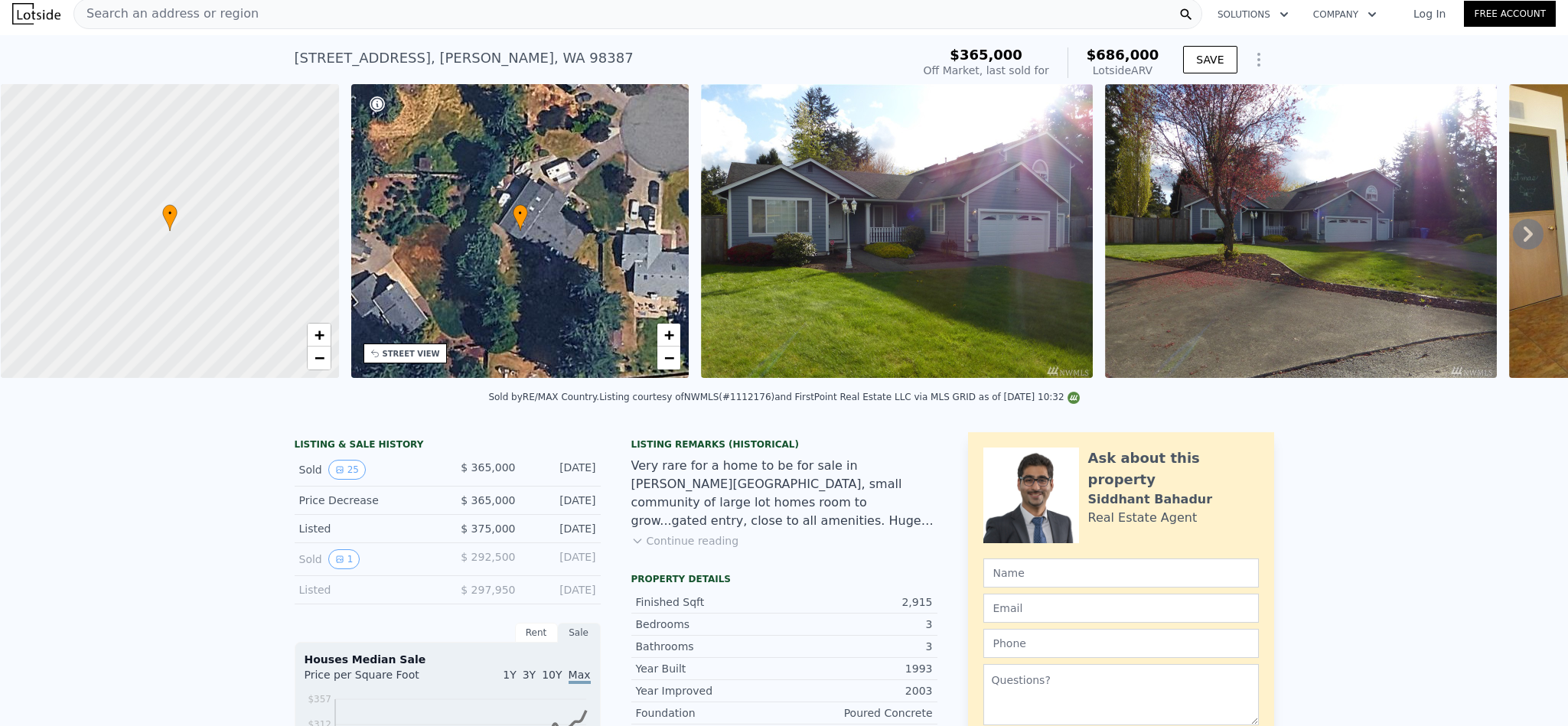
type input "$ 686,000"
type input "5"
type input "$ 0"
type input "$ 244,294"
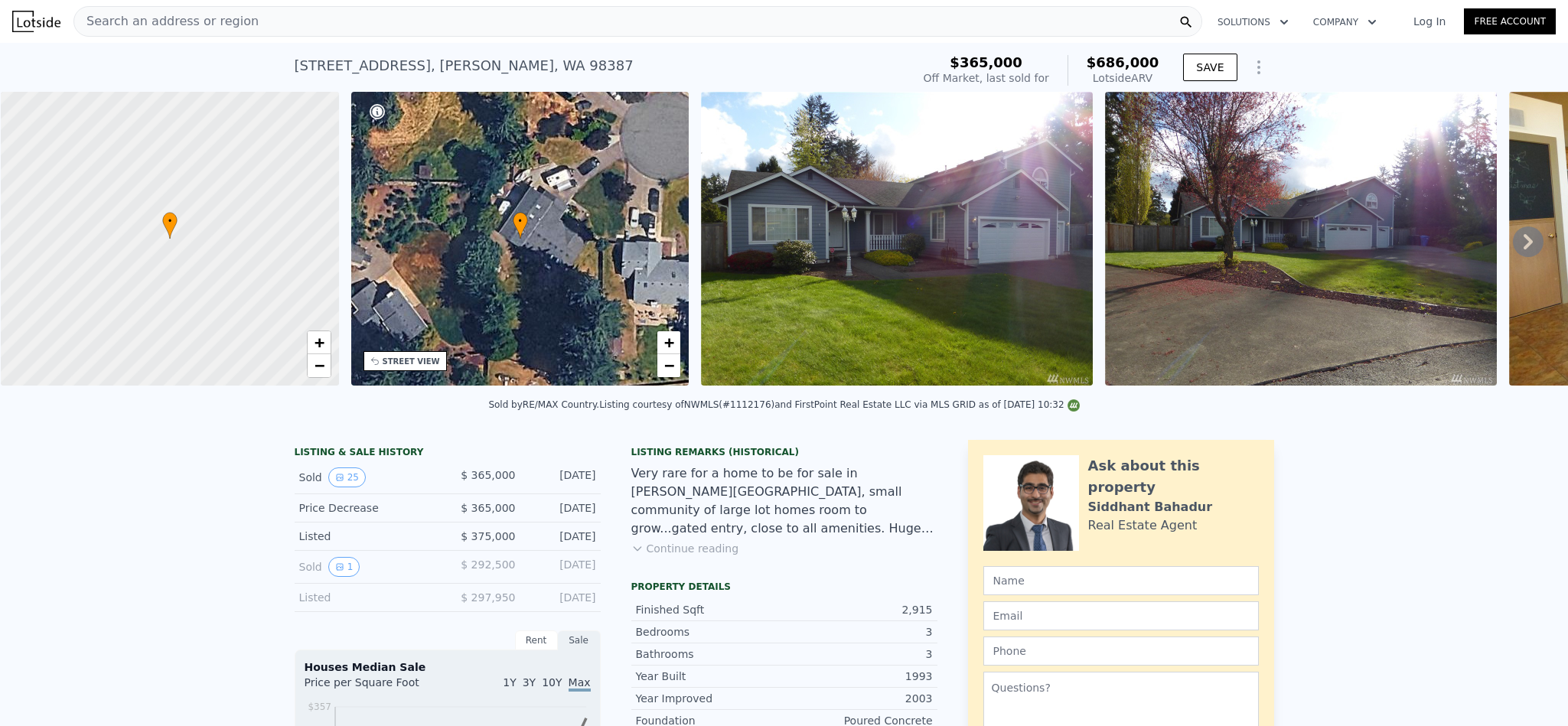
click at [237, 19] on div "Search an address or region" at bounding box center [637, 21] width 1129 height 31
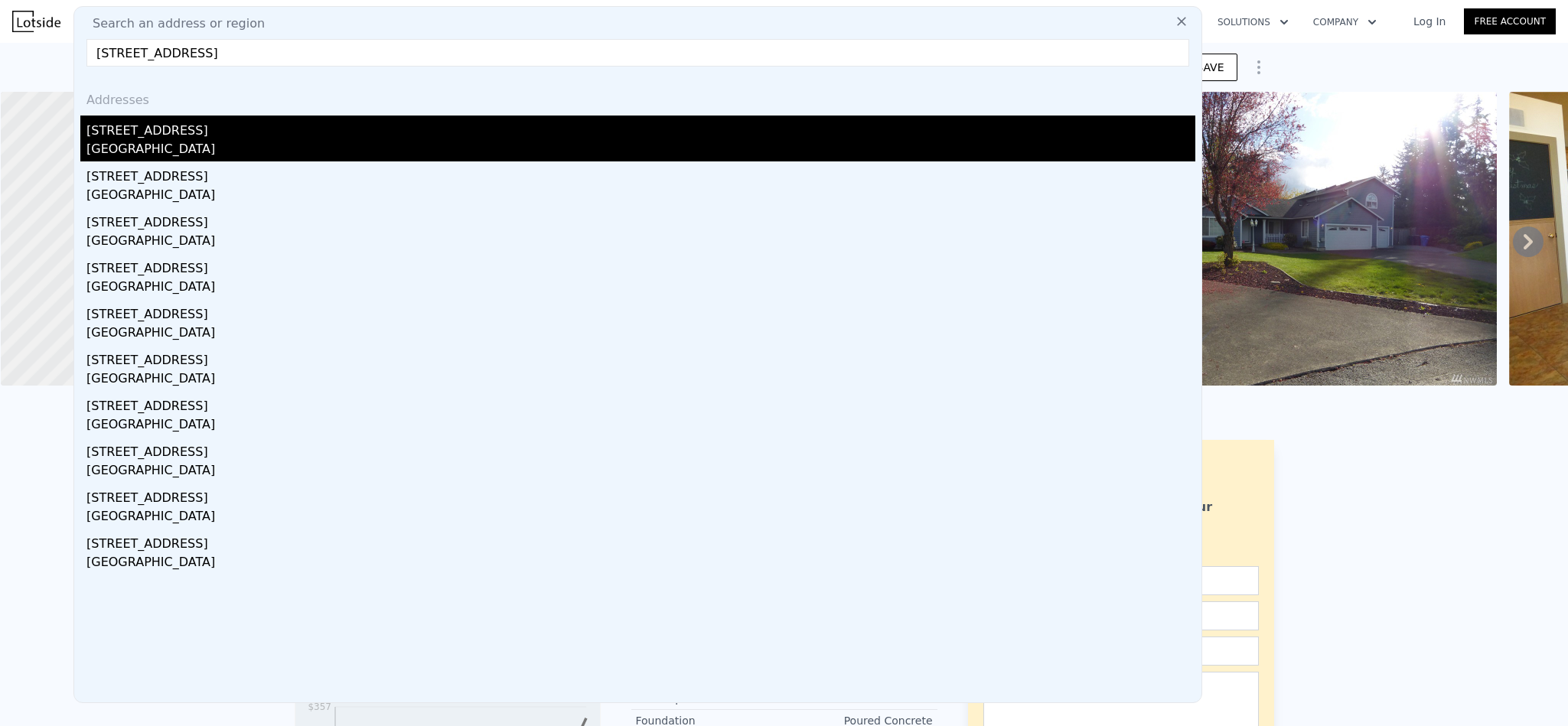
type input "[STREET_ADDRESS]"
click at [222, 134] on div "[STREET_ADDRESS]" at bounding box center [640, 128] width 1108 height 24
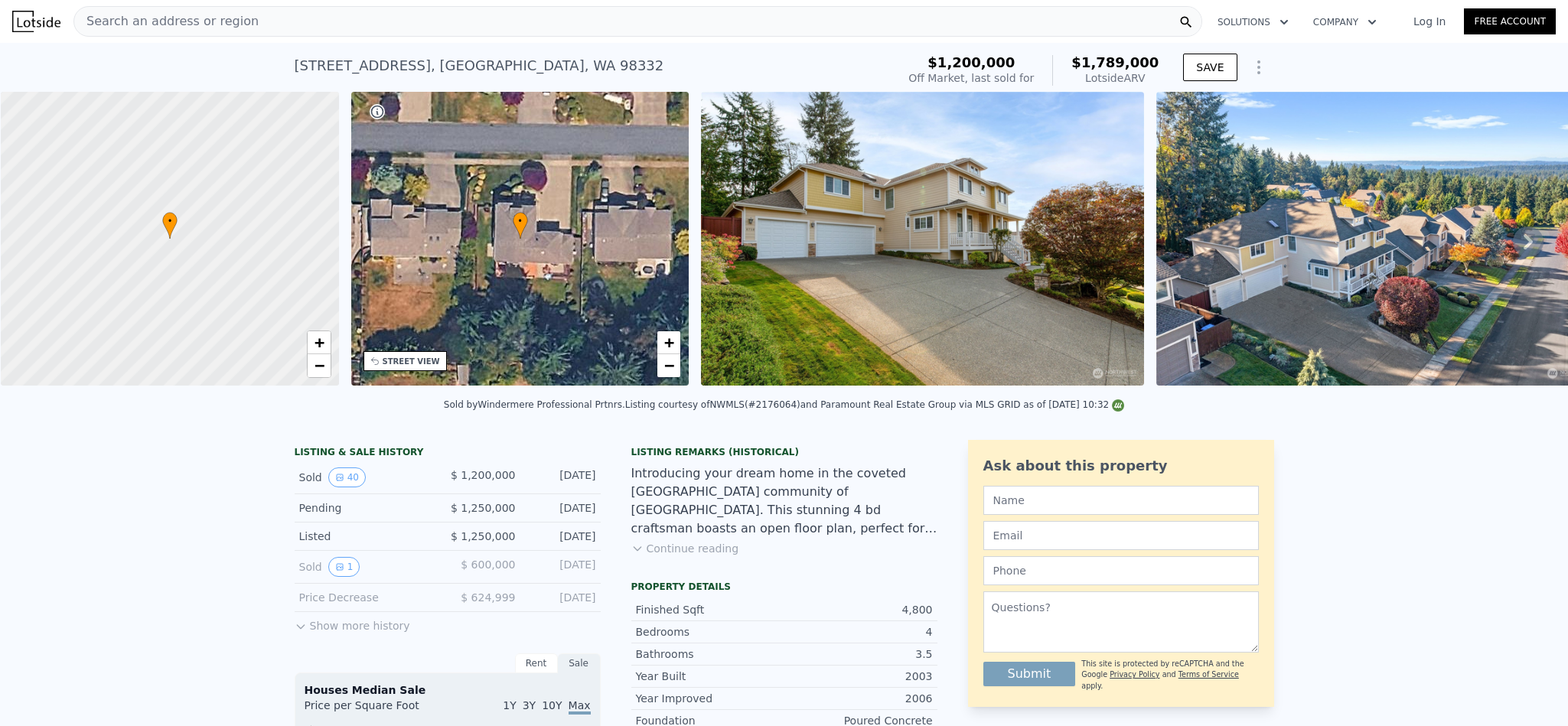
click at [261, 23] on div "Search an address or region" at bounding box center [637, 21] width 1129 height 31
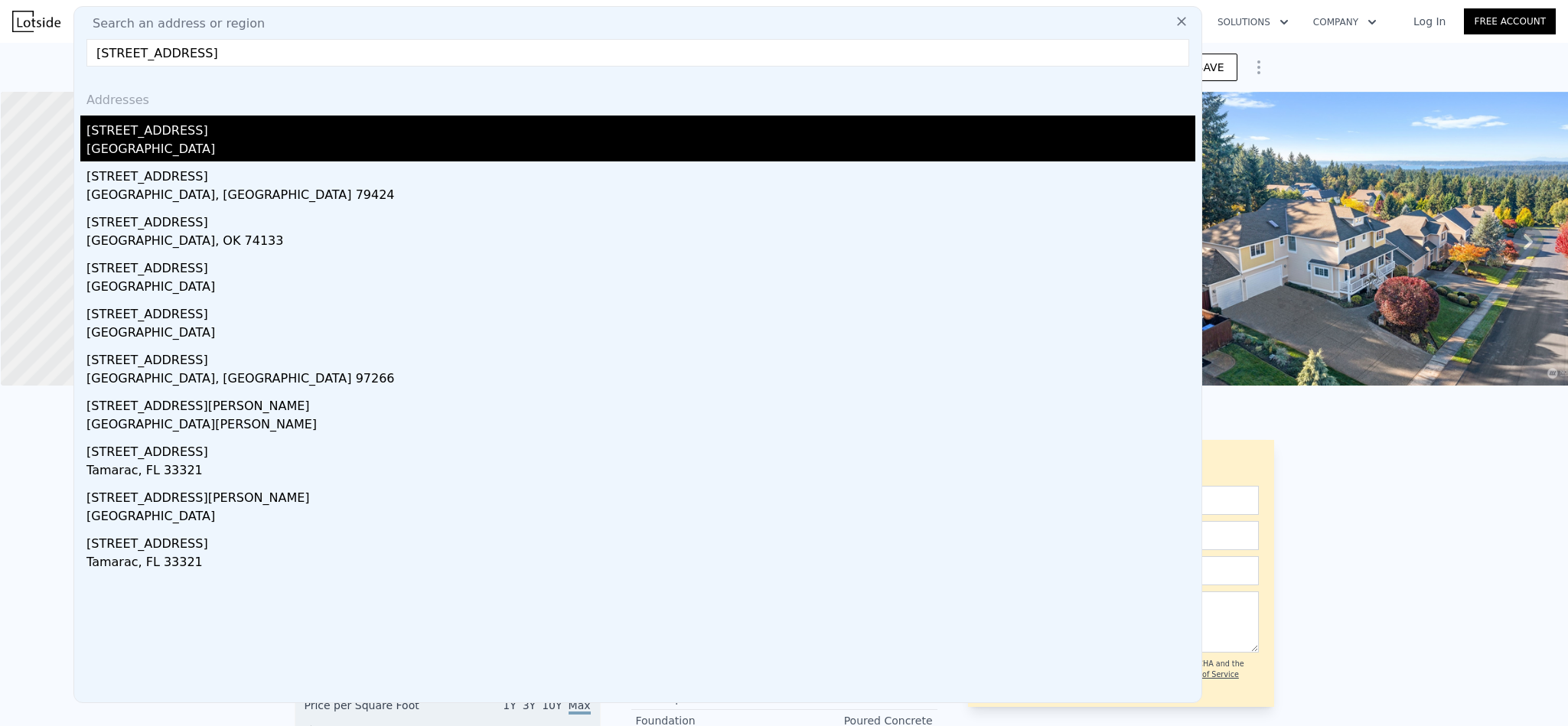
type input "[STREET_ADDRESS]"
click at [175, 147] on div "[GEOGRAPHIC_DATA]" at bounding box center [640, 150] width 1108 height 21
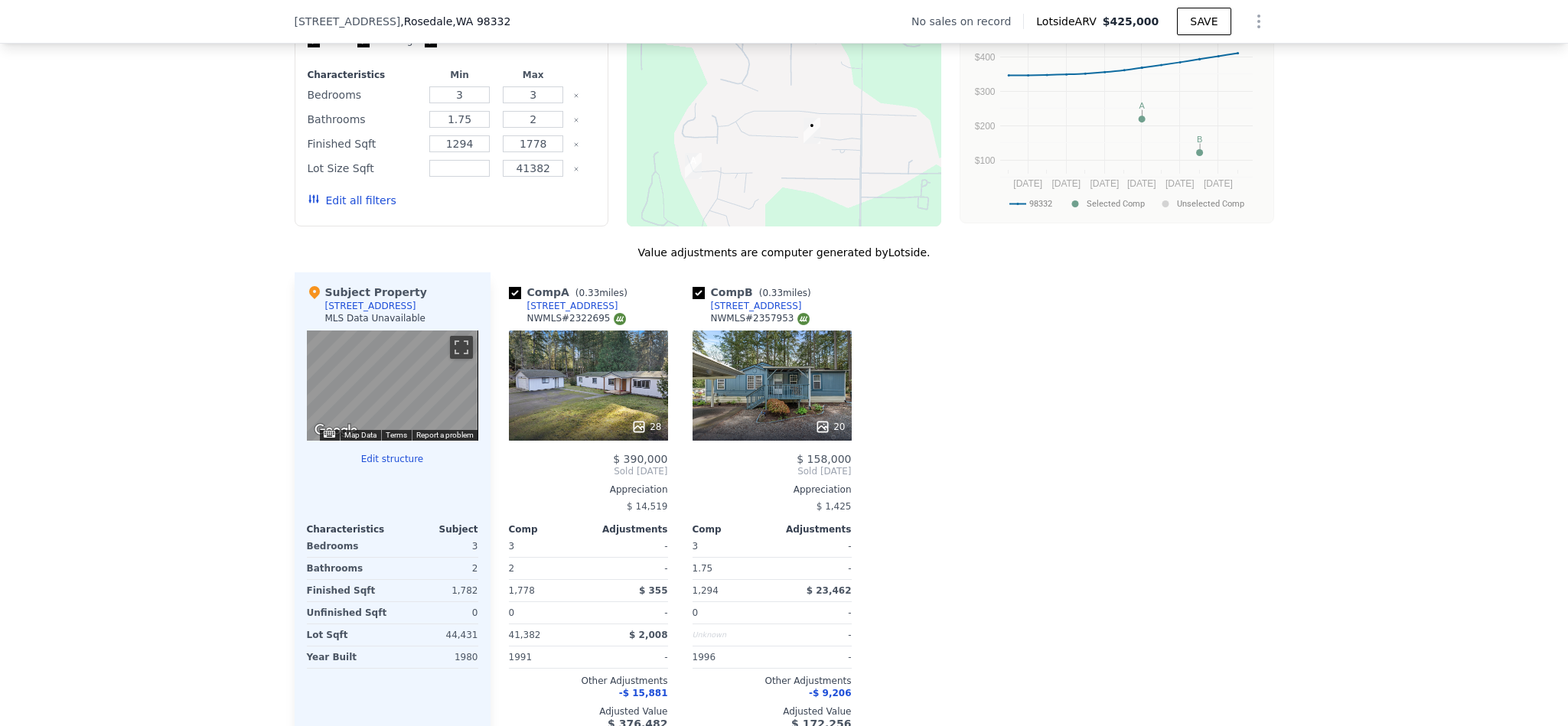
scroll to position [1258, 0]
